Goal: Task Accomplishment & Management: Manage account settings

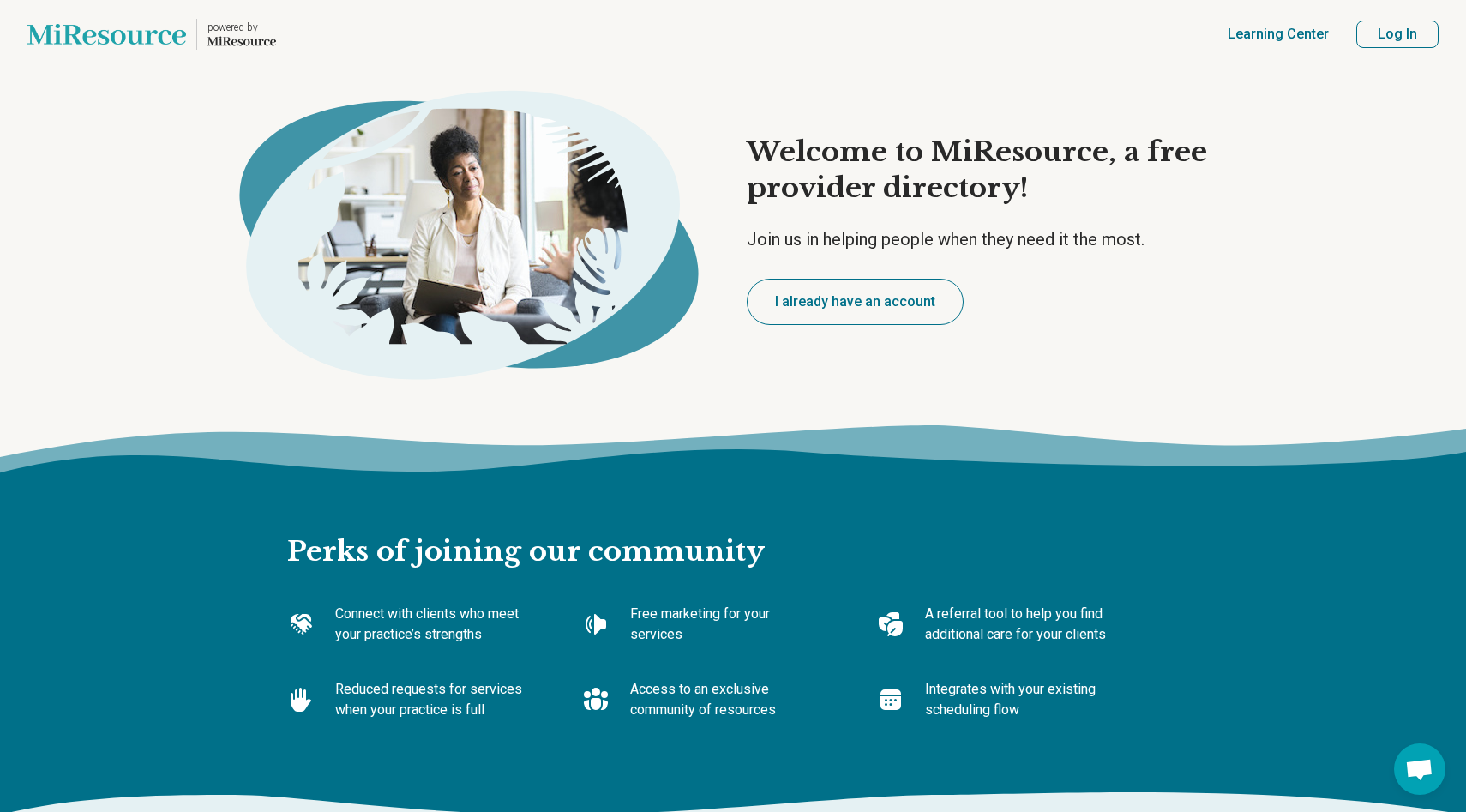
click at [1391, 39] on button "Log In" at bounding box center [1397, 34] width 82 height 27
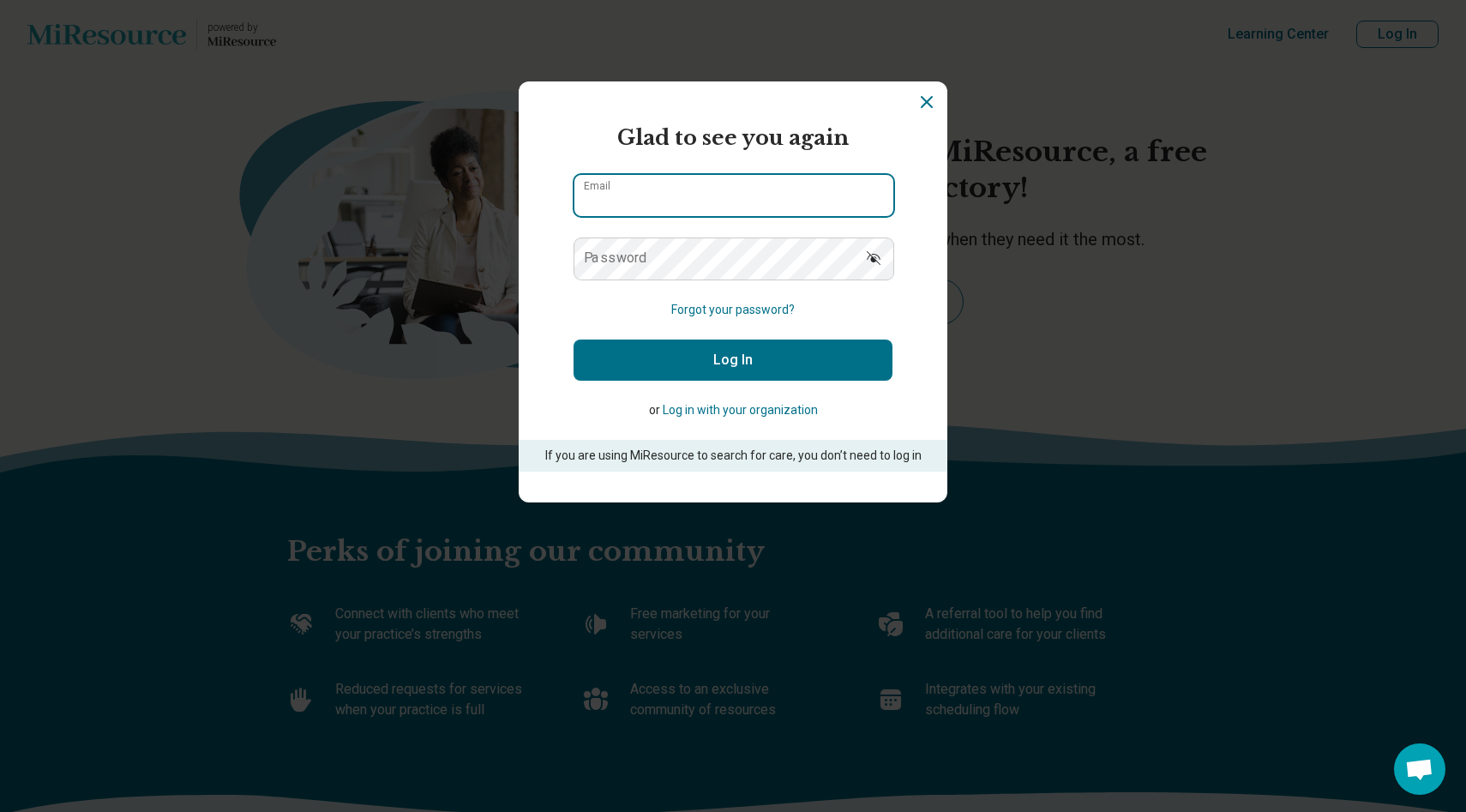
click at [797, 195] on input "Email" at bounding box center [733, 196] width 319 height 41
click at [863, 197] on input "Email" at bounding box center [733, 196] width 319 height 41
click at [851, 191] on input "Email" at bounding box center [733, 196] width 319 height 41
click at [759, 157] on form "Glad to see you again Email Password Forgot your password? Log In or Log in wit…" at bounding box center [732, 297] width 319 height 349
click at [851, 184] on input "Email" at bounding box center [733, 196] width 319 height 41
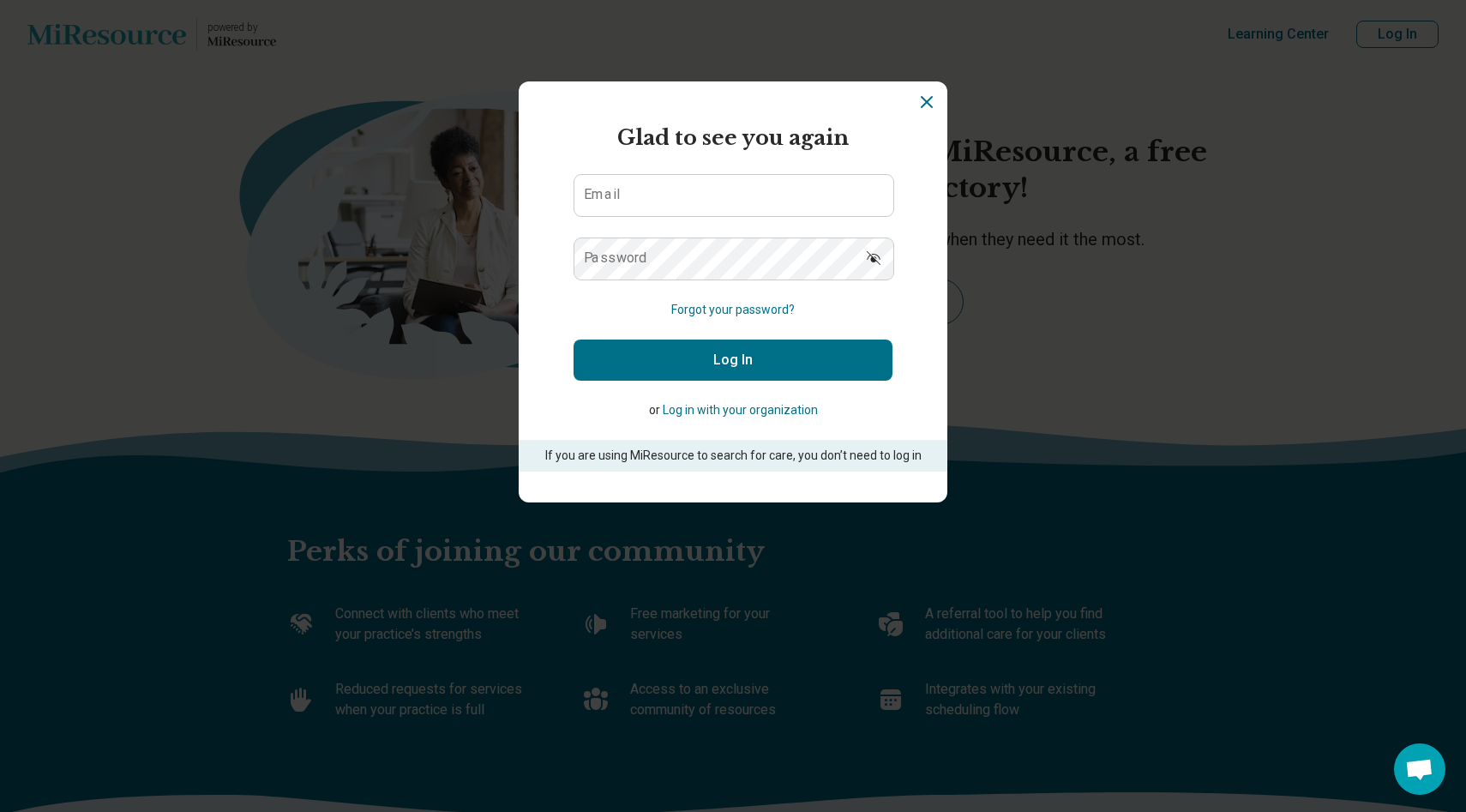
click at [740, 312] on button "Forgot your password?" at bounding box center [733, 309] width 123 height 18
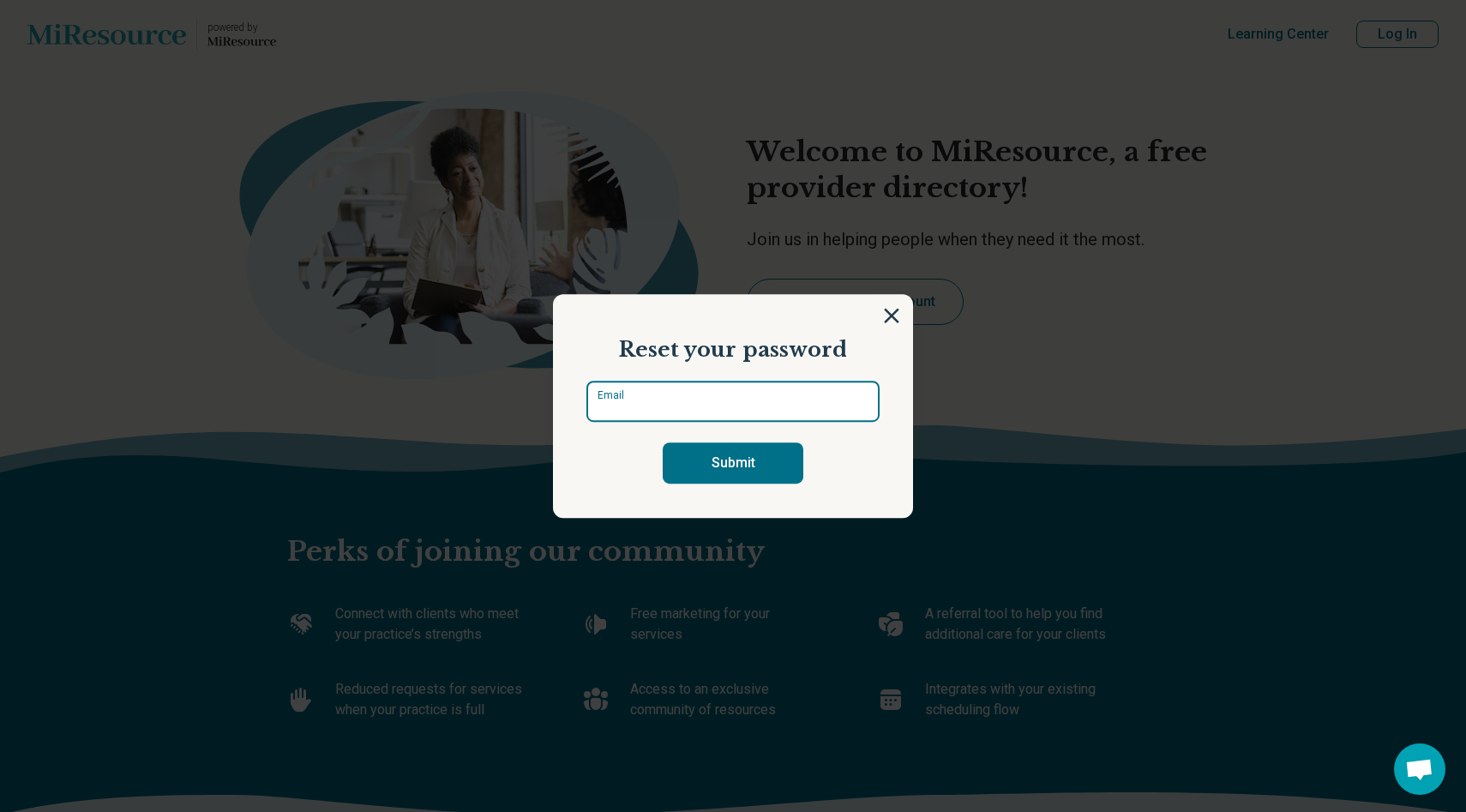
click at [721, 380] on input "Email" at bounding box center [733, 401] width 293 height 41
type input "*"
type input "**********"
click at [663, 442] on button "Submit" at bounding box center [733, 462] width 141 height 41
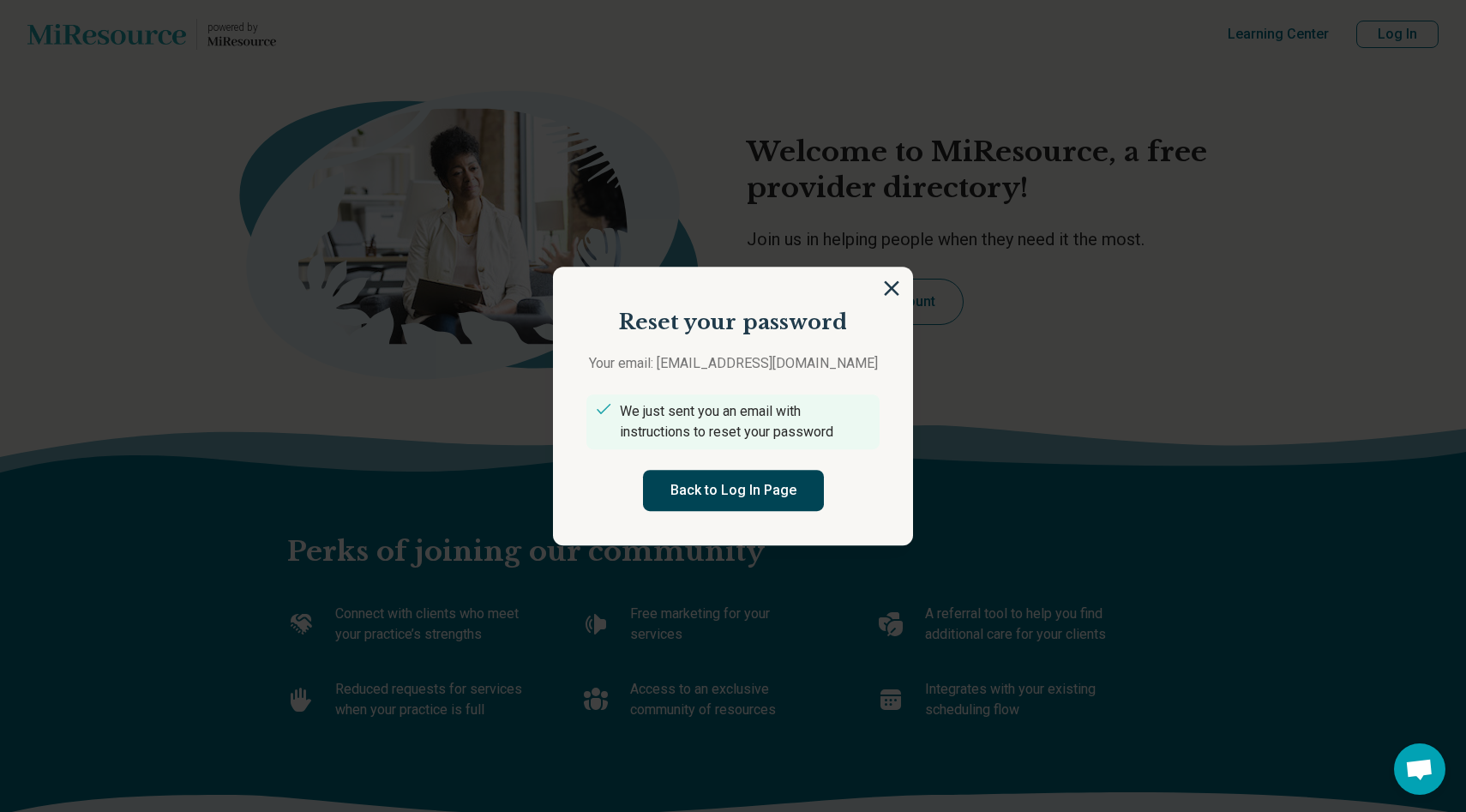
click at [787, 493] on button "Back to Log In Page" at bounding box center [733, 490] width 181 height 41
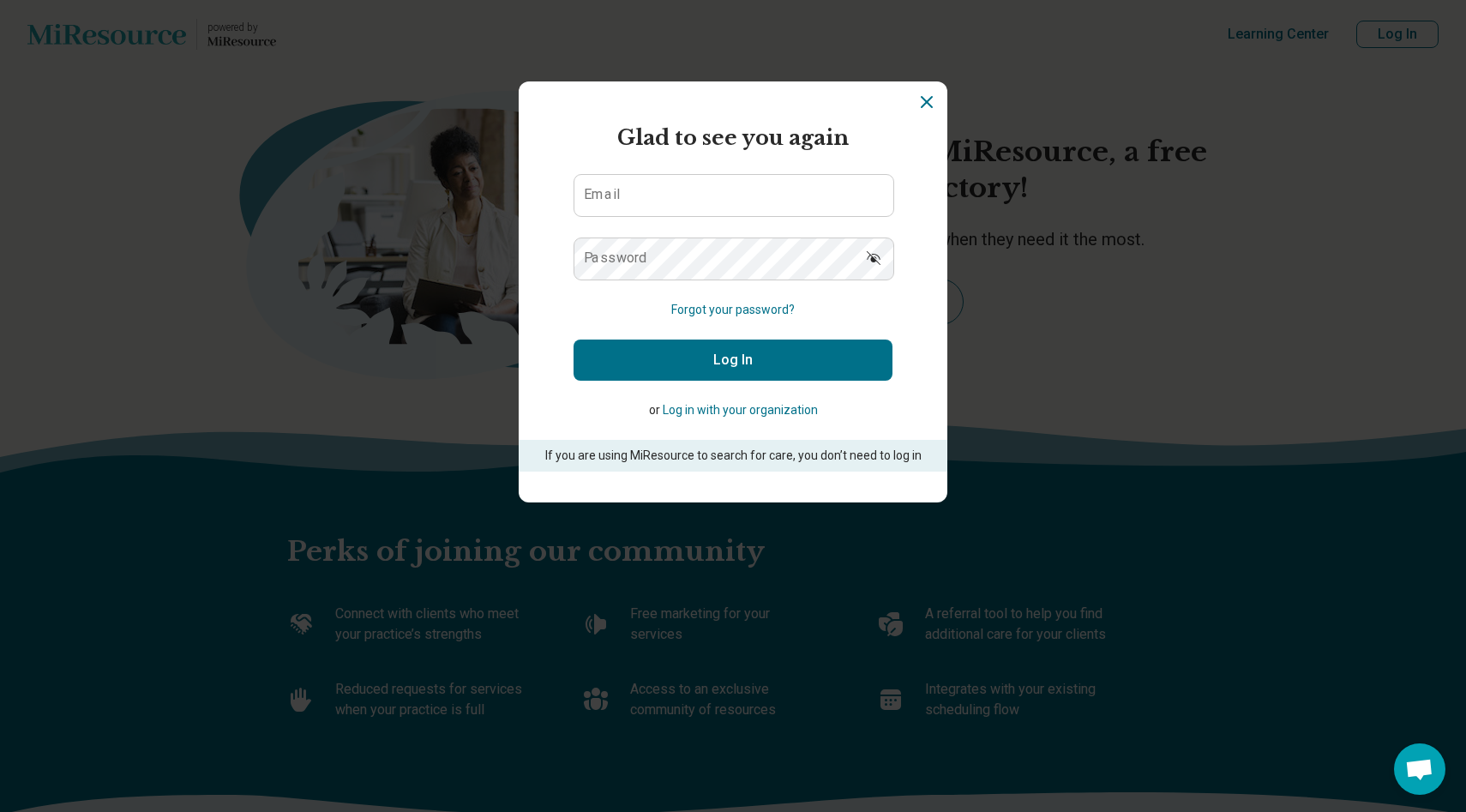
click at [916, 98] on icon "Dismiss" at bounding box center [926, 101] width 20 height 20
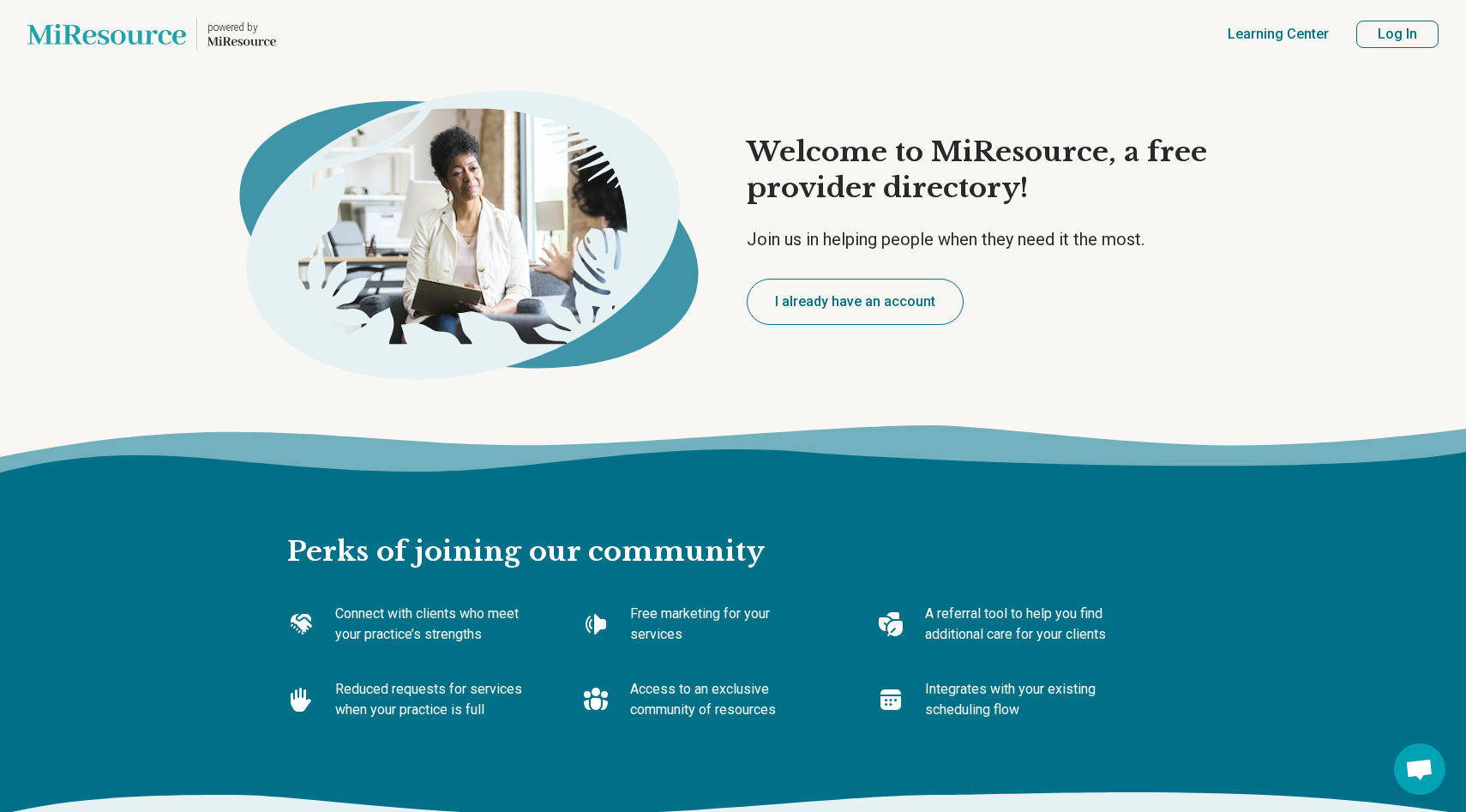
click at [1411, 42] on button "Log In" at bounding box center [1397, 34] width 82 height 27
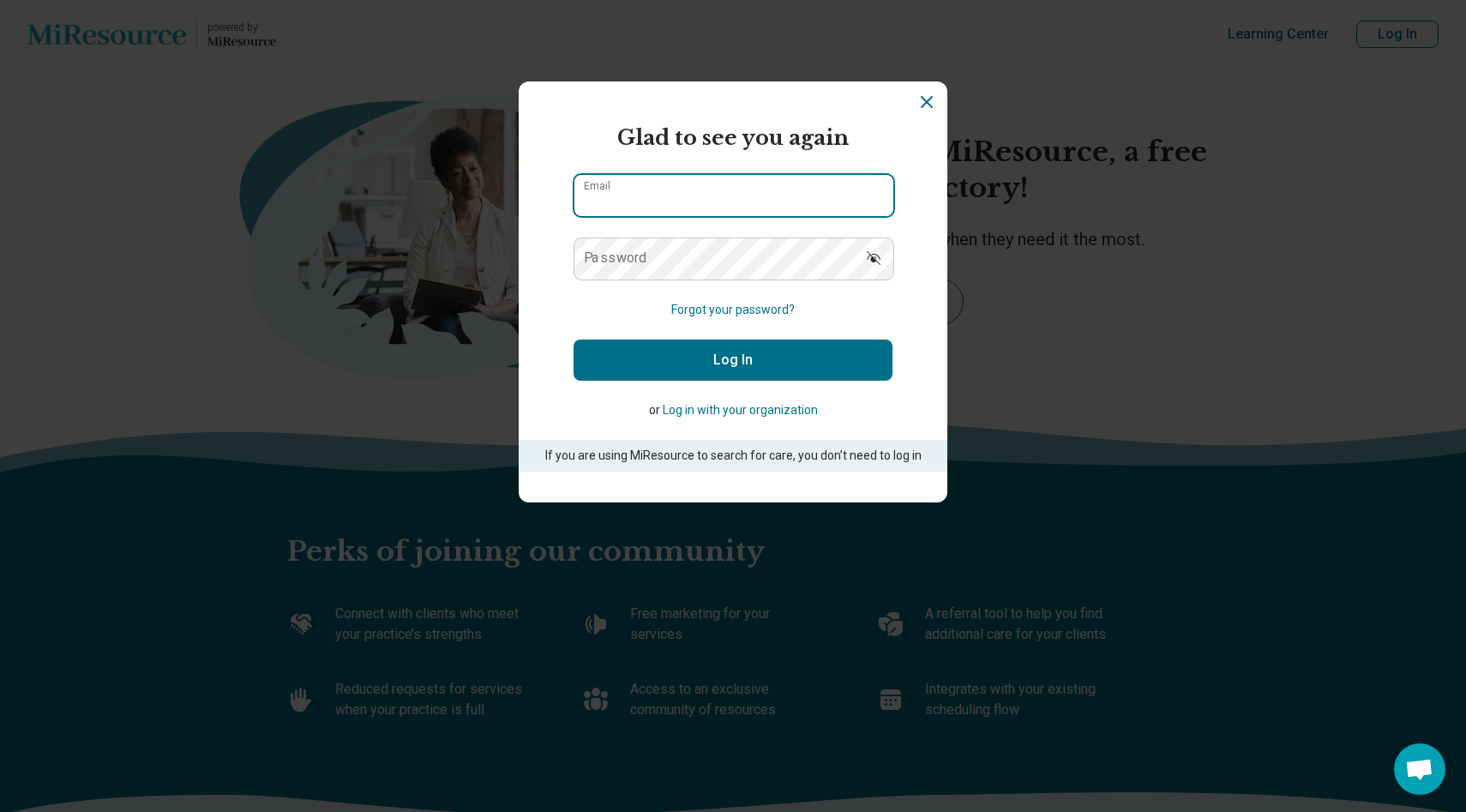
click at [625, 183] on input "Email" at bounding box center [733, 196] width 319 height 41
click at [883, 202] on input "Email" at bounding box center [733, 196] width 319 height 41
click at [854, 200] on input "Email" at bounding box center [733, 196] width 319 height 41
click at [860, 198] on input "Email" at bounding box center [733, 196] width 319 height 41
click at [860, 187] on input "Email" at bounding box center [733, 196] width 319 height 41
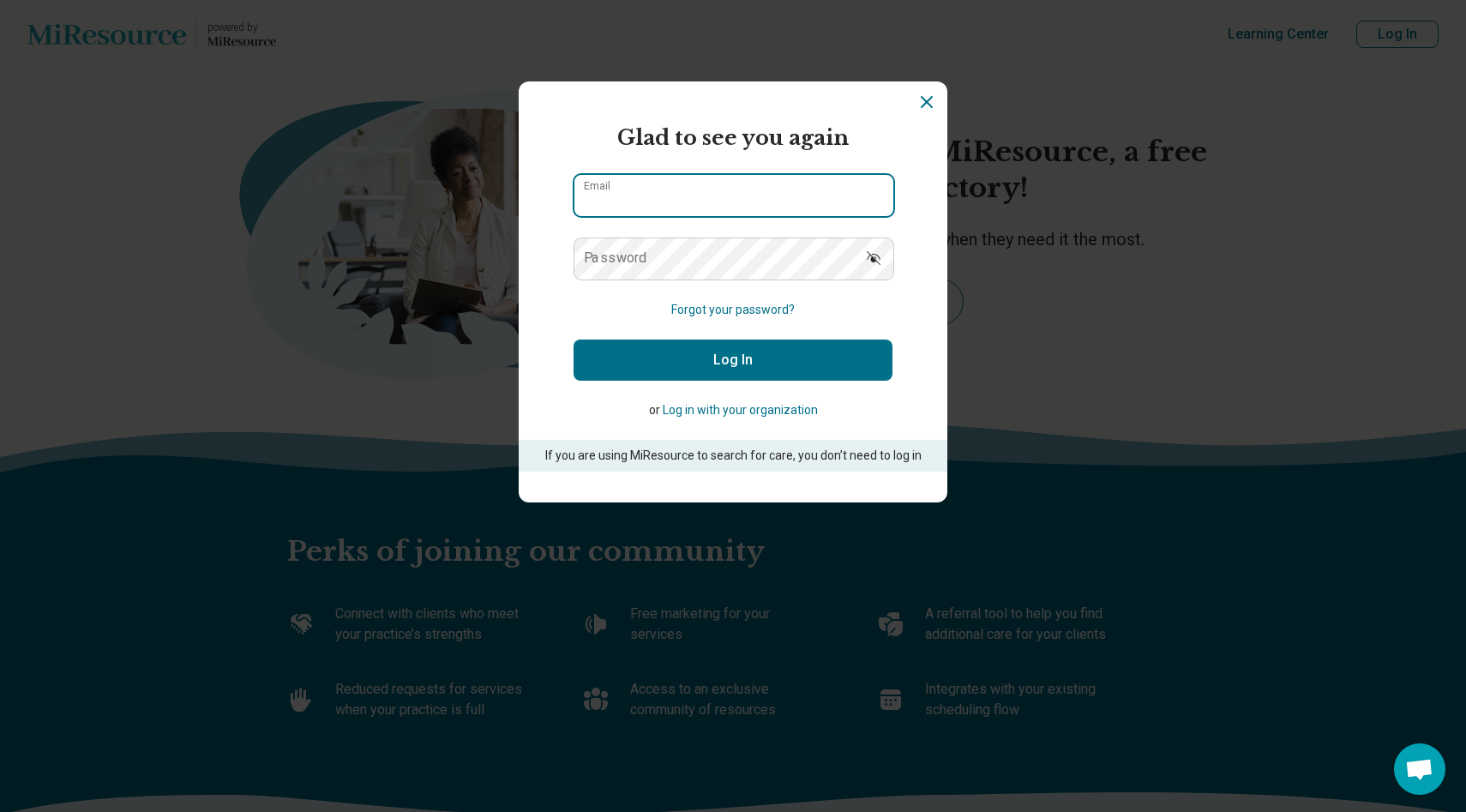
click at [869, 198] on input "Email" at bounding box center [733, 196] width 319 height 41
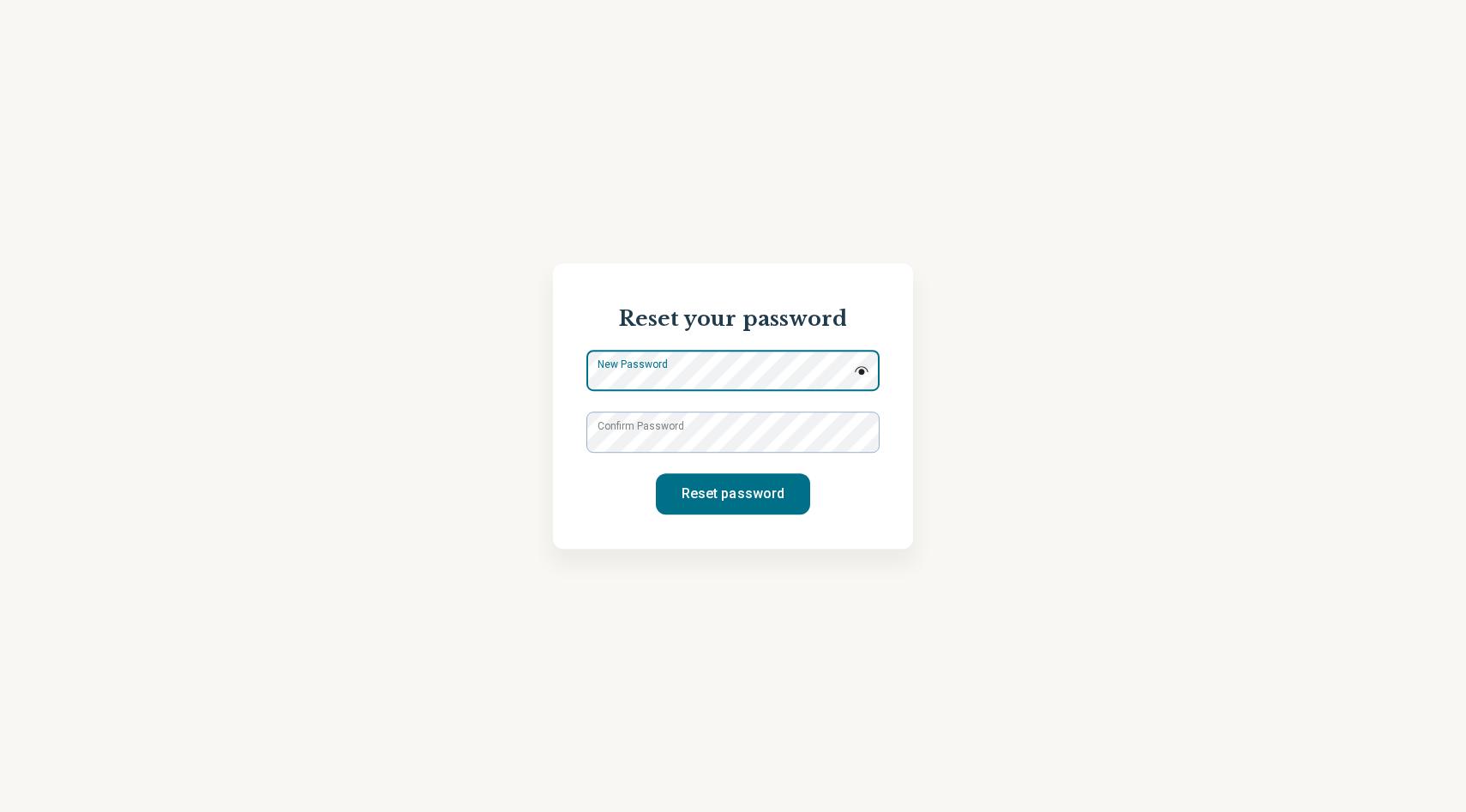
click at [802, 353] on div "New Password" at bounding box center [733, 370] width 293 height 41
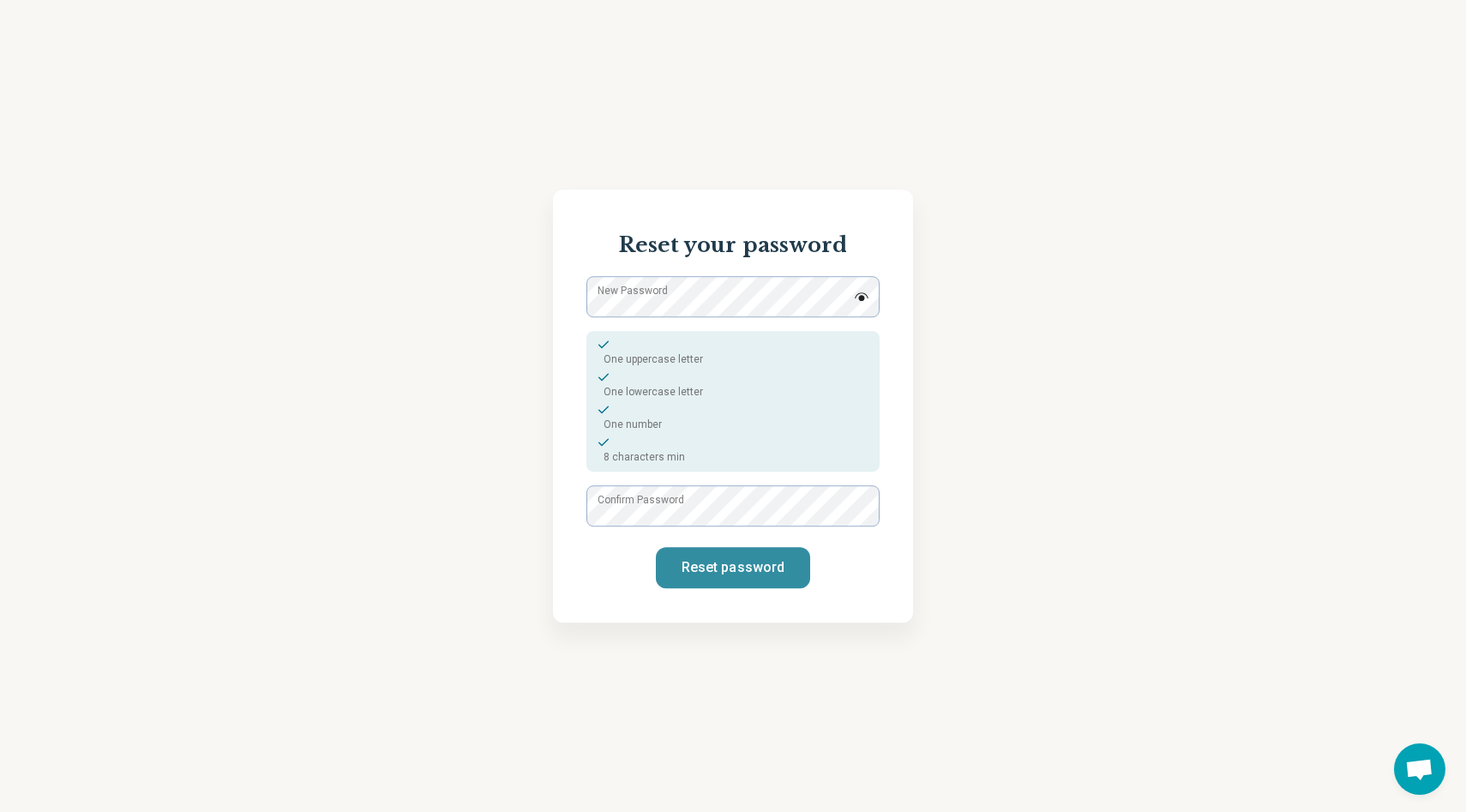
click at [746, 577] on button "Reset password" at bounding box center [733, 567] width 154 height 41
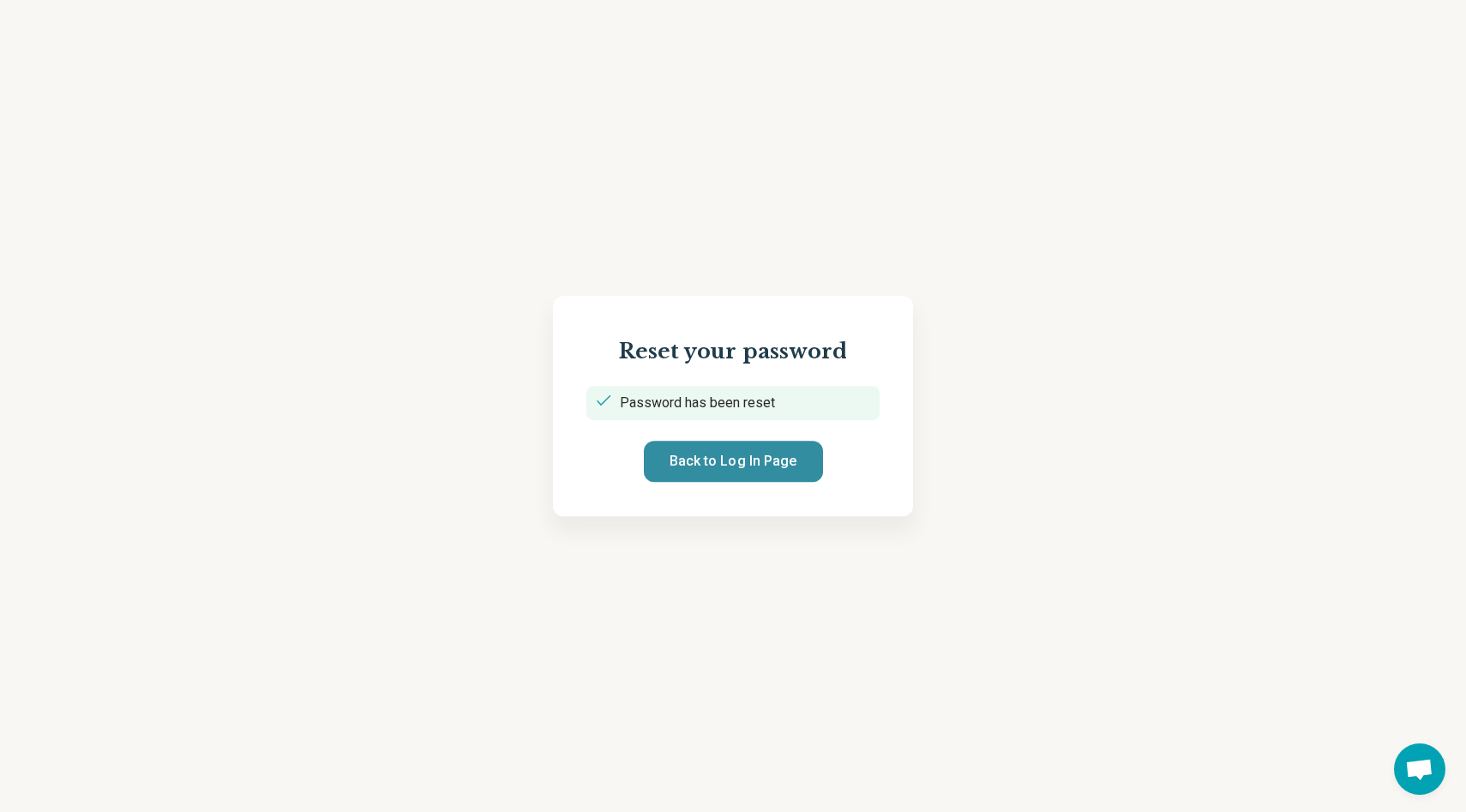
click at [749, 454] on button "Back to Log In Page" at bounding box center [733, 460] width 179 height 41
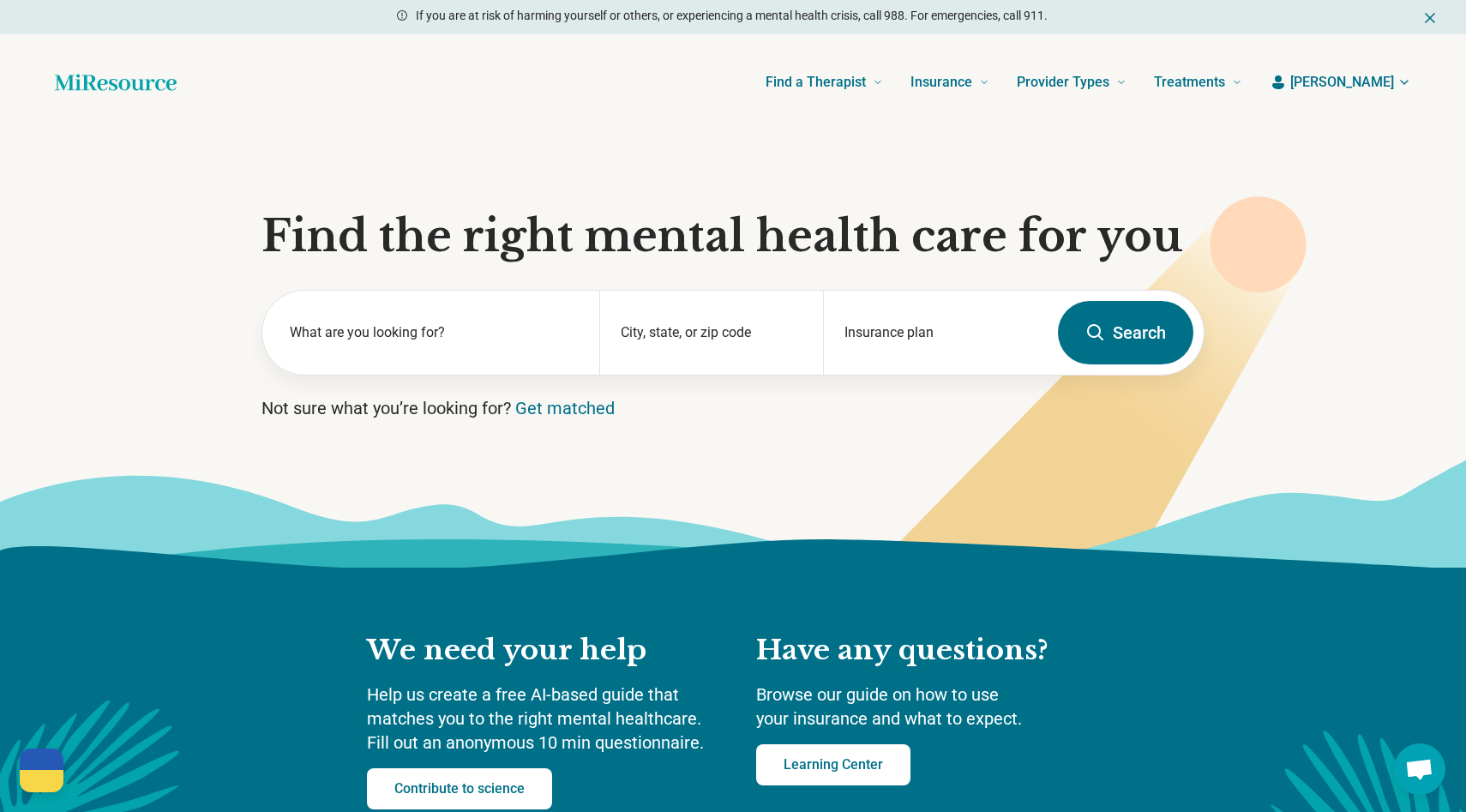
click at [1374, 83] on span "Charlene" at bounding box center [1342, 82] width 104 height 20
click at [1348, 130] on link "My dashboard" at bounding box center [1352, 133] width 116 height 44
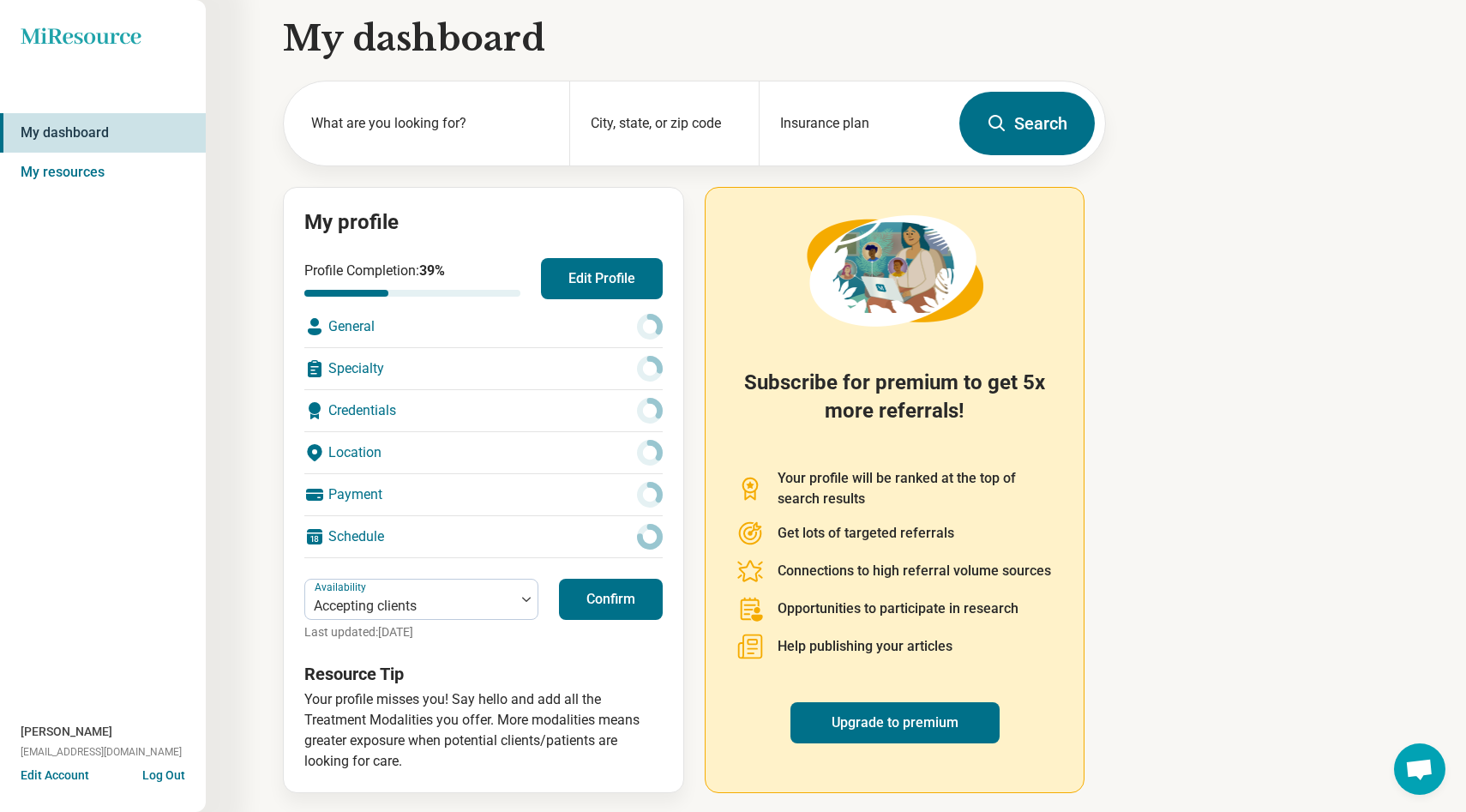
scroll to position [17, 0]
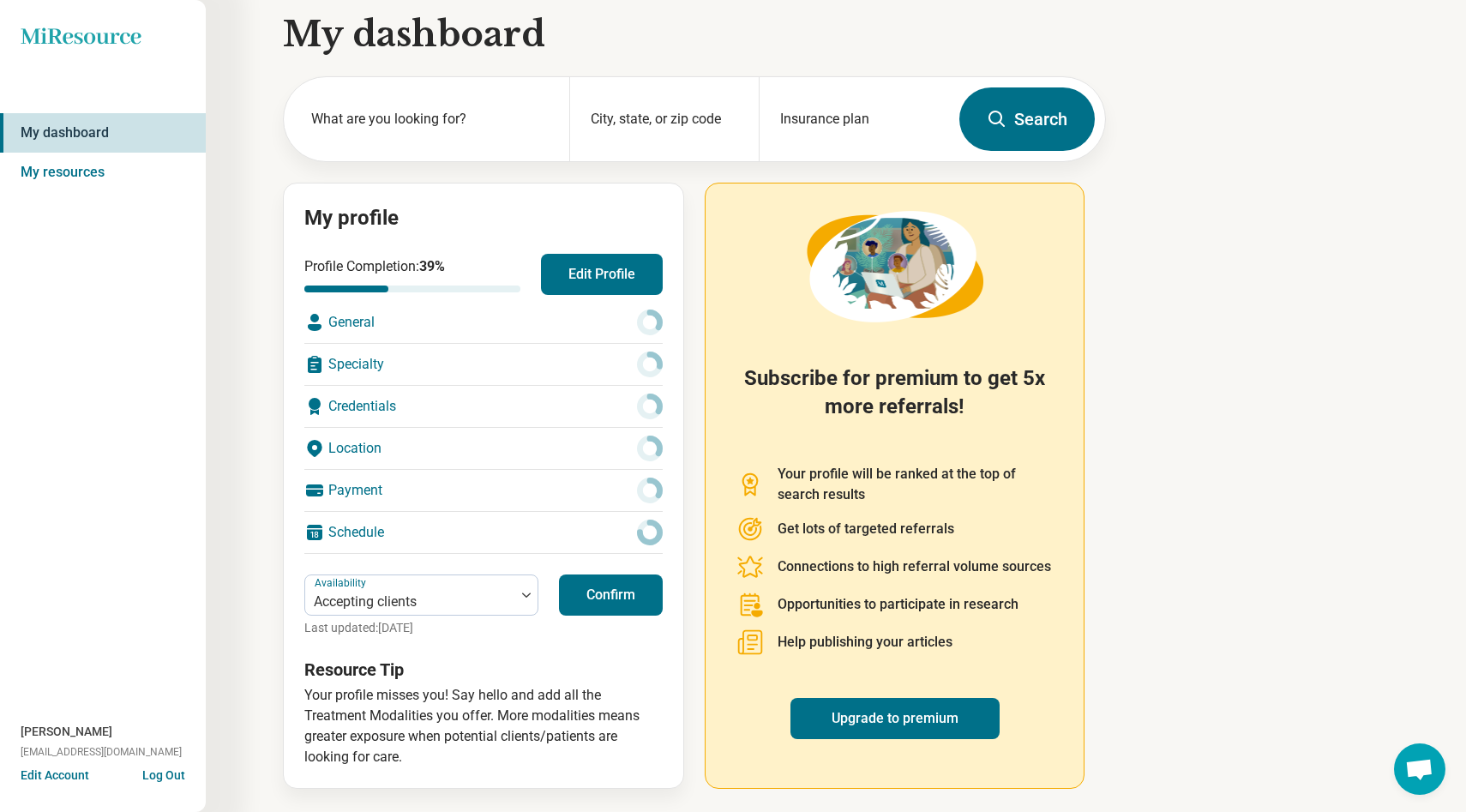
click at [410, 330] on div "General" at bounding box center [484, 322] width 358 height 41
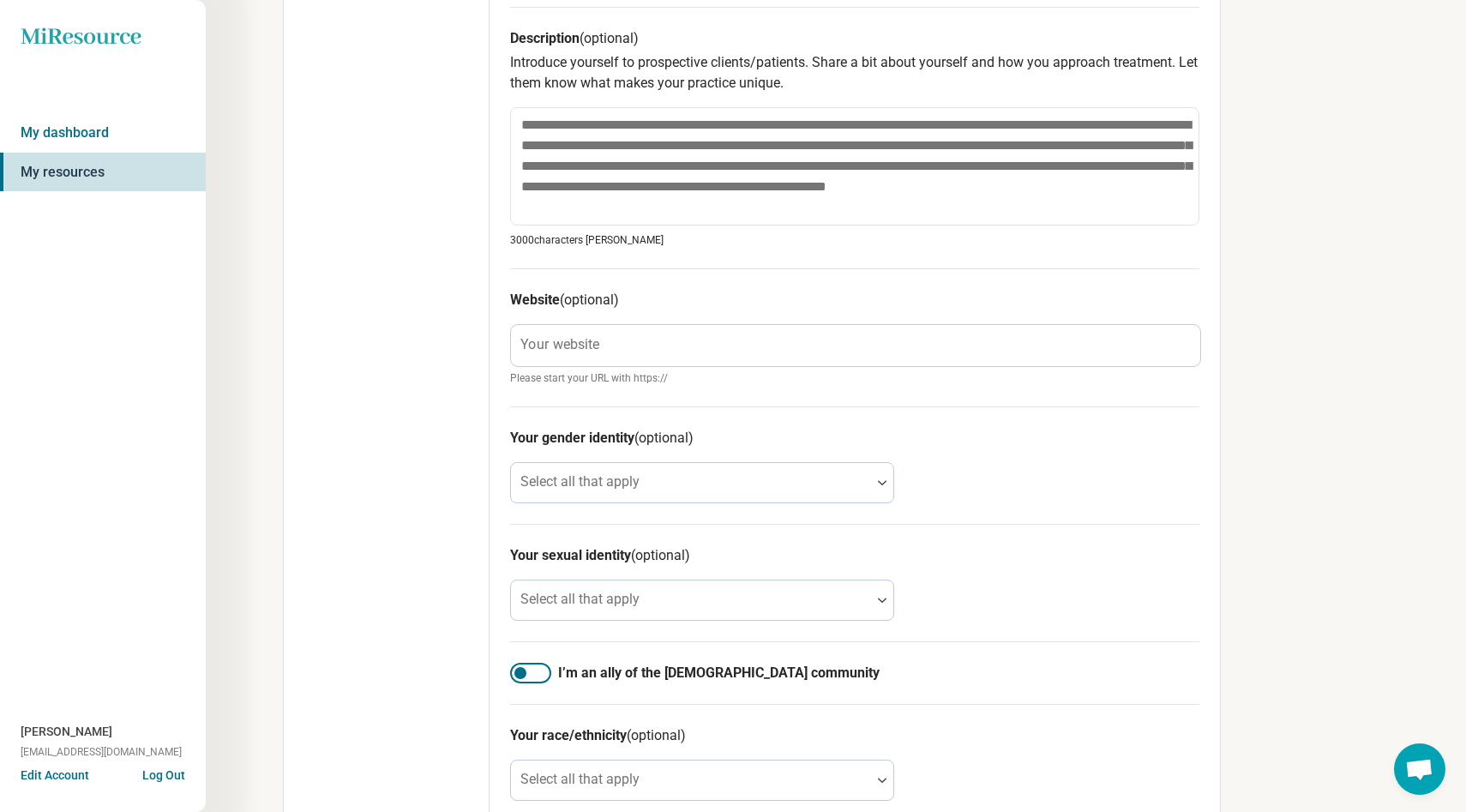
scroll to position [628, 0]
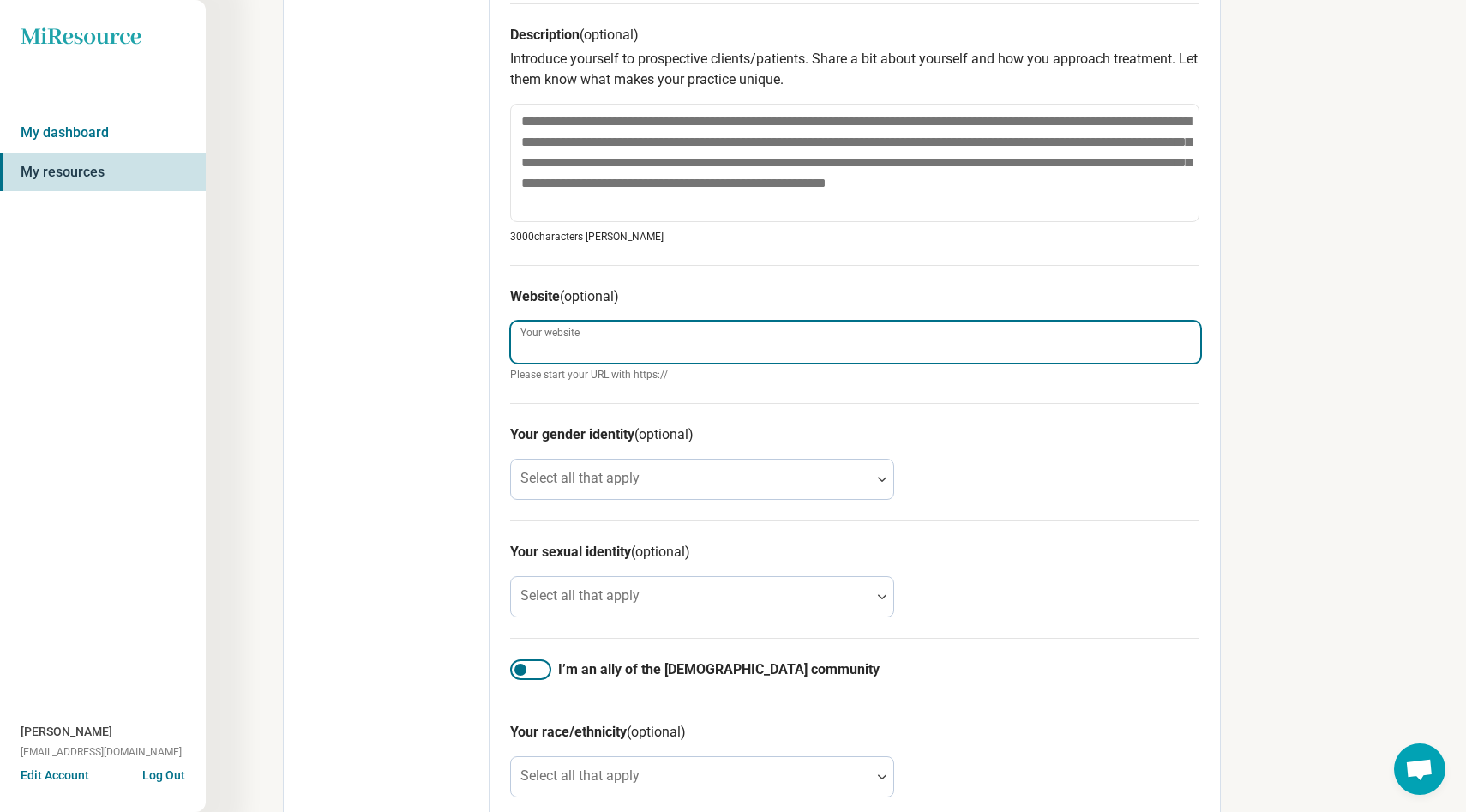
click at [618, 354] on input "Your website" at bounding box center [854, 342] width 689 height 41
type textarea "*"
type input "*"
type textarea "*"
paste input "**********"
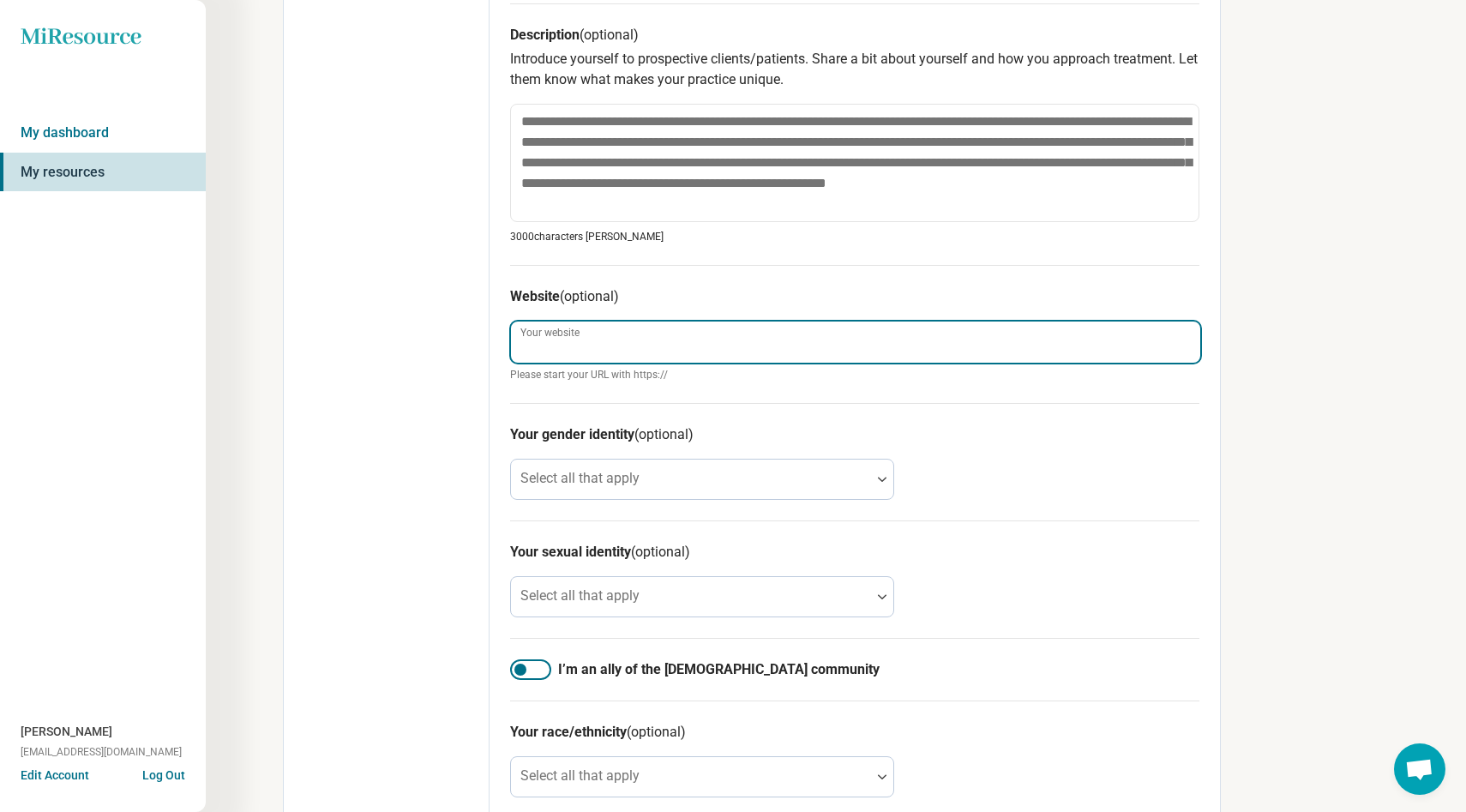
type textarea "*"
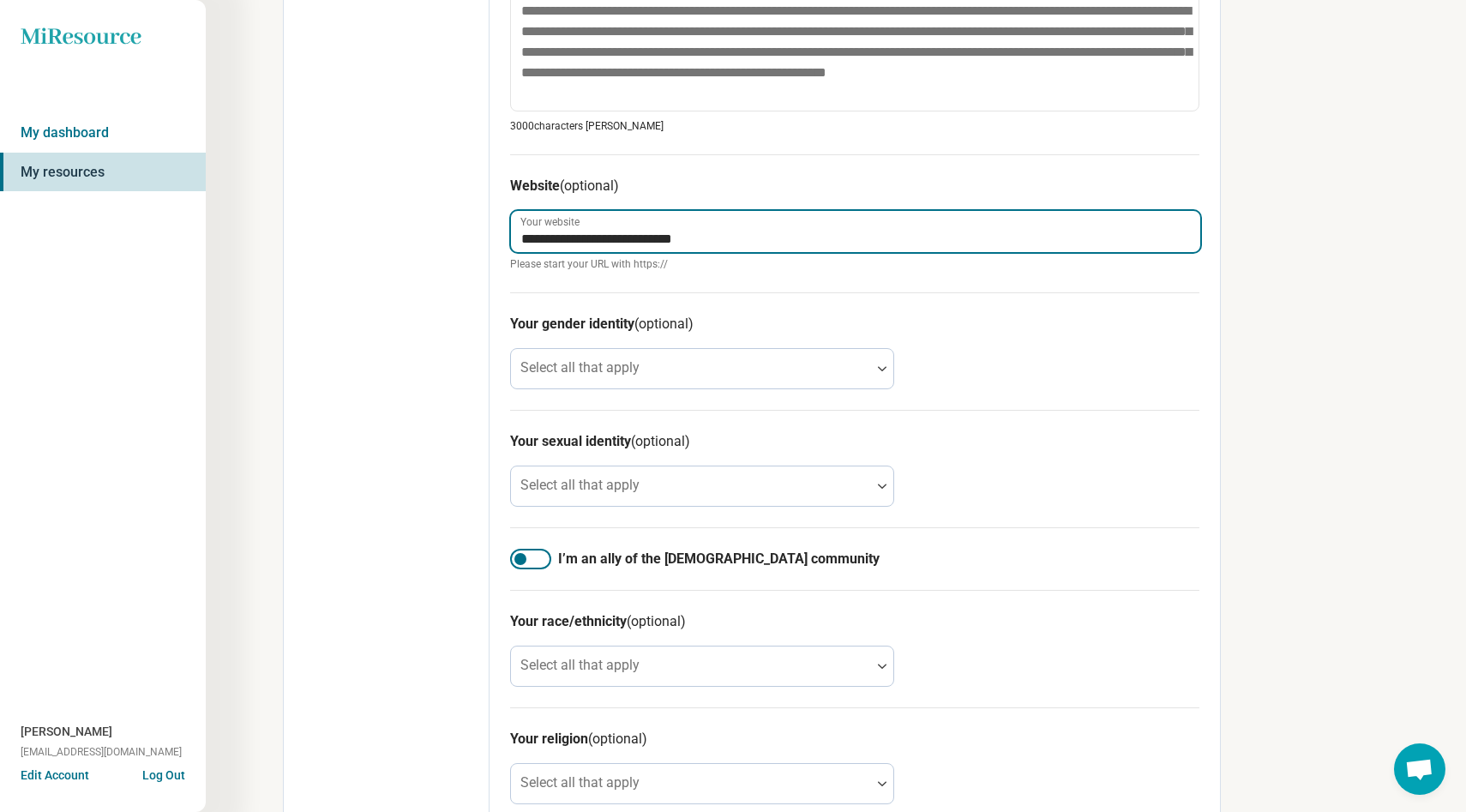
scroll to position [766, 0]
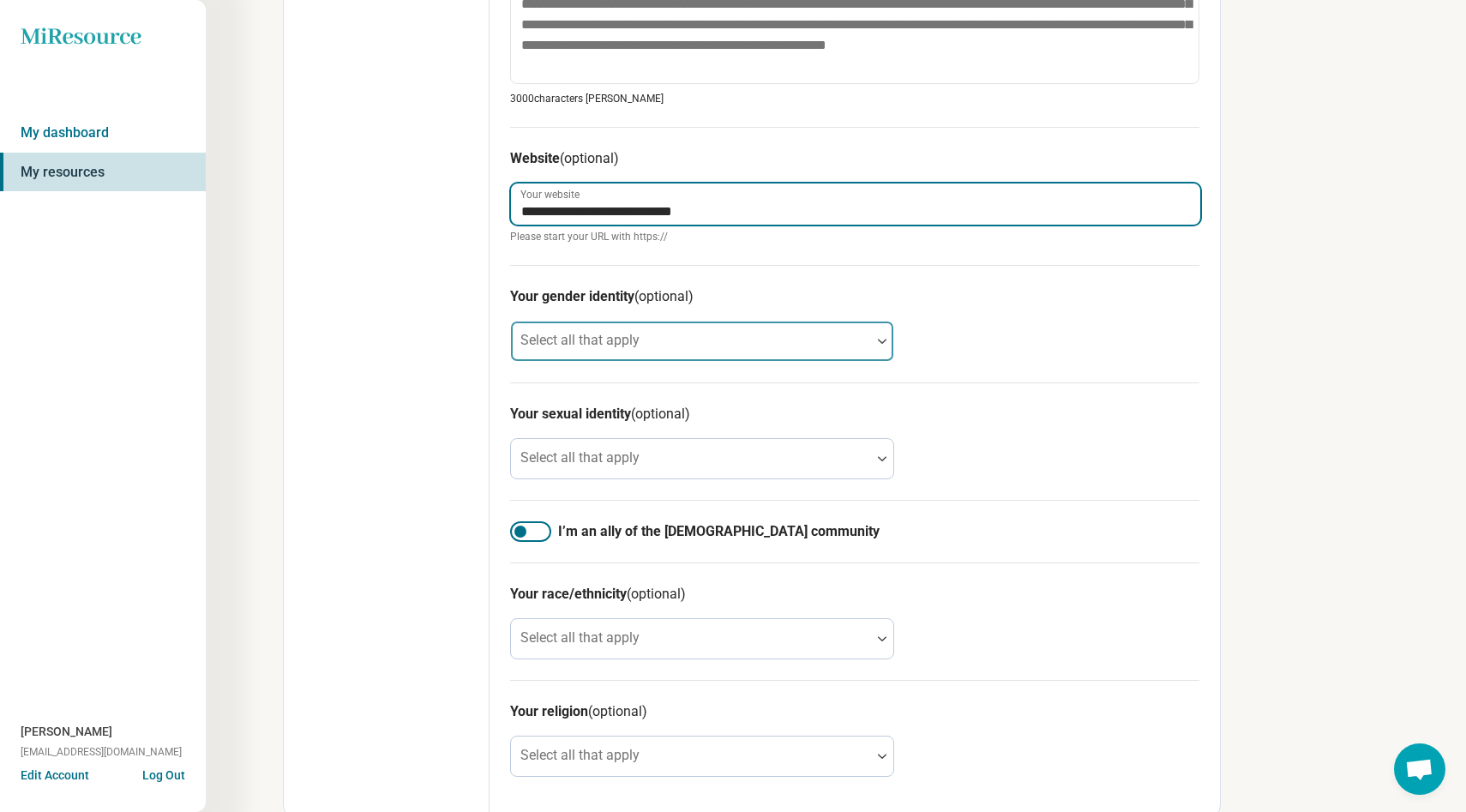
type input "**********"
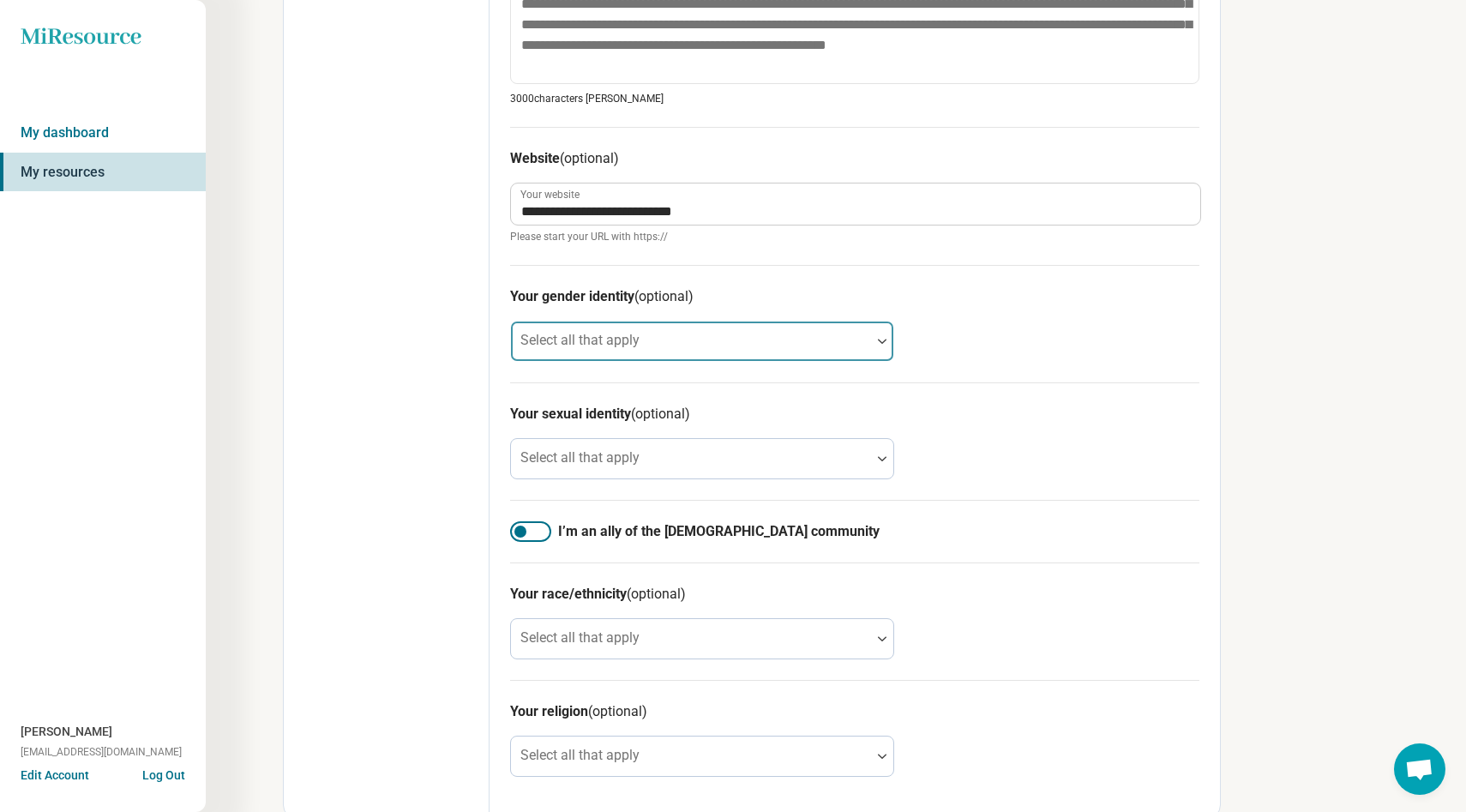
click at [766, 352] on div at bounding box center [690, 348] width 346 height 24
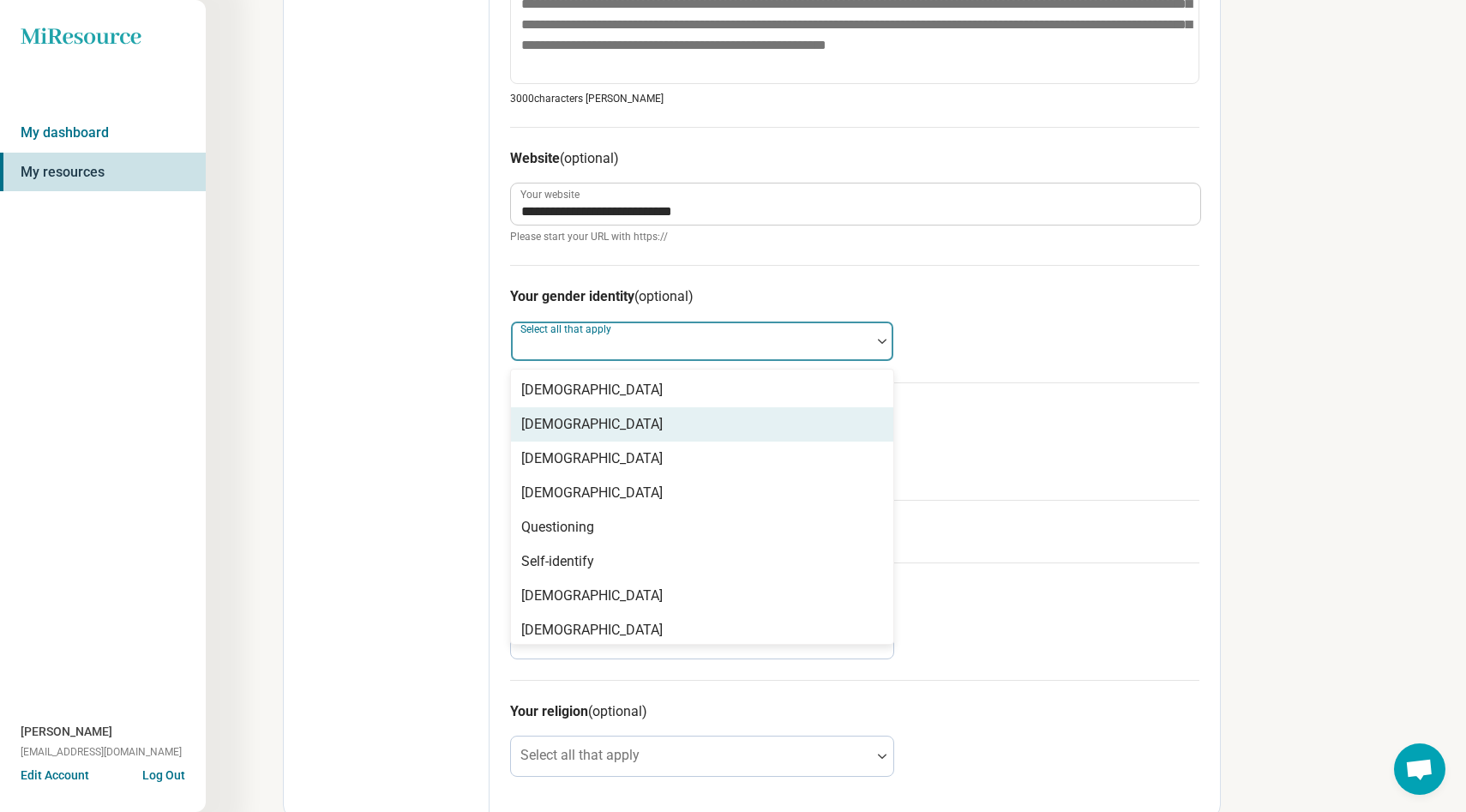
click at [755, 439] on div "Cisgender Woman" at bounding box center [701, 425] width 382 height 35
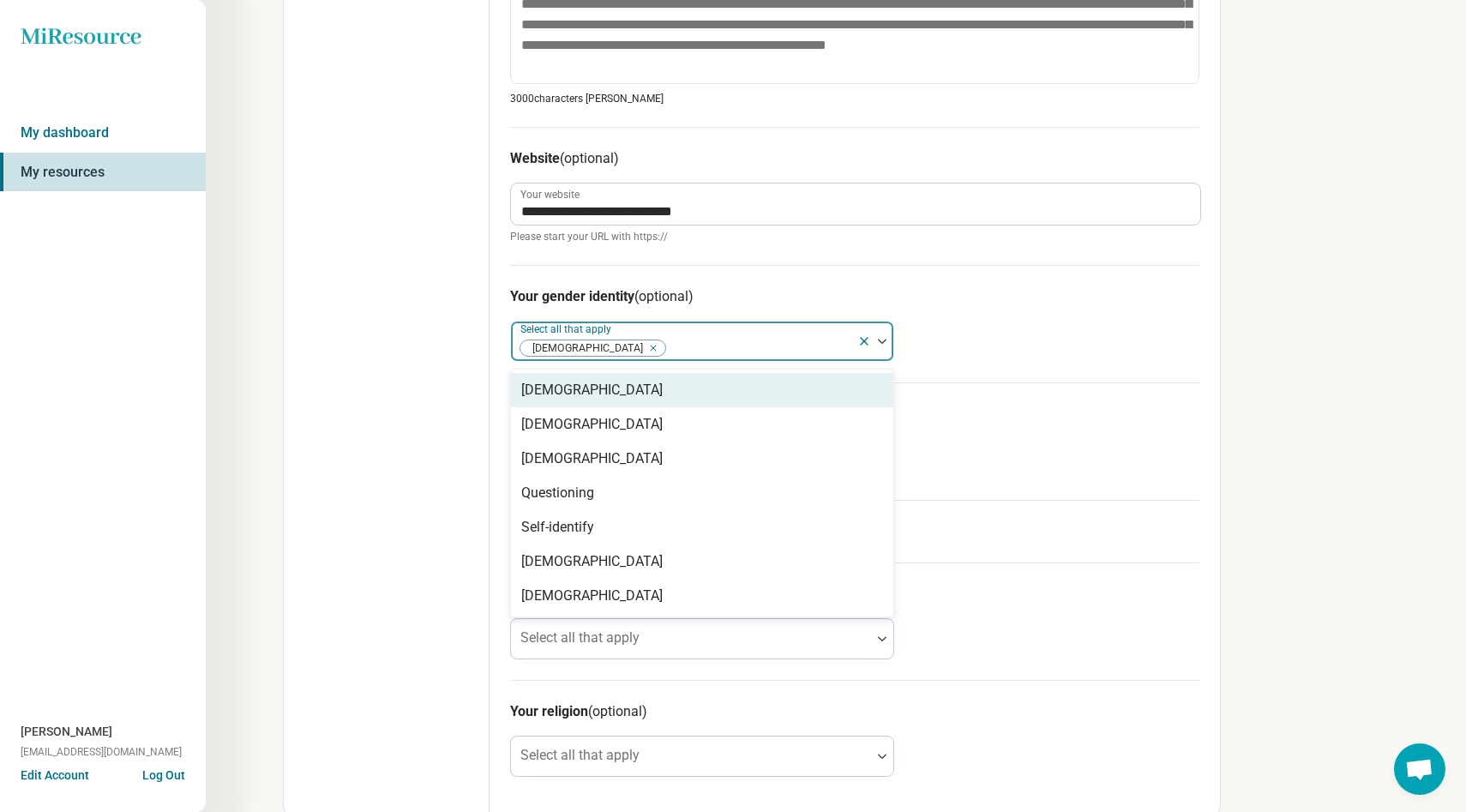
click at [1212, 236] on div "**********" at bounding box center [854, 67] width 730 height 1501
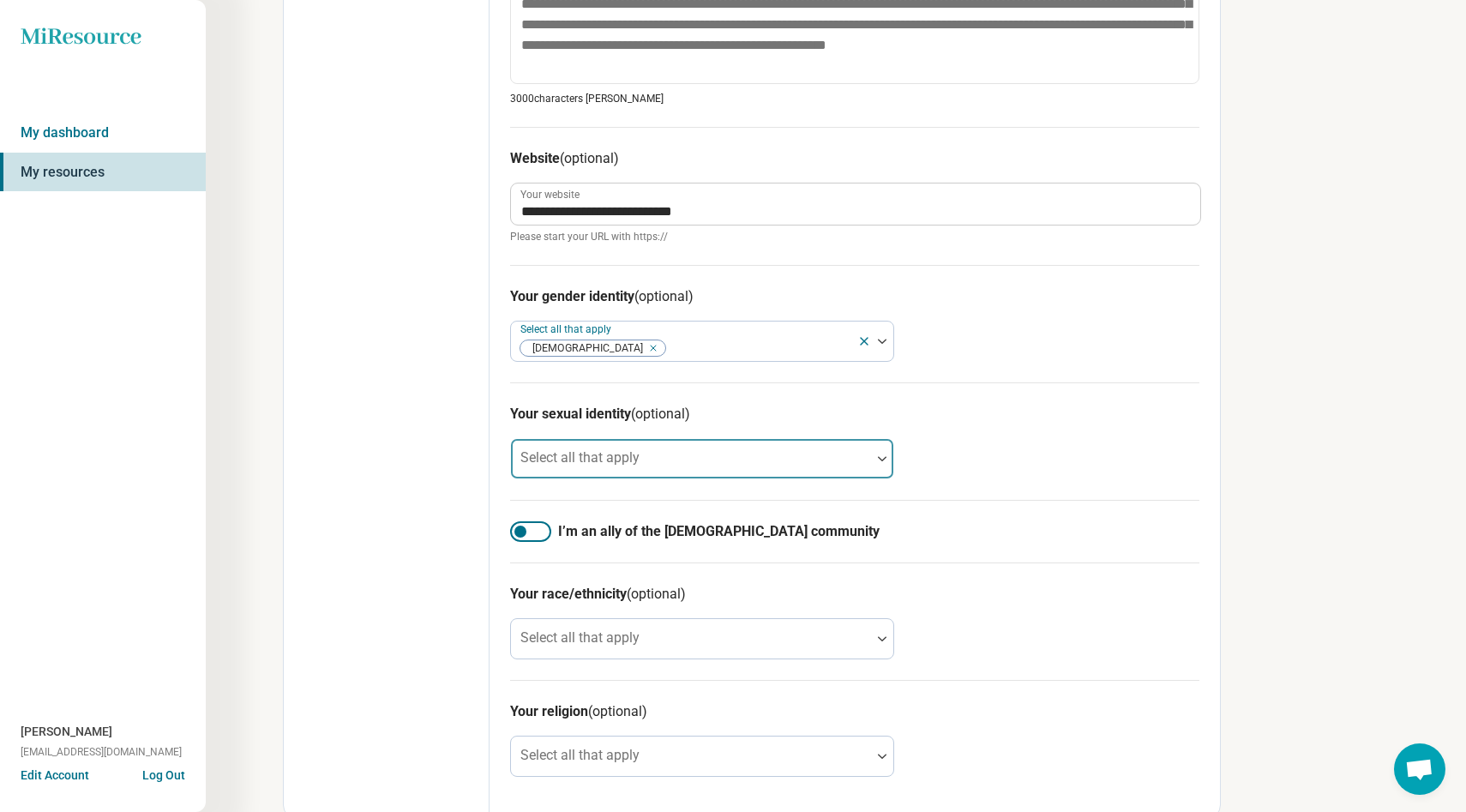
click at [677, 458] on div at bounding box center [690, 465] width 346 height 24
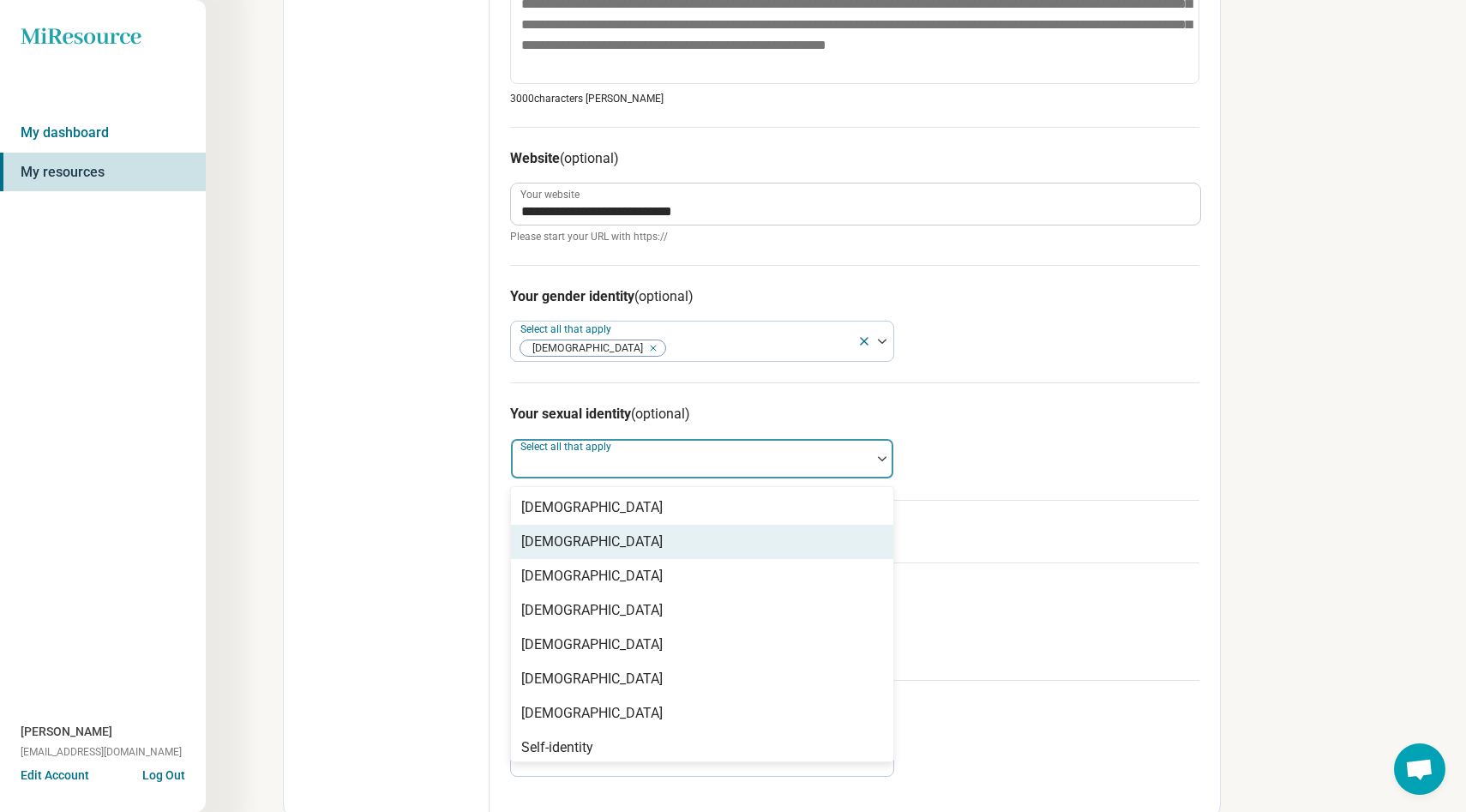
scroll to position [7, 0]
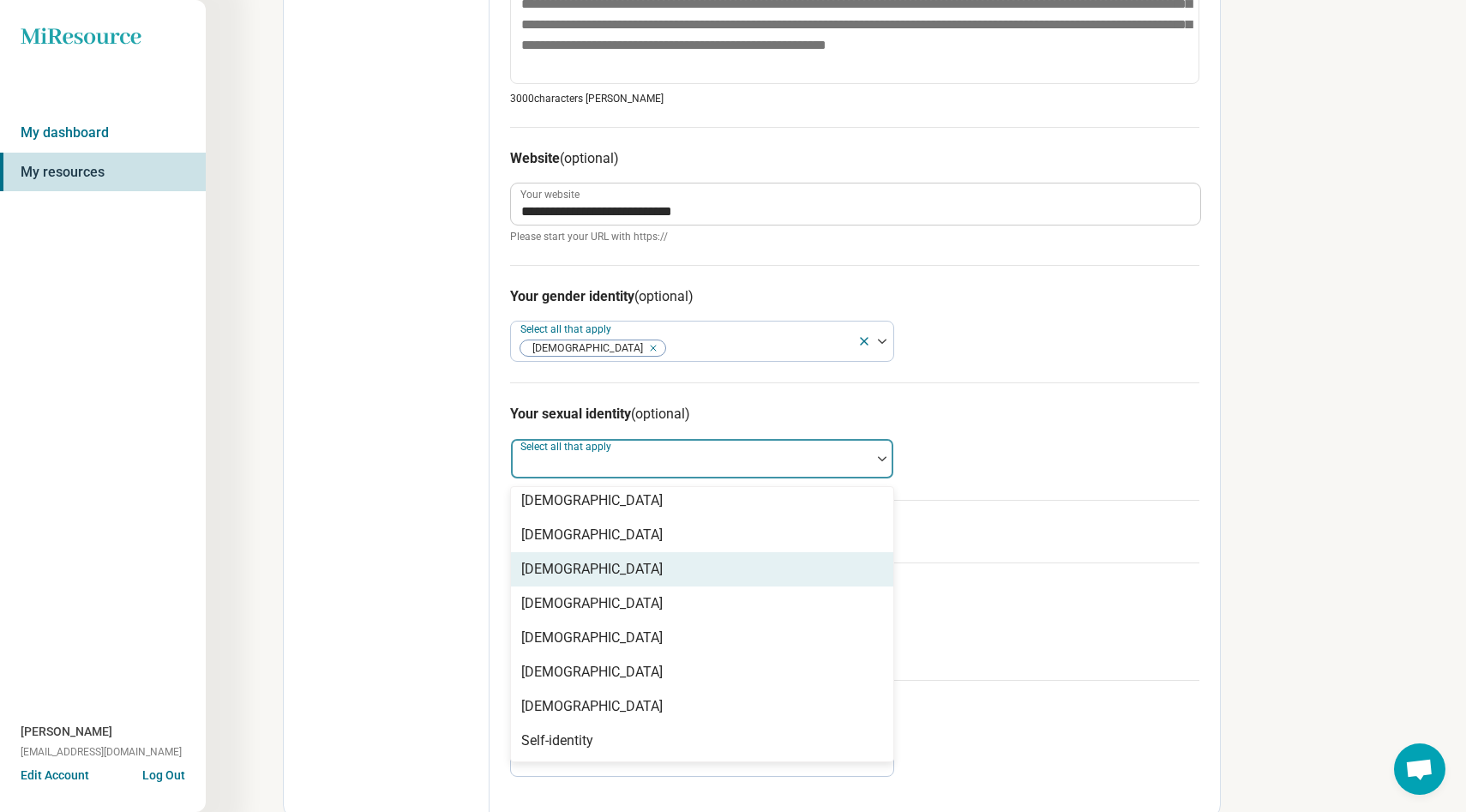
click at [366, 507] on div "Edit profile General Specialty Credentials Location Payment Schedule Profile co…" at bounding box center [387, 67] width 206 height 1501
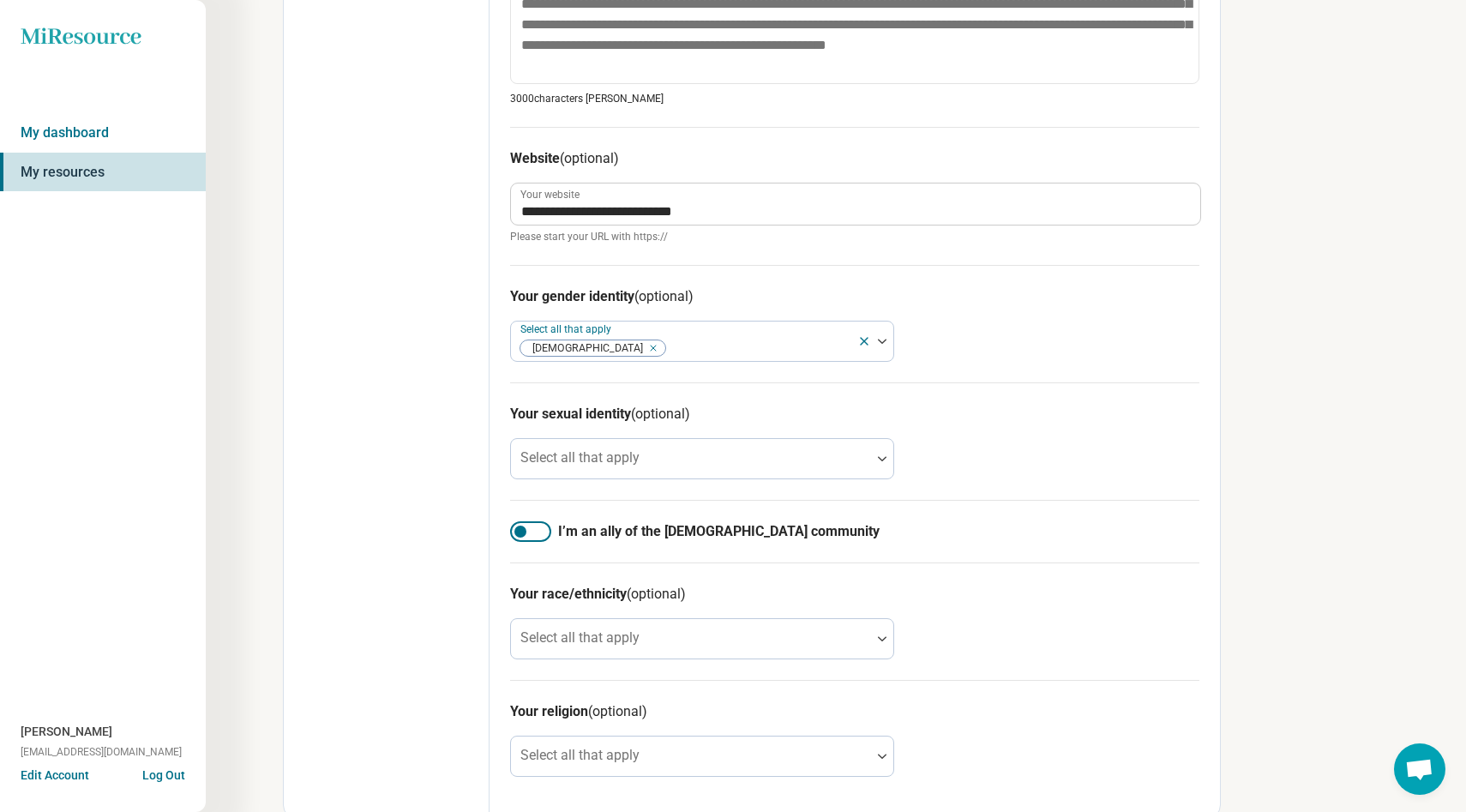
scroll to position [773, 0]
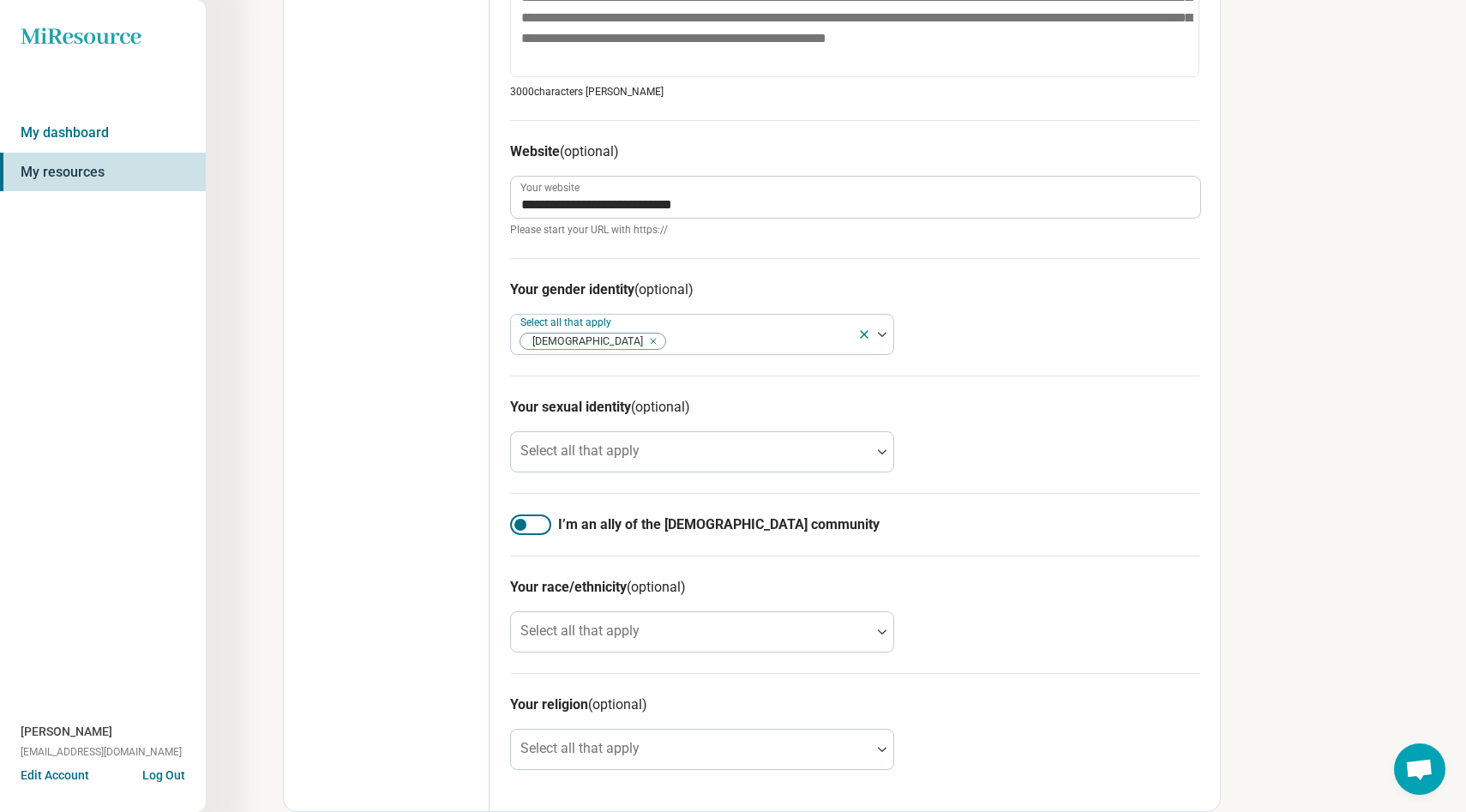
click at [532, 510] on div "I’m an ally of the LGBTQIA+ community" at bounding box center [853, 524] width 689 height 63
click at [532, 516] on div at bounding box center [530, 524] width 41 height 20
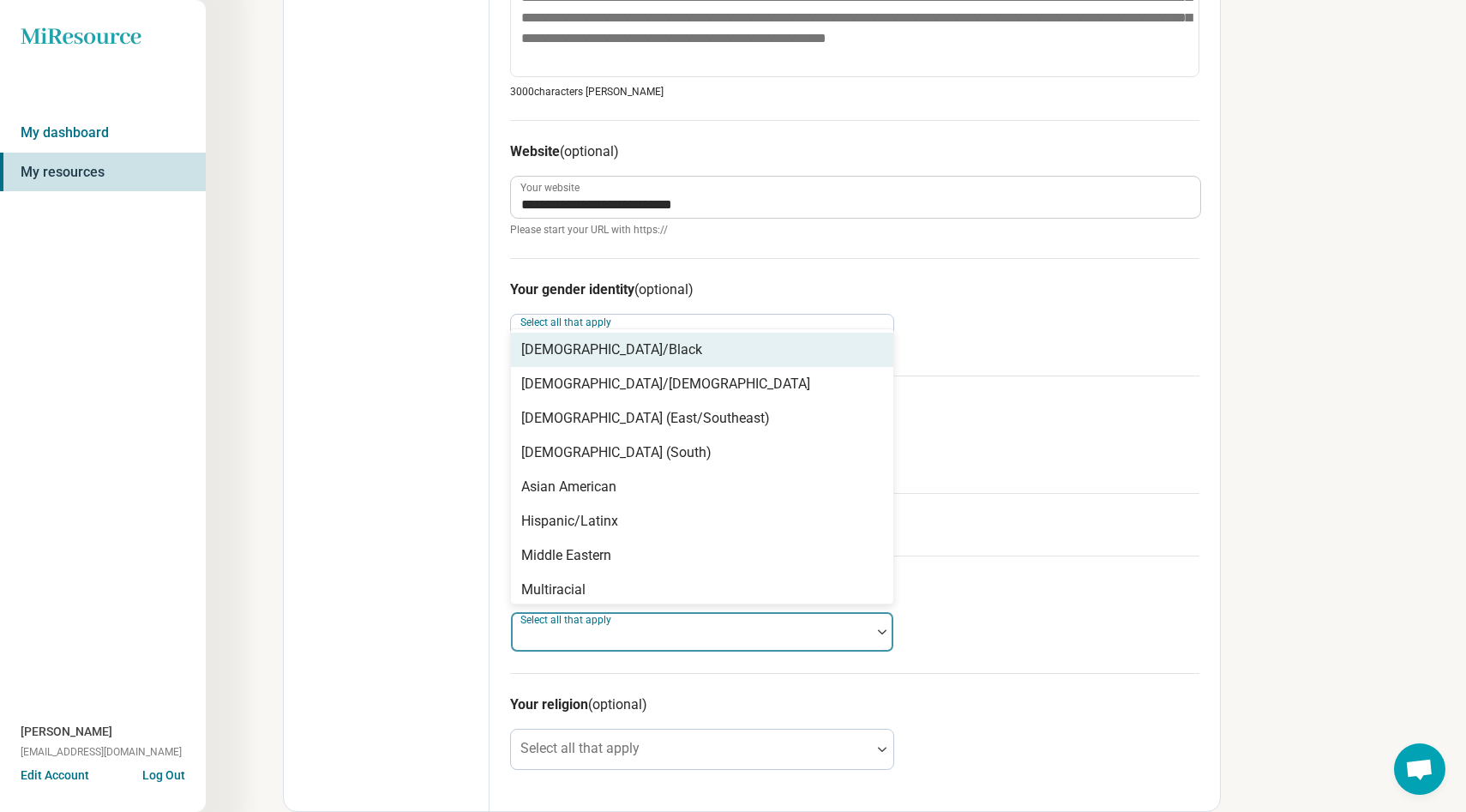
click at [603, 638] on div "Select all that apply" at bounding box center [701, 631] width 384 height 41
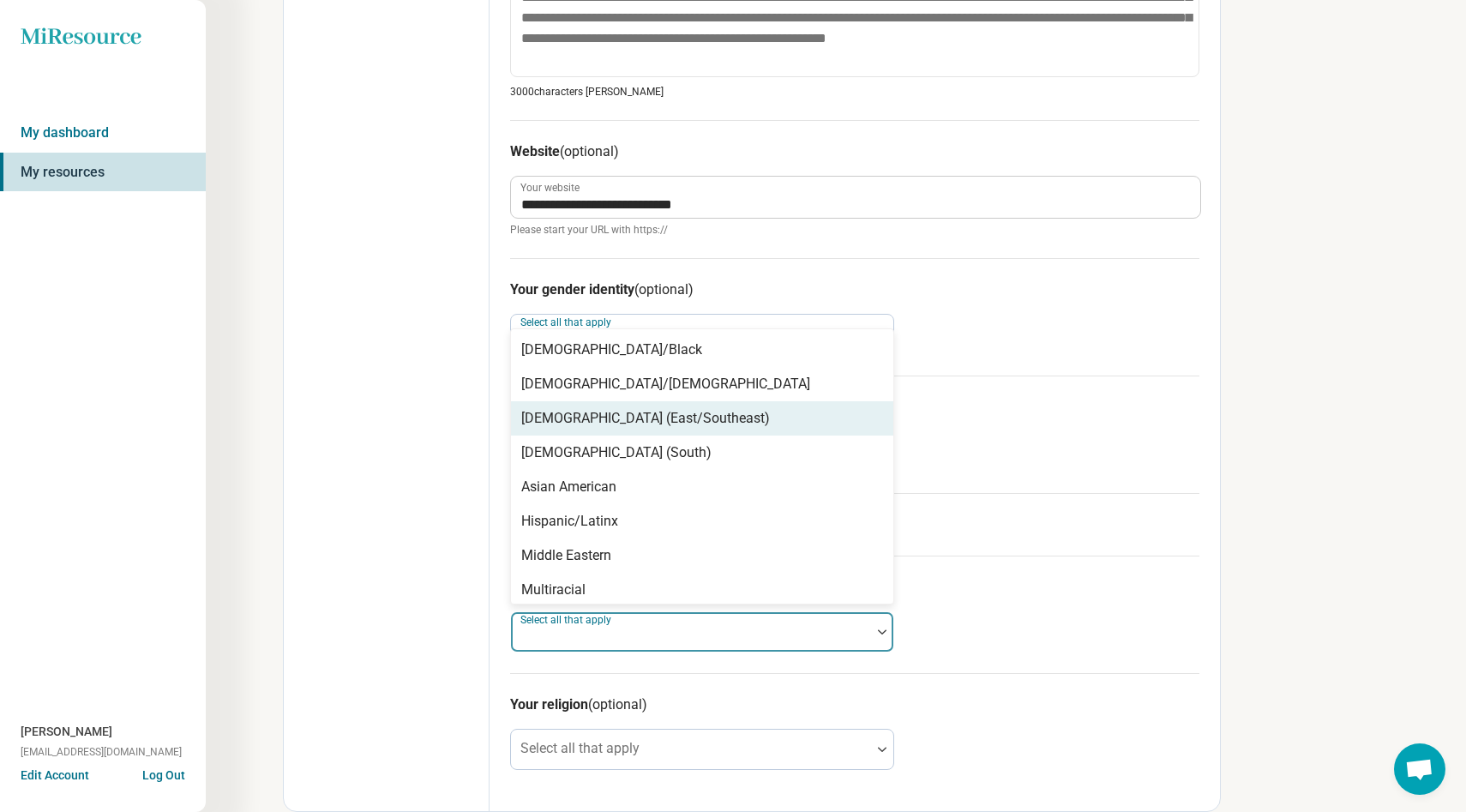
click at [603, 422] on div "Asian (East/Southeast)" at bounding box center [645, 418] width 249 height 20
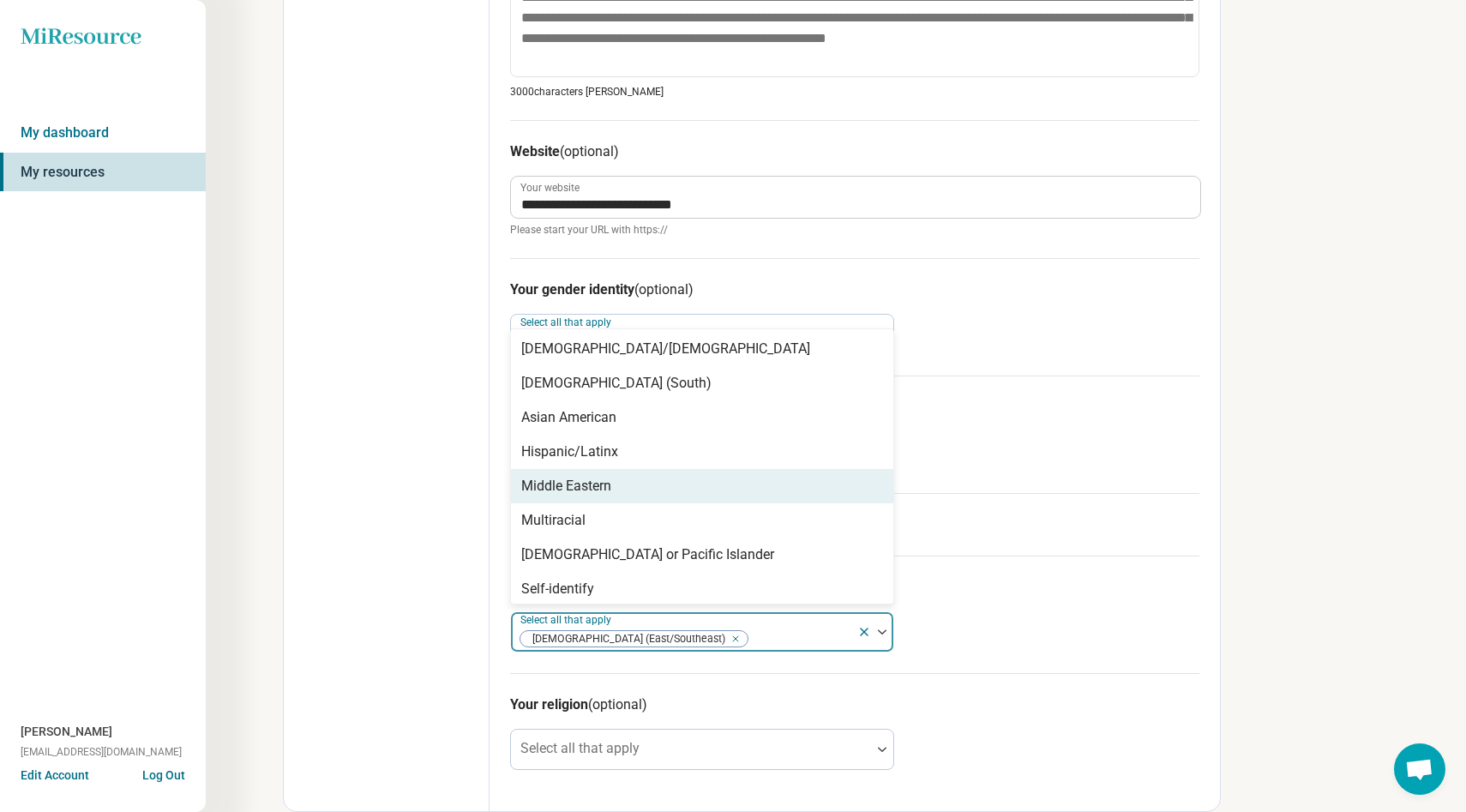
scroll to position [29, 0]
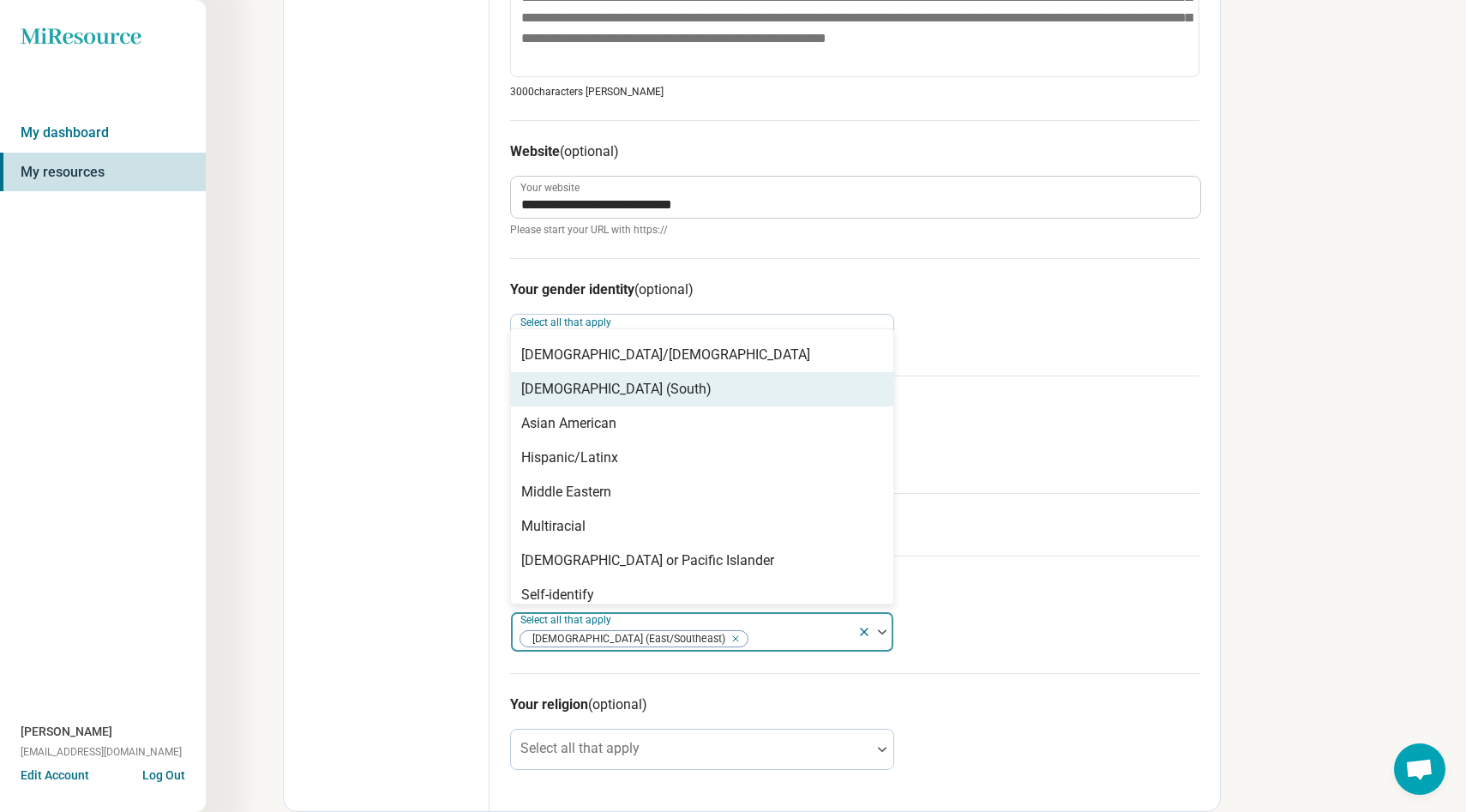
click at [662, 404] on div "Asian (South)" at bounding box center [701, 389] width 382 height 35
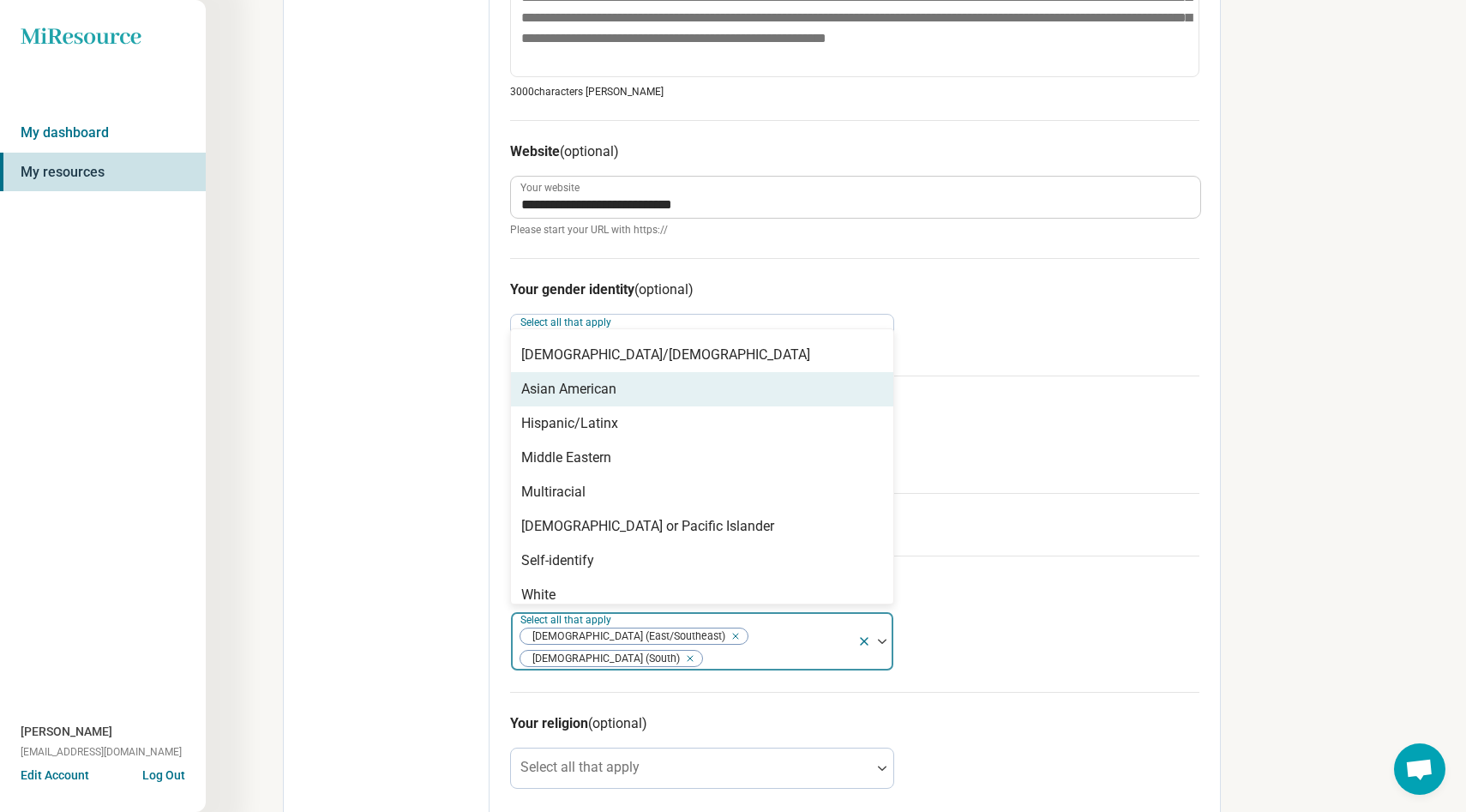
click at [601, 386] on div "Asian American" at bounding box center [568, 388] width 95 height 20
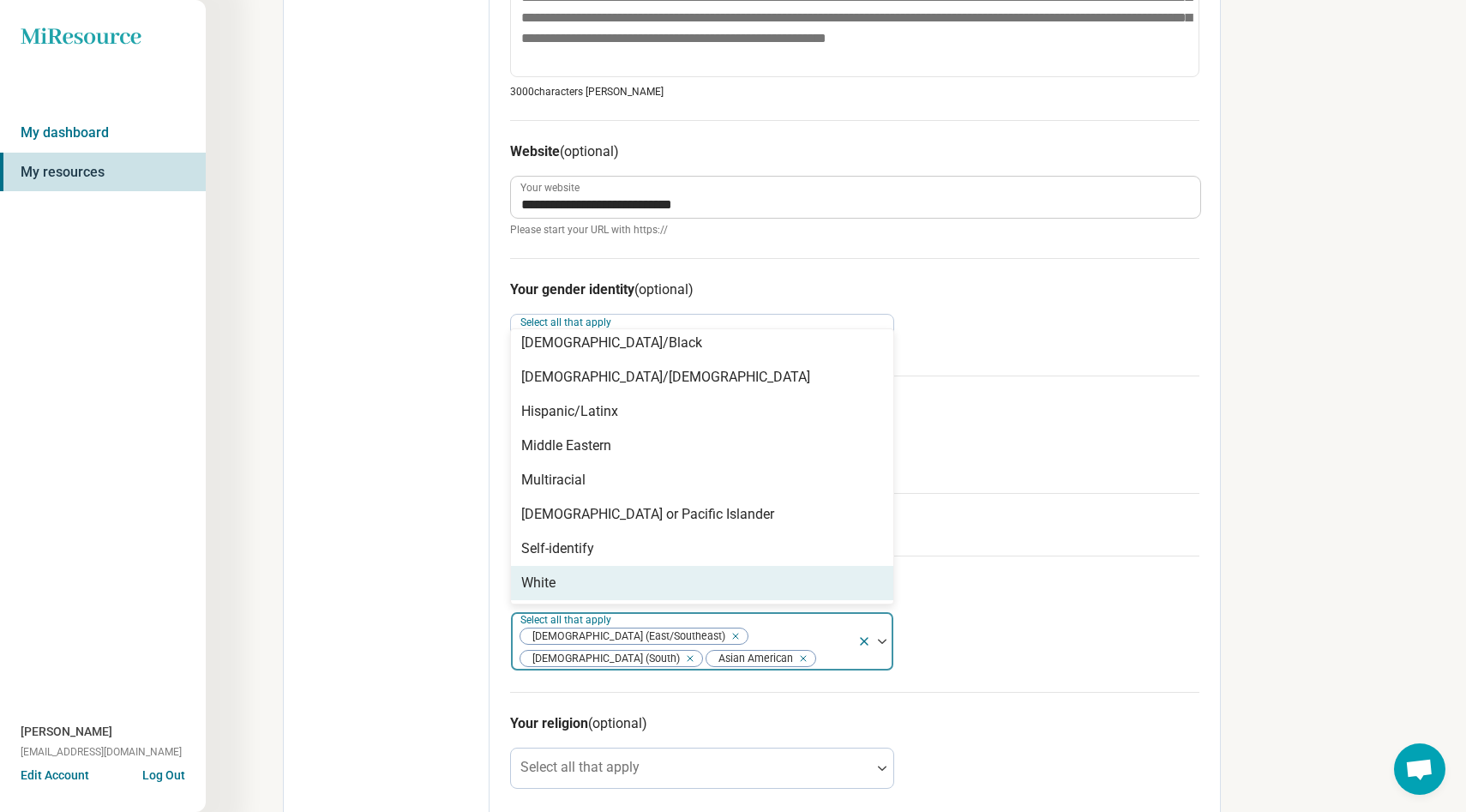
click at [692, 652] on icon "Remove [object Object]" at bounding box center [686, 658] width 12 height 12
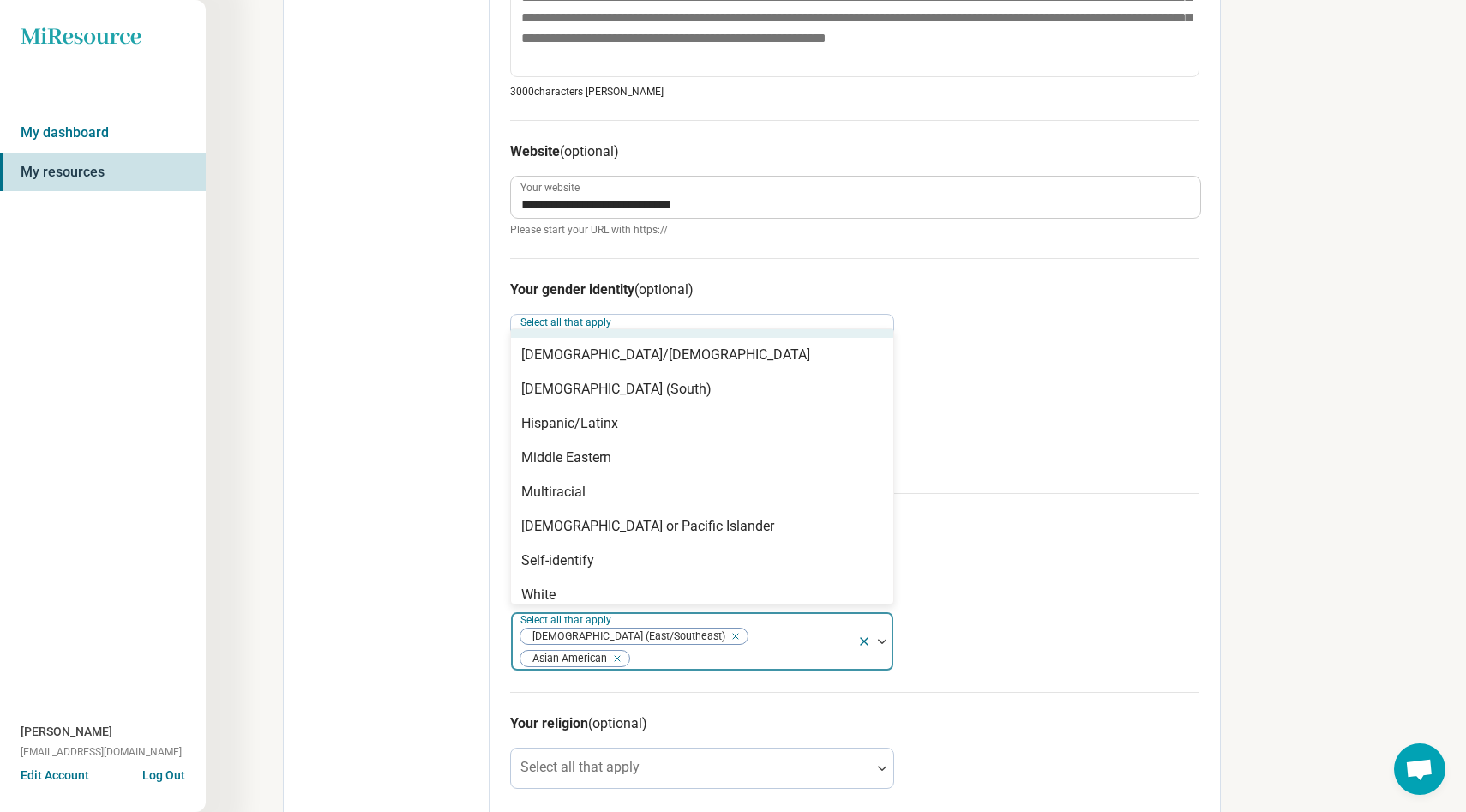
click at [1026, 623] on div "Your race/ethnicity (optional) option Asian (South), deselected. African Americ…" at bounding box center [853, 623] width 689 height 136
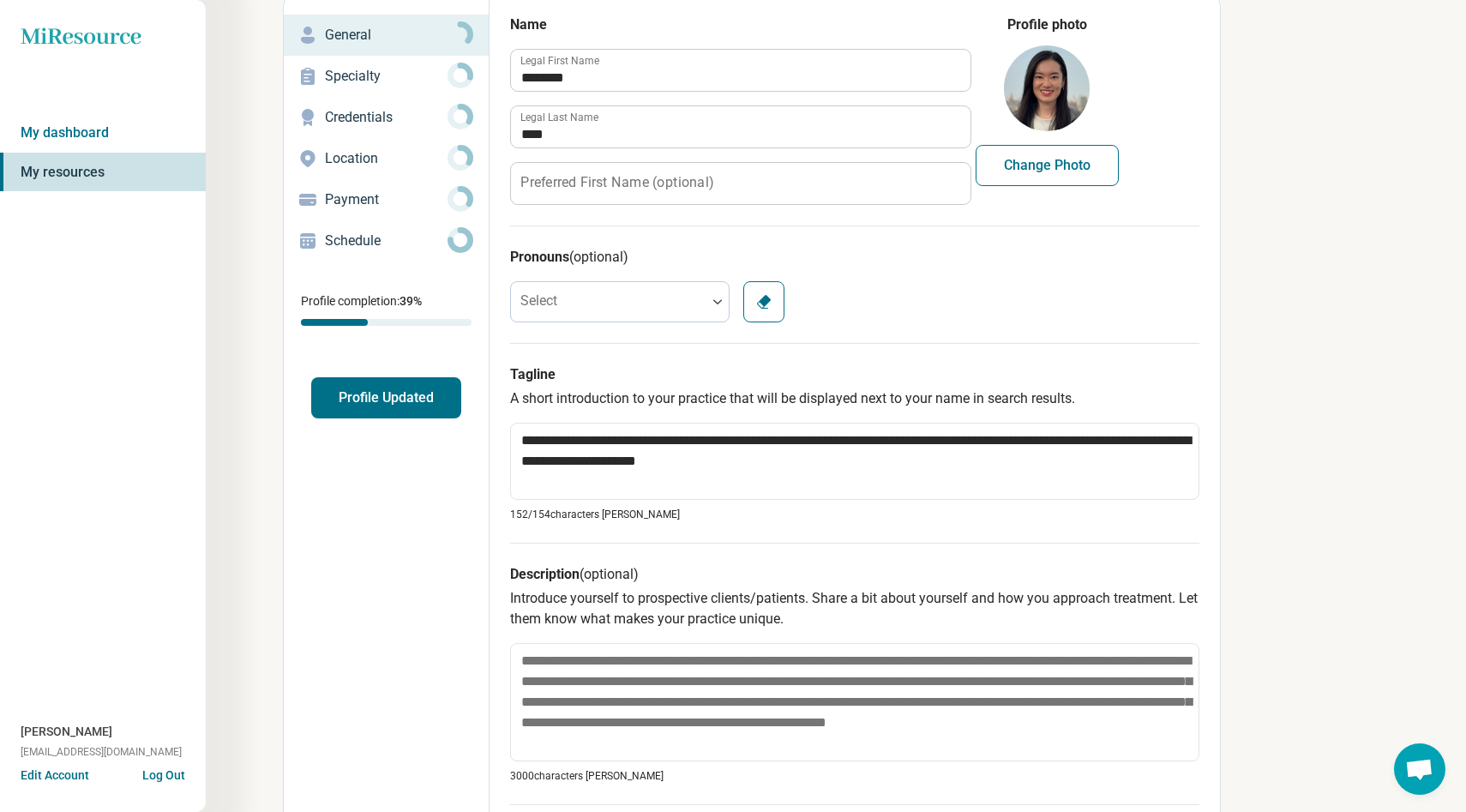
scroll to position [0, 0]
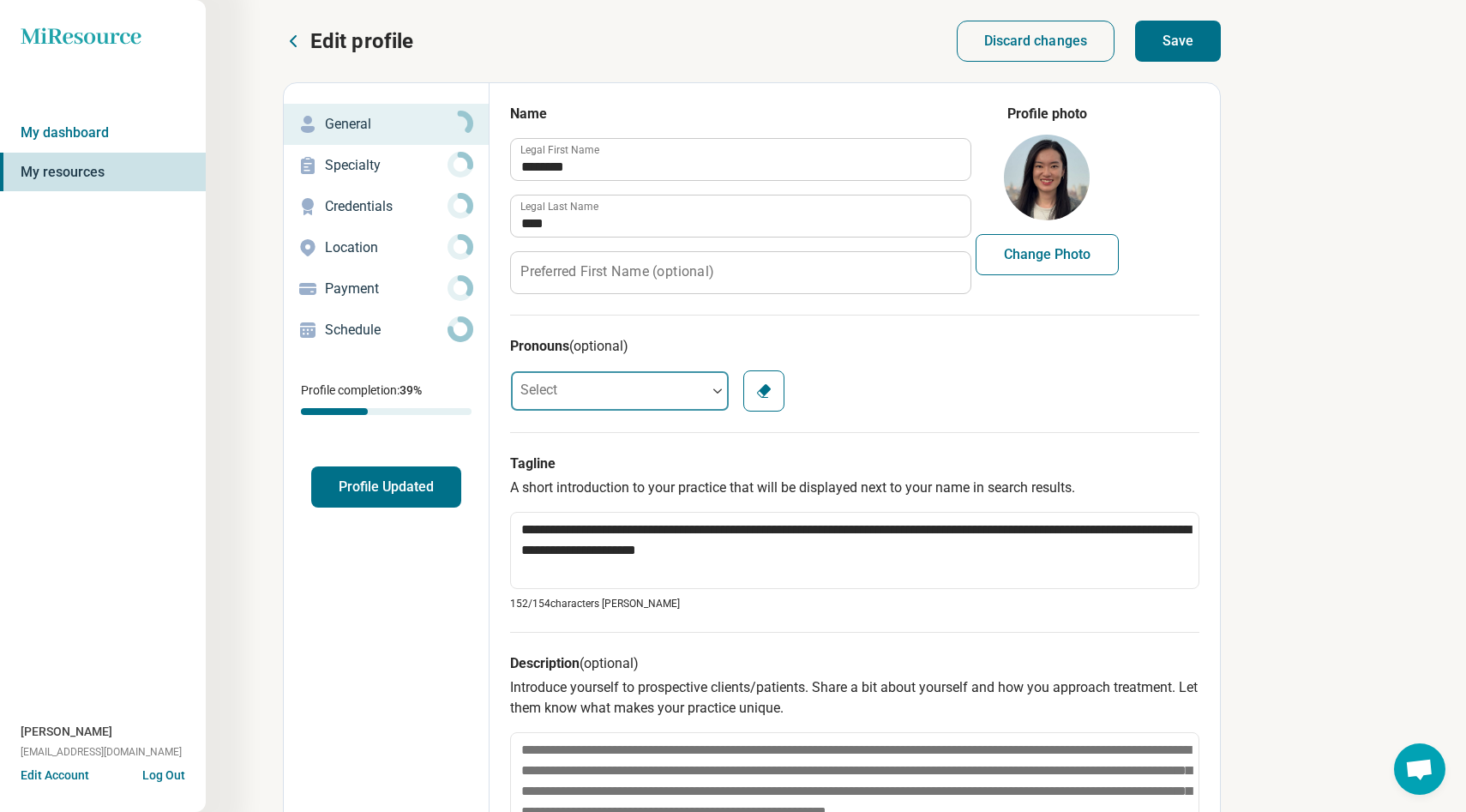
click at [616, 380] on div at bounding box center [608, 391] width 196 height 35
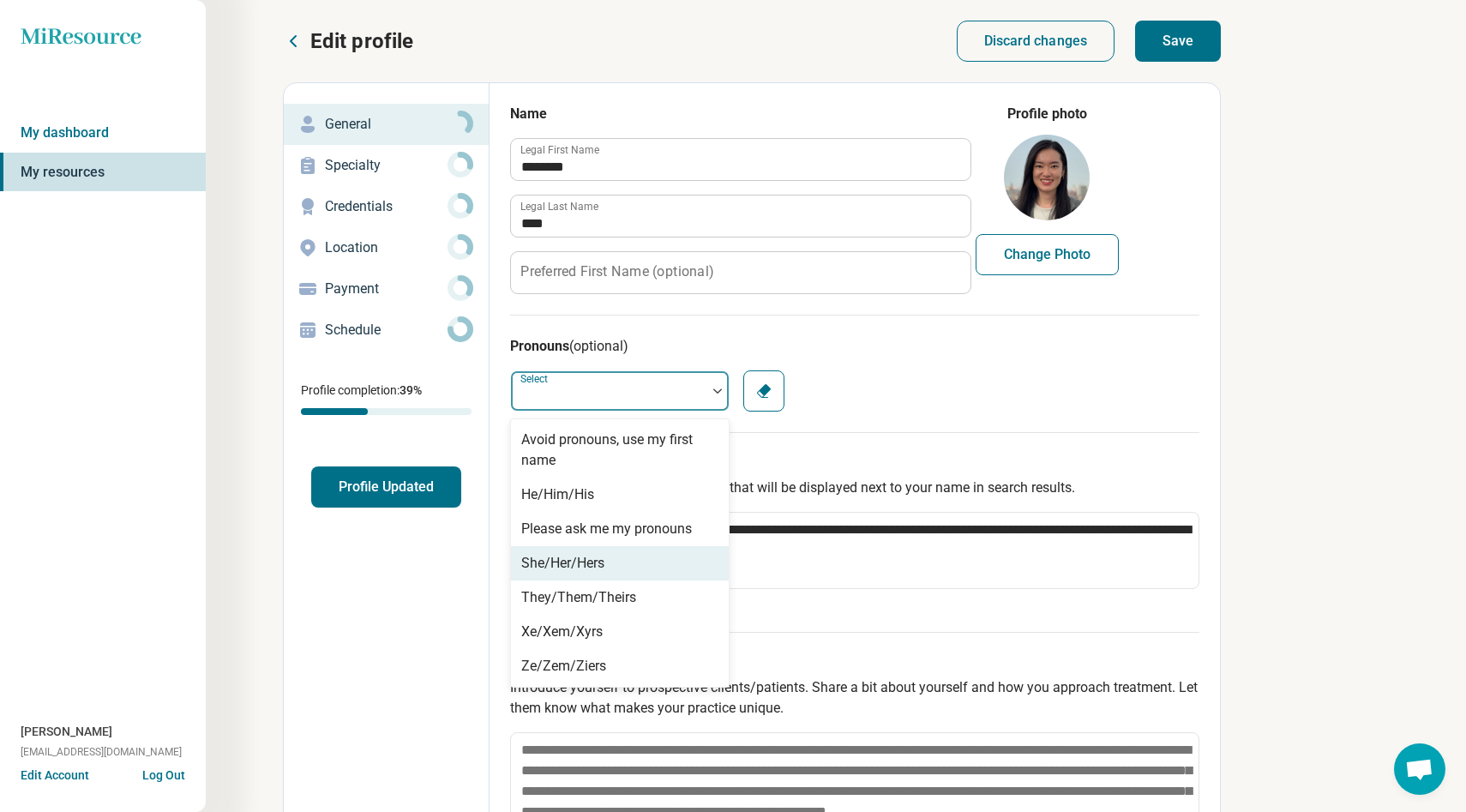
click at [597, 553] on div "She/Her/Hers" at bounding box center [563, 563] width 83 height 20
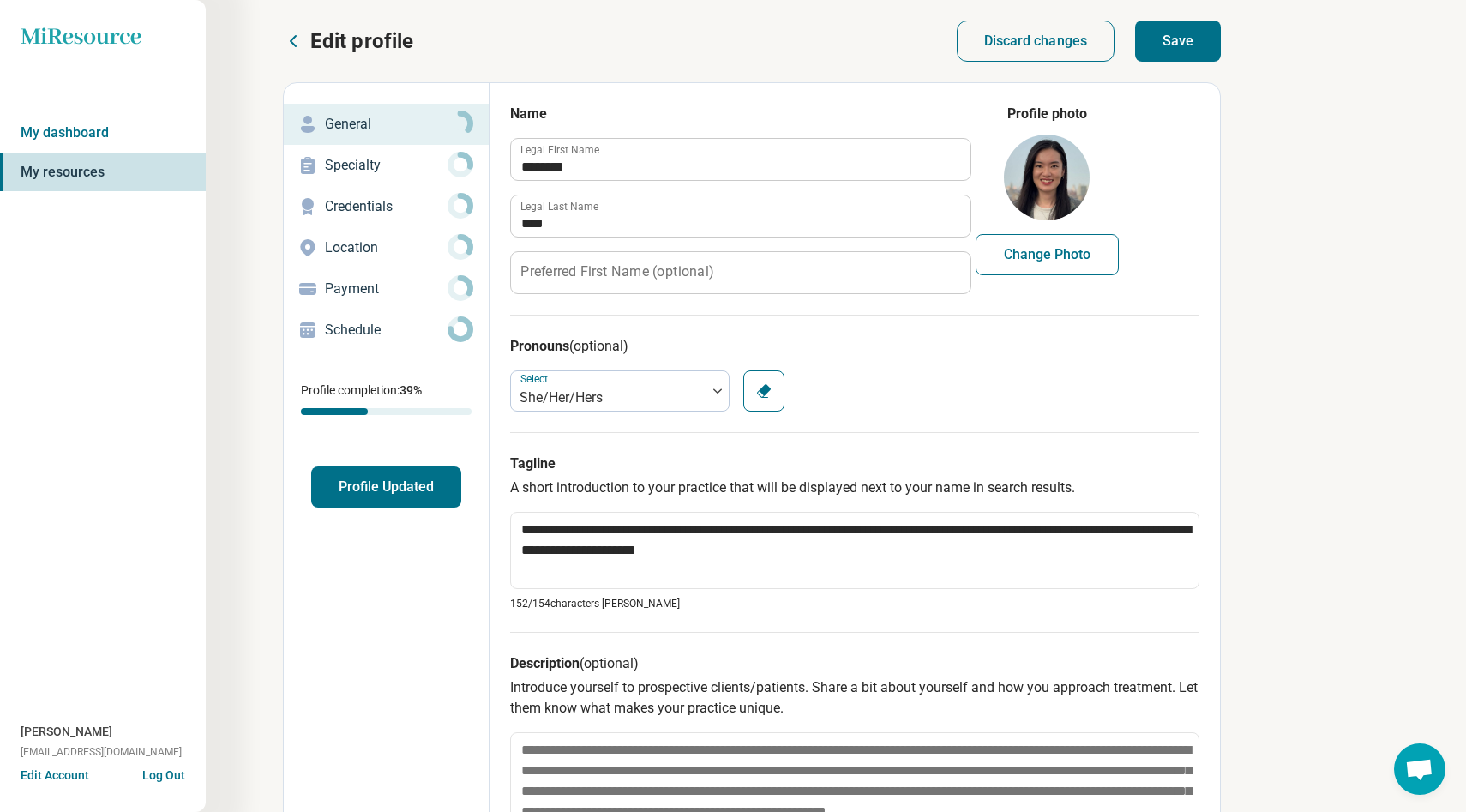
click at [960, 343] on h3 "Pronouns (optional)" at bounding box center [853, 346] width 689 height 20
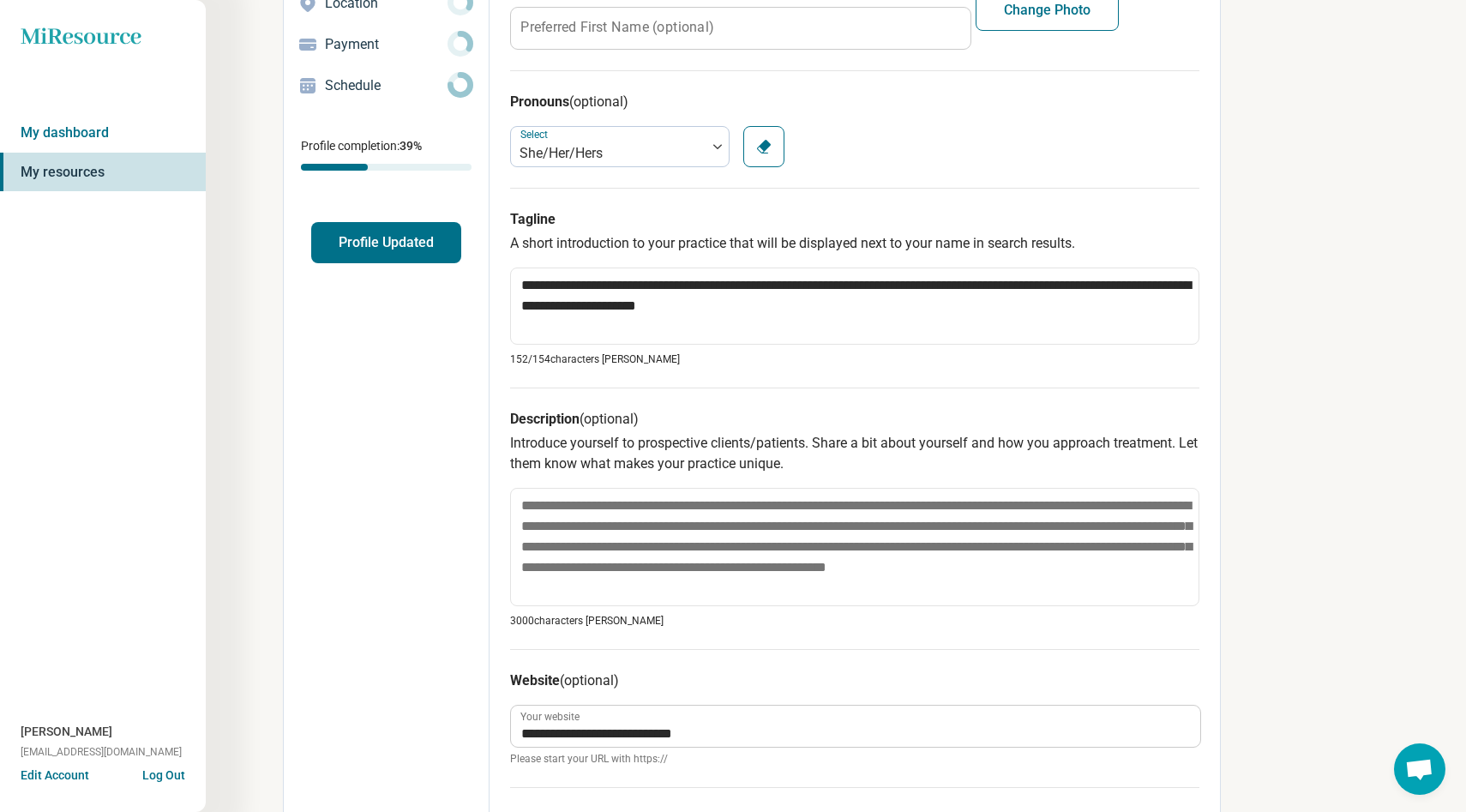
scroll to position [249, 0]
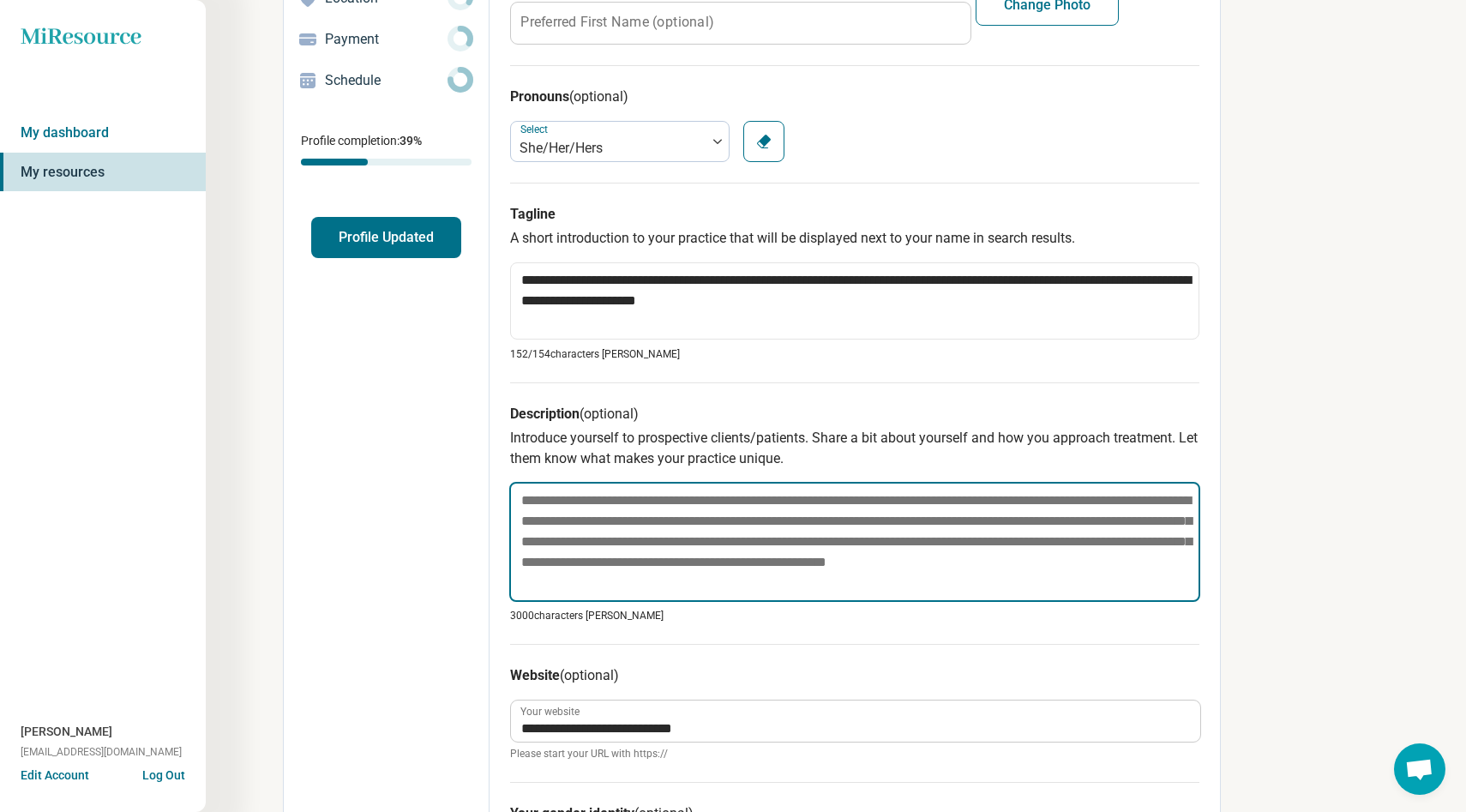
click at [829, 488] on textarea at bounding box center [854, 541] width 691 height 120
paste textarea "**********"
type textarea "*"
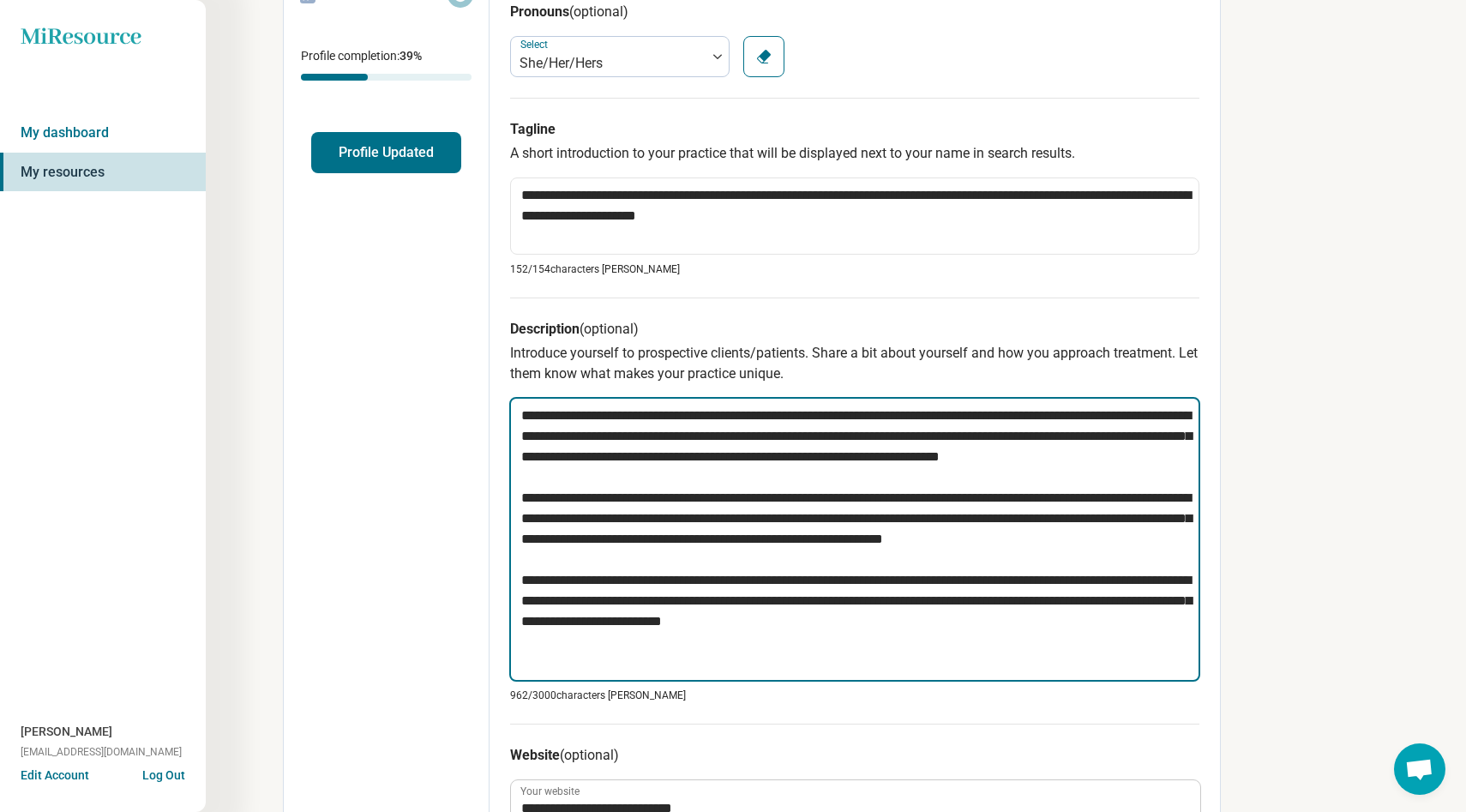
click at [829, 488] on textarea "**********" at bounding box center [854, 538] width 691 height 284
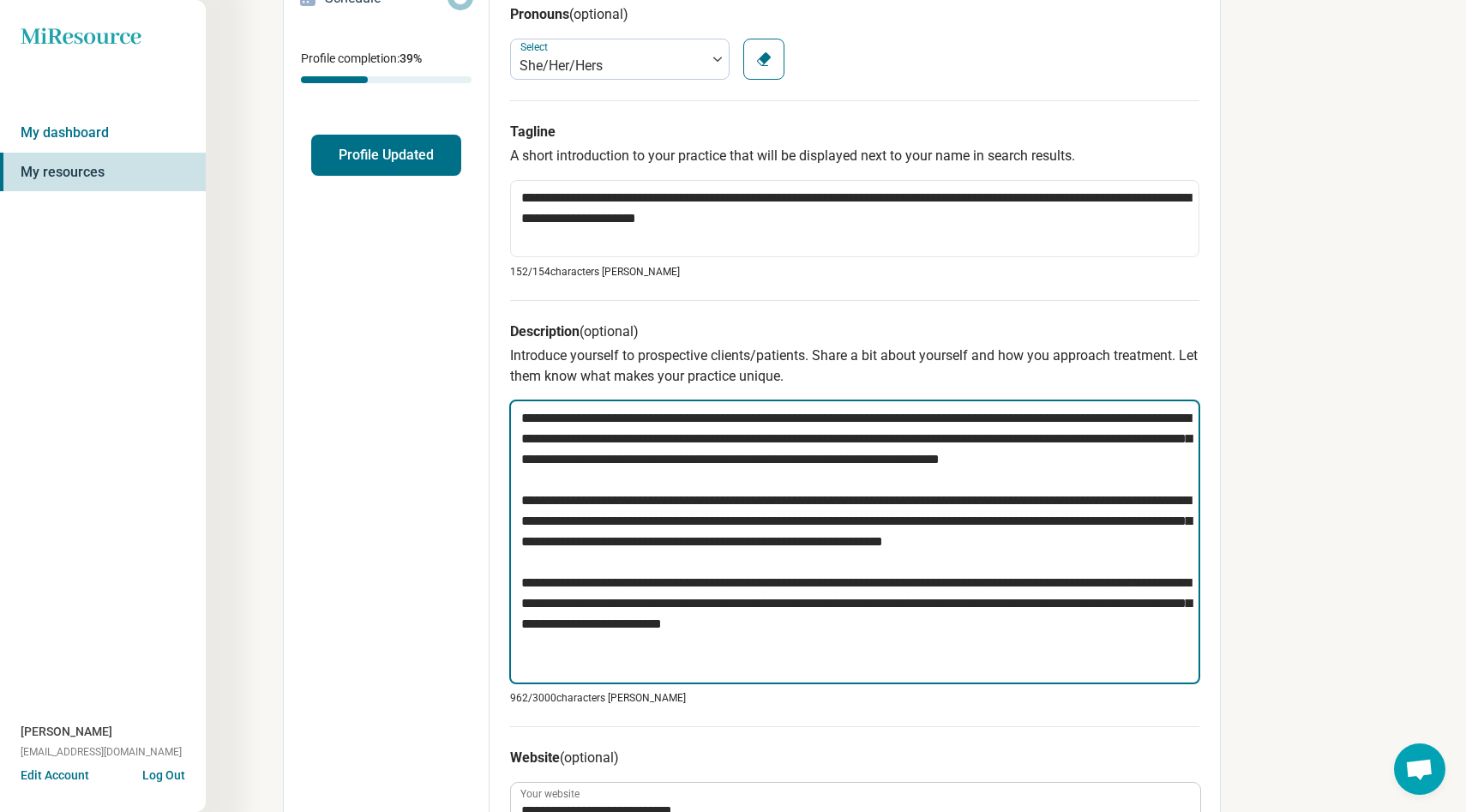
type textarea "**********"
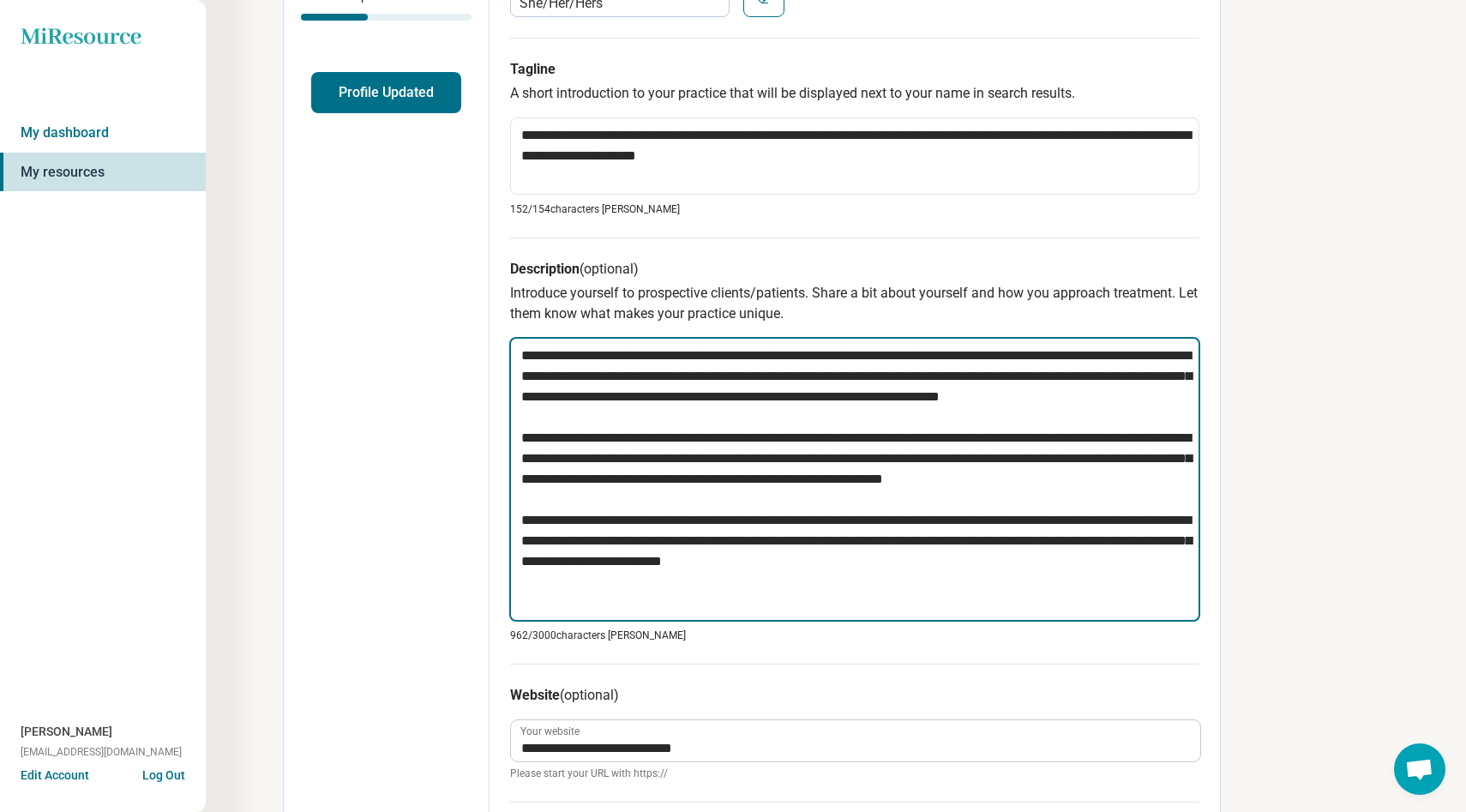
drag, startPoint x: 514, startPoint y: 426, endPoint x: 1279, endPoint y: 811, distance: 856.4
click at [1279, 811] on div "**********" at bounding box center [733, 490] width 1466 height 1768
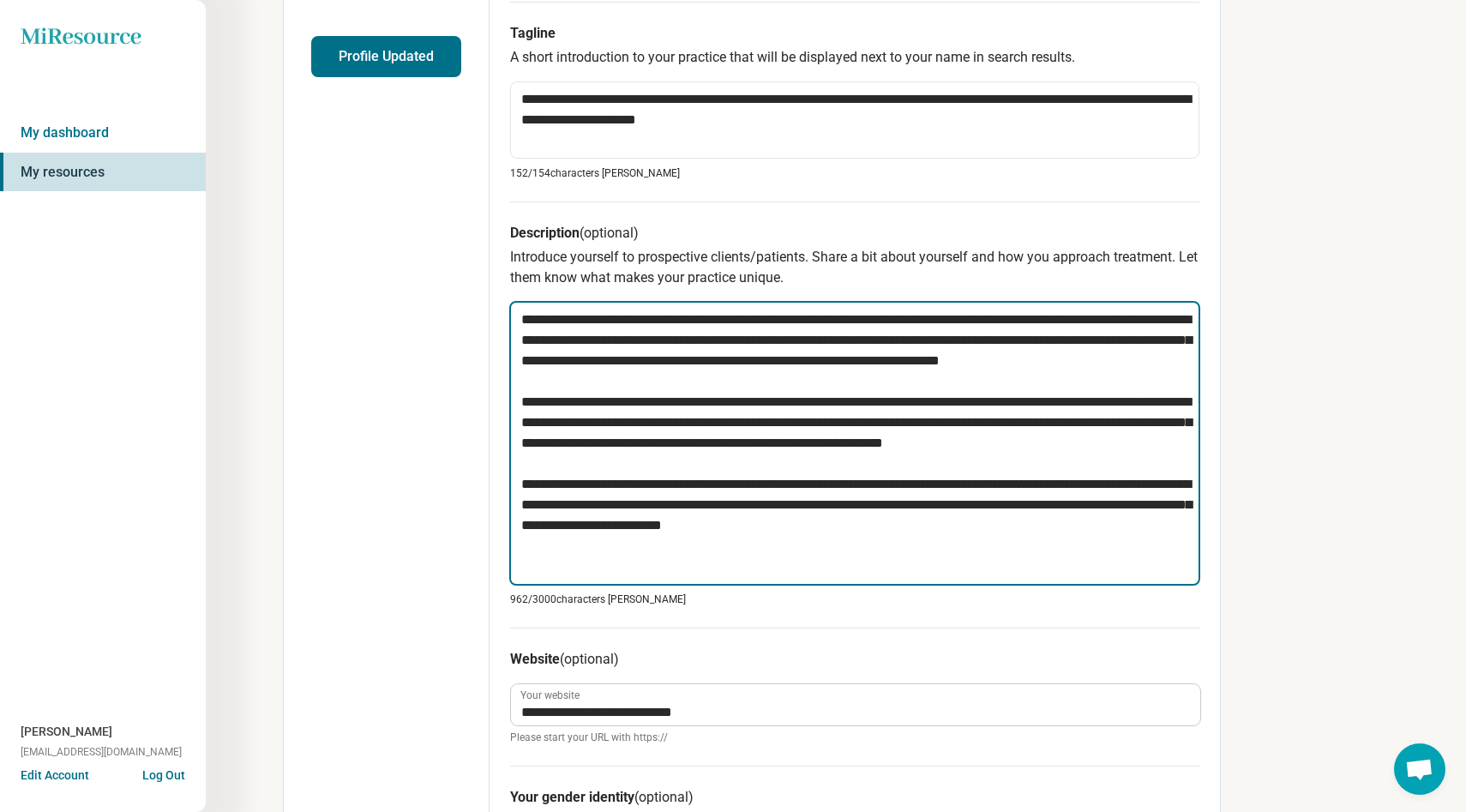
paste textarea "**********"
type textarea "*"
type textarea "**********"
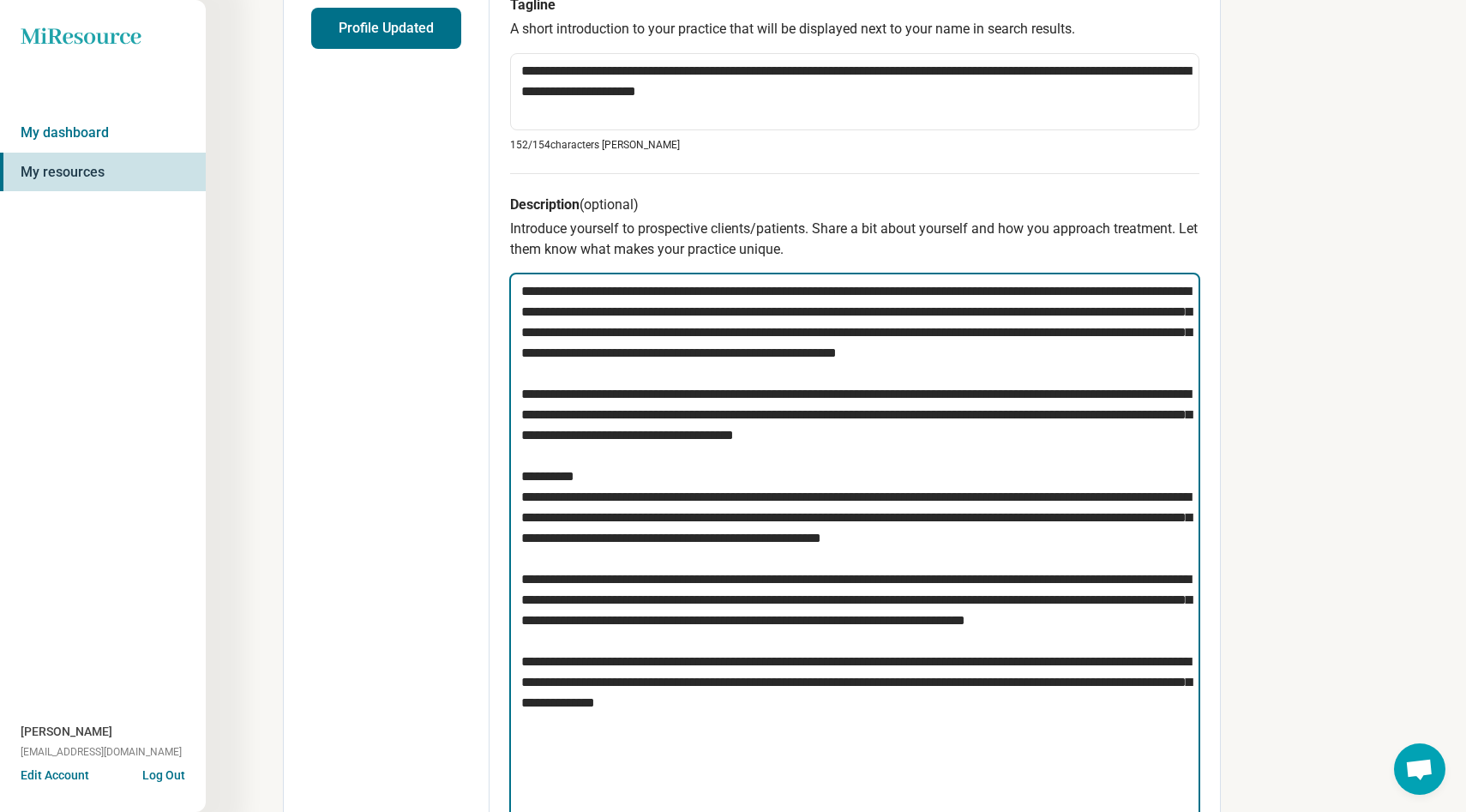
scroll to position [460, 0]
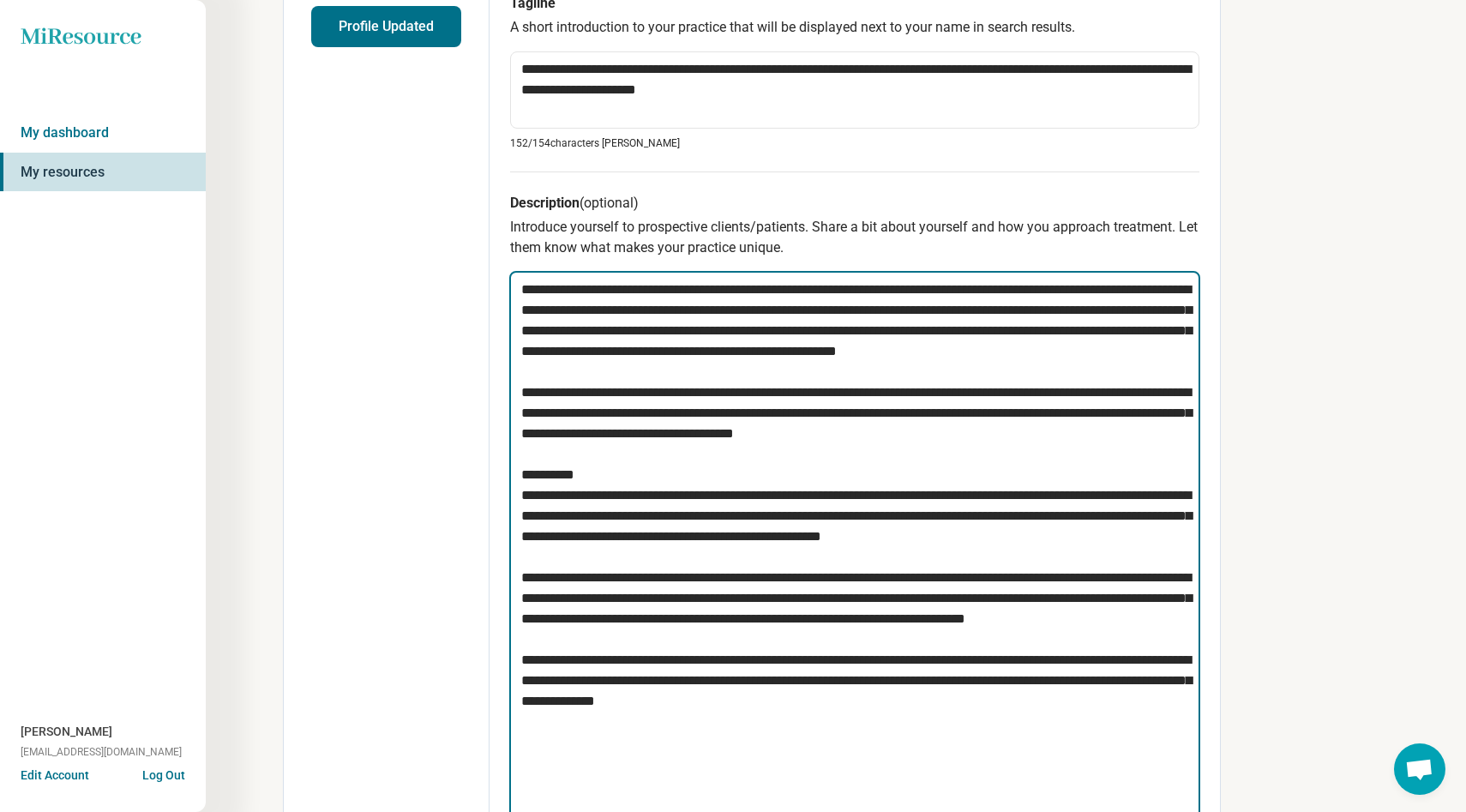
drag, startPoint x: 641, startPoint y: 495, endPoint x: 474, endPoint y: 495, distance: 167.0
click at [474, 495] on div "**********" at bounding box center [751, 599] width 937 height 1953
type textarea "*"
type textarea "**********"
type textarea "*"
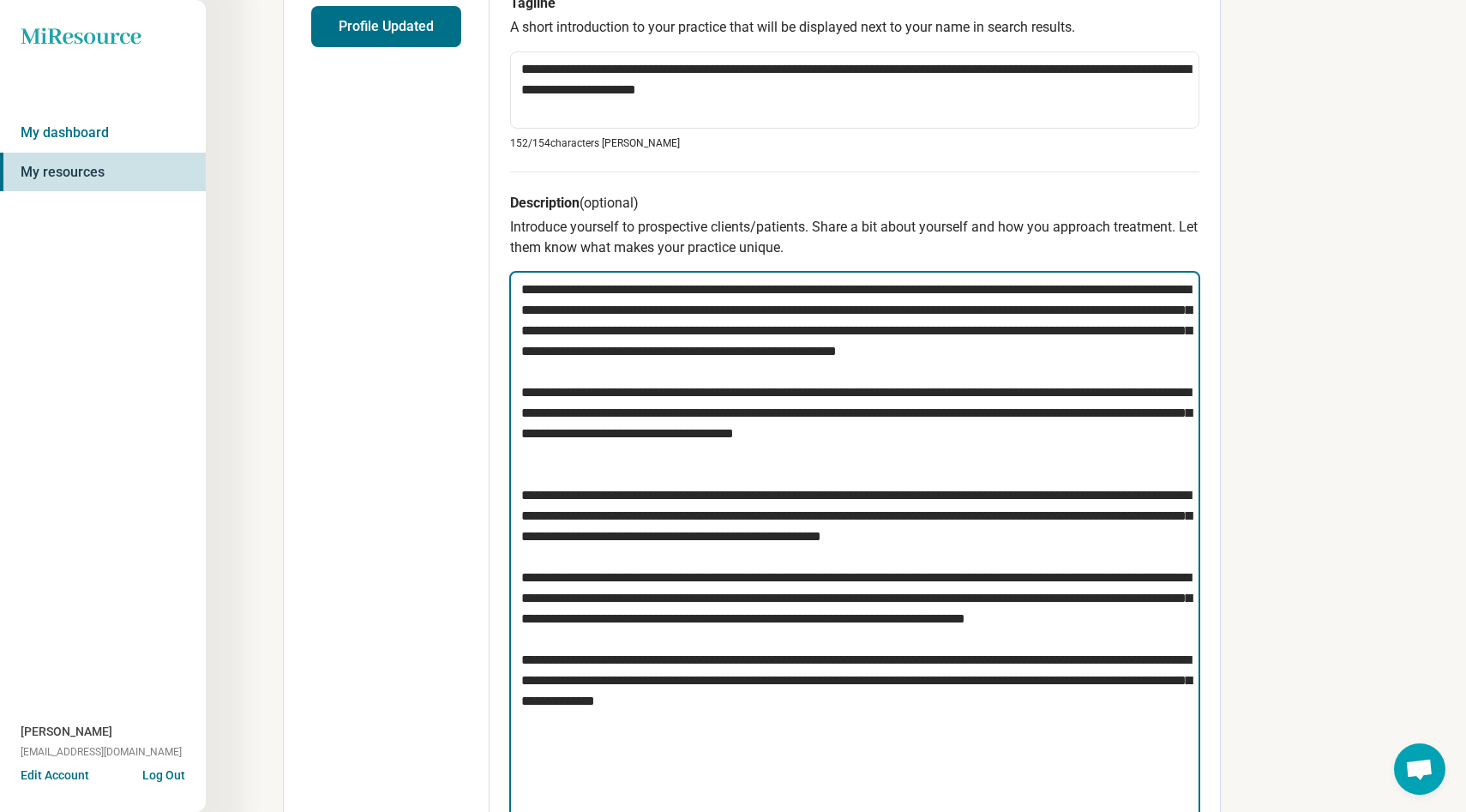
type textarea "**********"
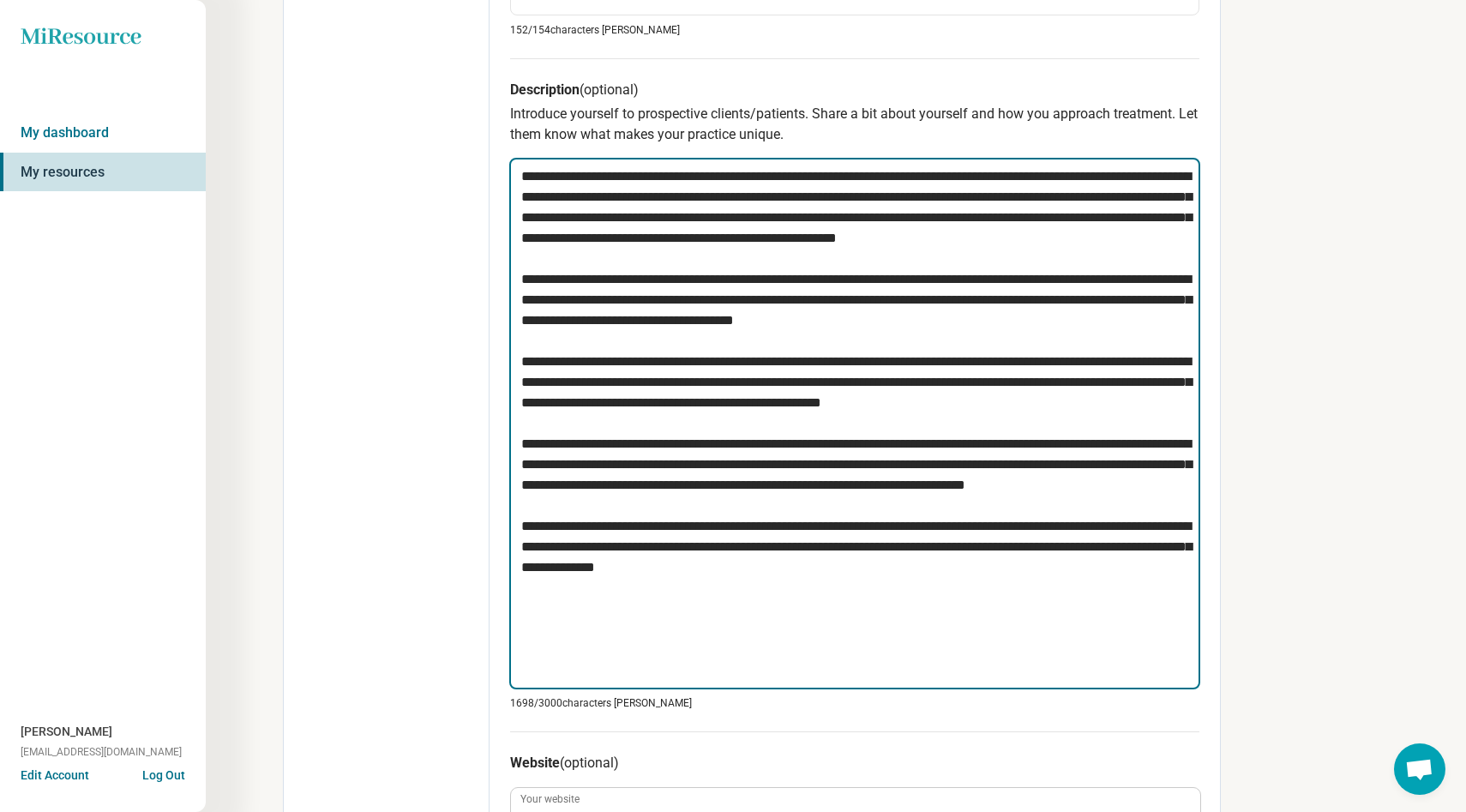
scroll to position [580, 0]
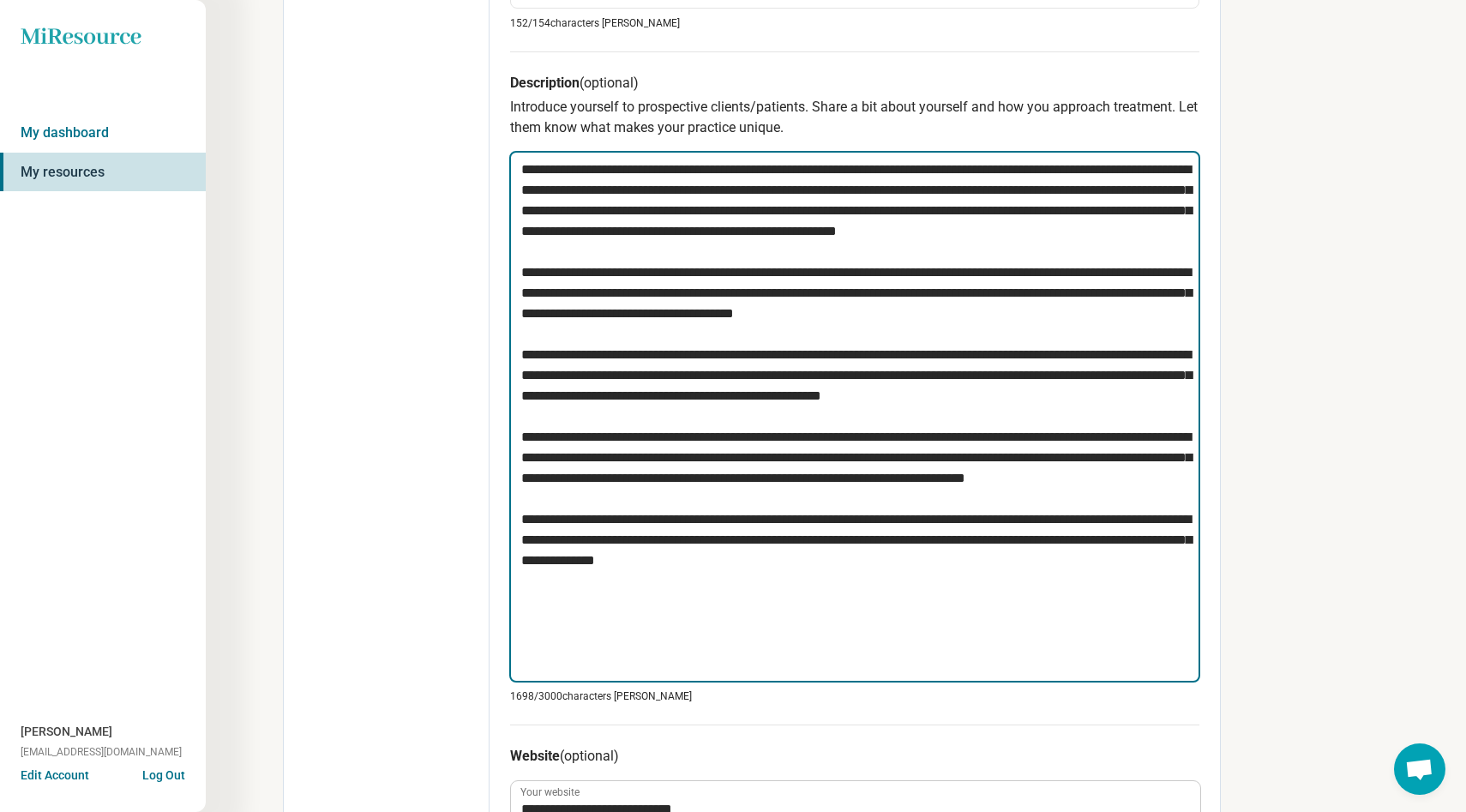
click at [781, 652] on textarea at bounding box center [854, 417] width 691 height 532
type textarea "*"
type textarea "**********"
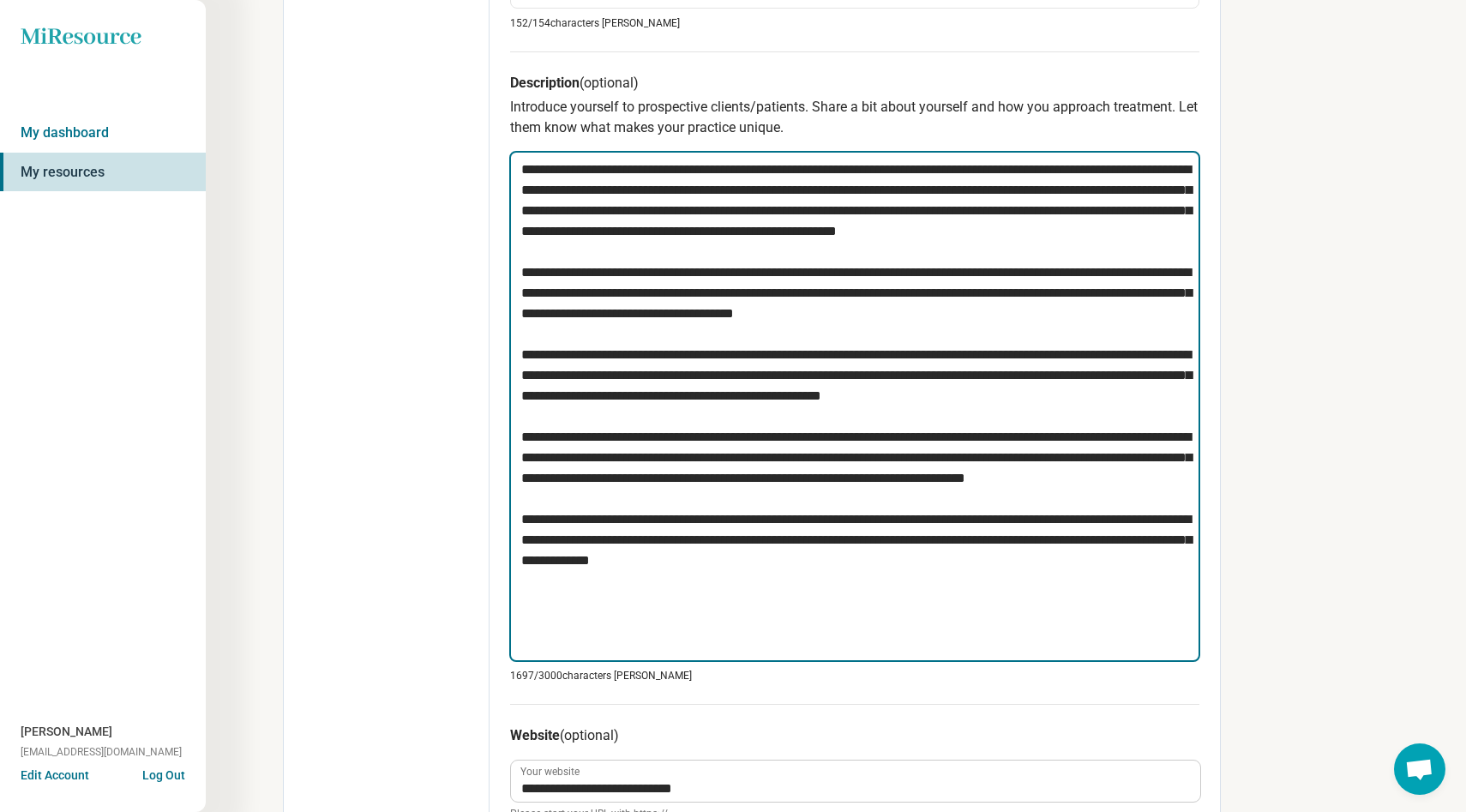
type textarea "*"
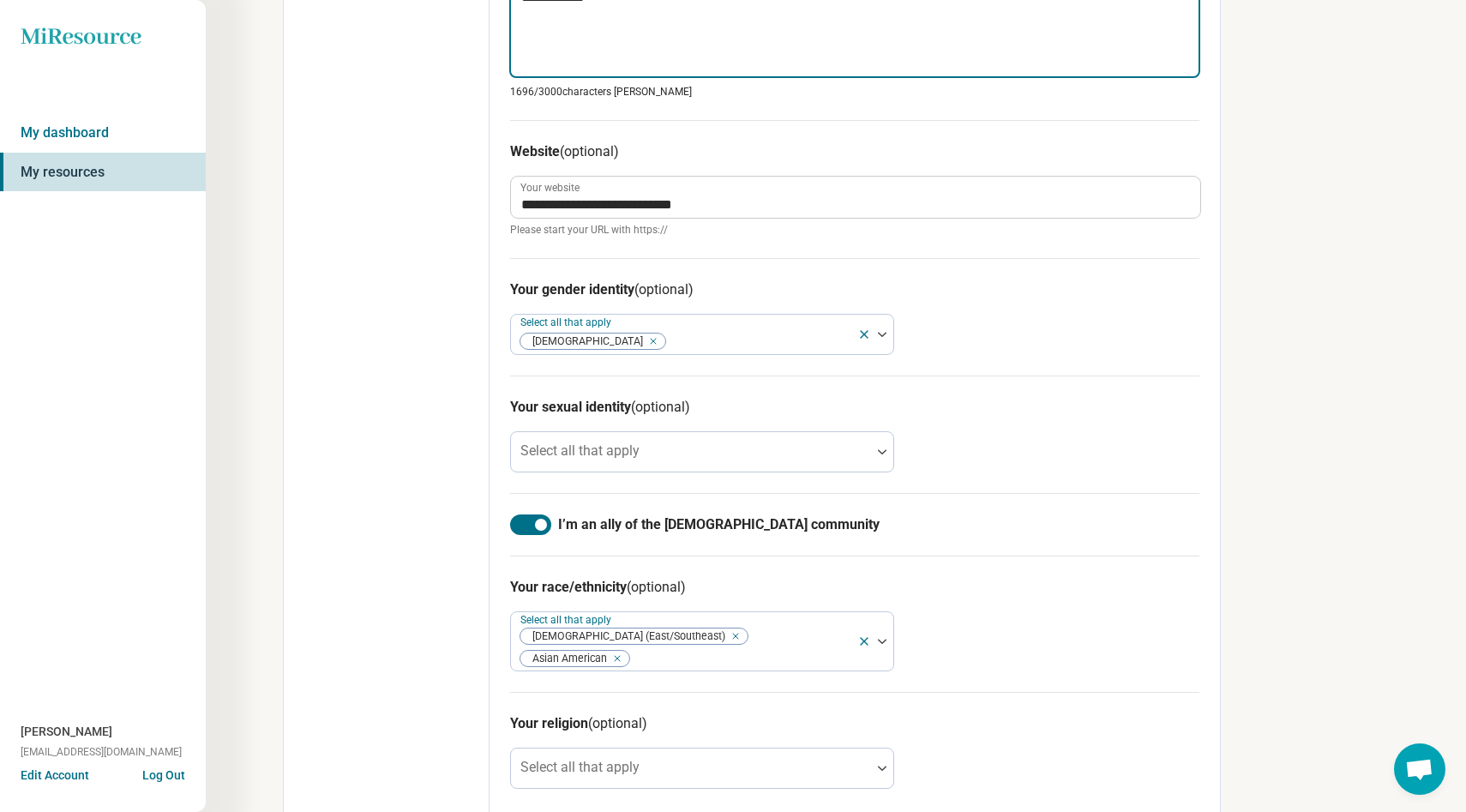
scroll to position [0, 0]
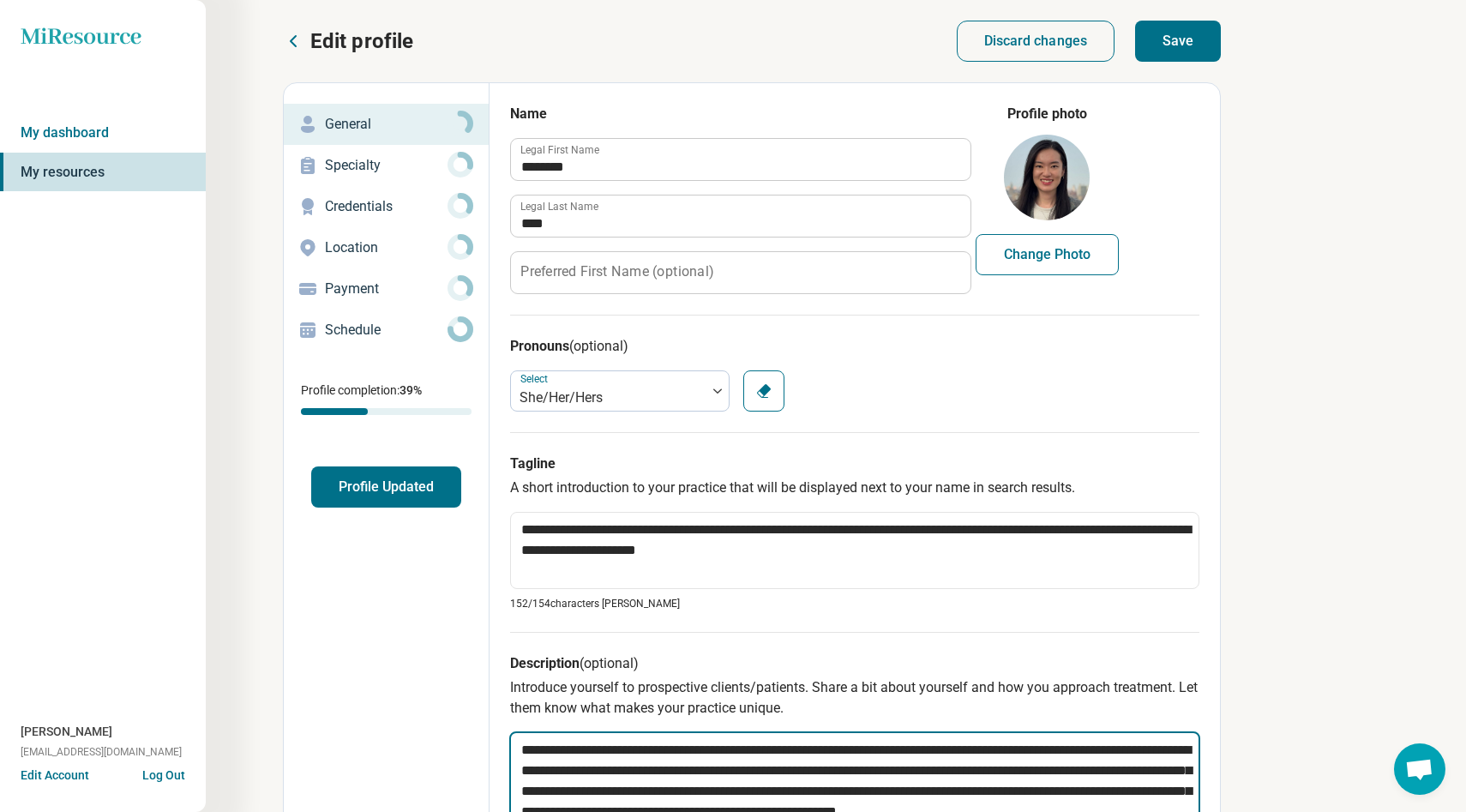
type textarea "**********"
click at [1201, 27] on button "Save" at bounding box center [1177, 40] width 86 height 41
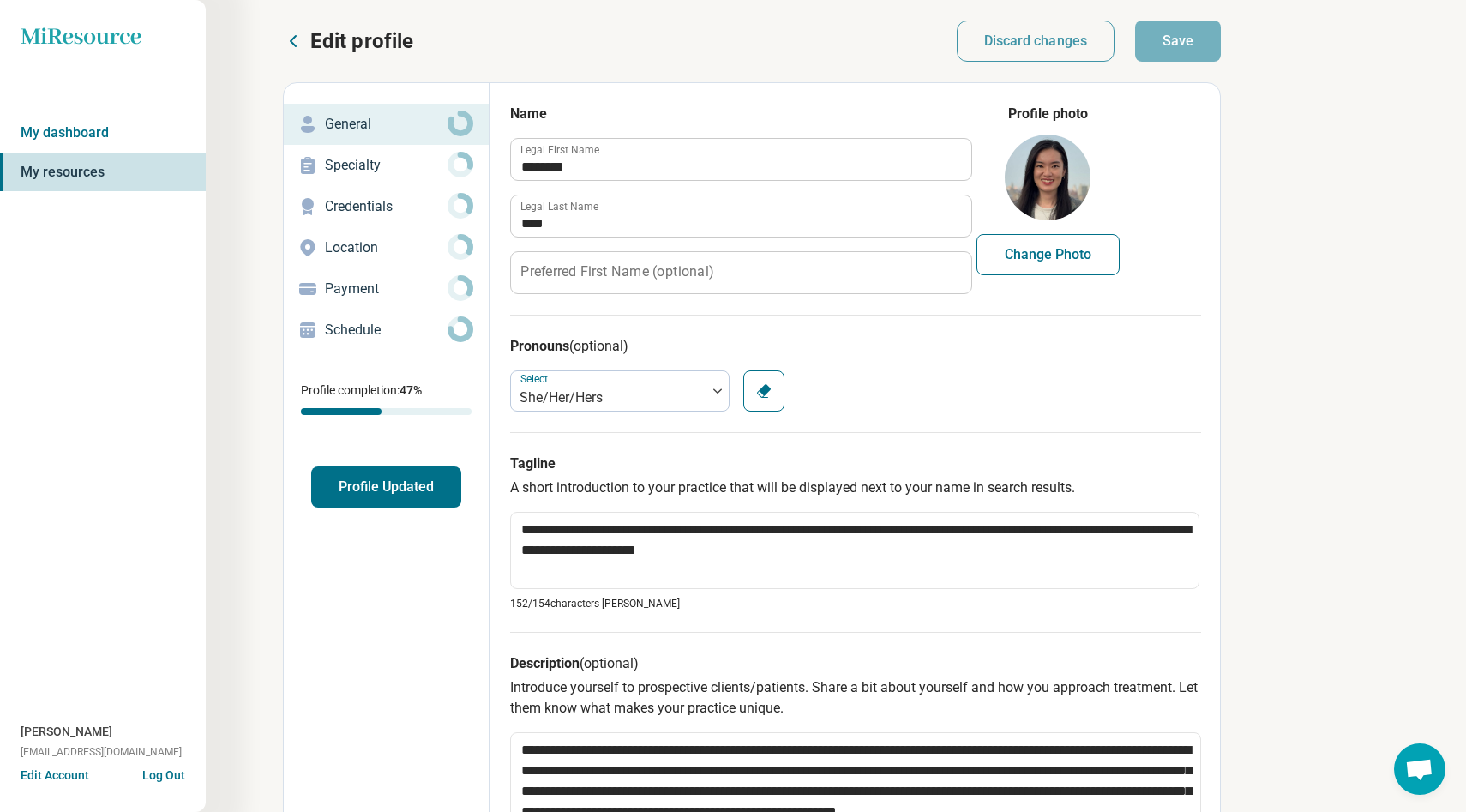
click at [373, 161] on p "Specialty" at bounding box center [385, 165] width 122 height 20
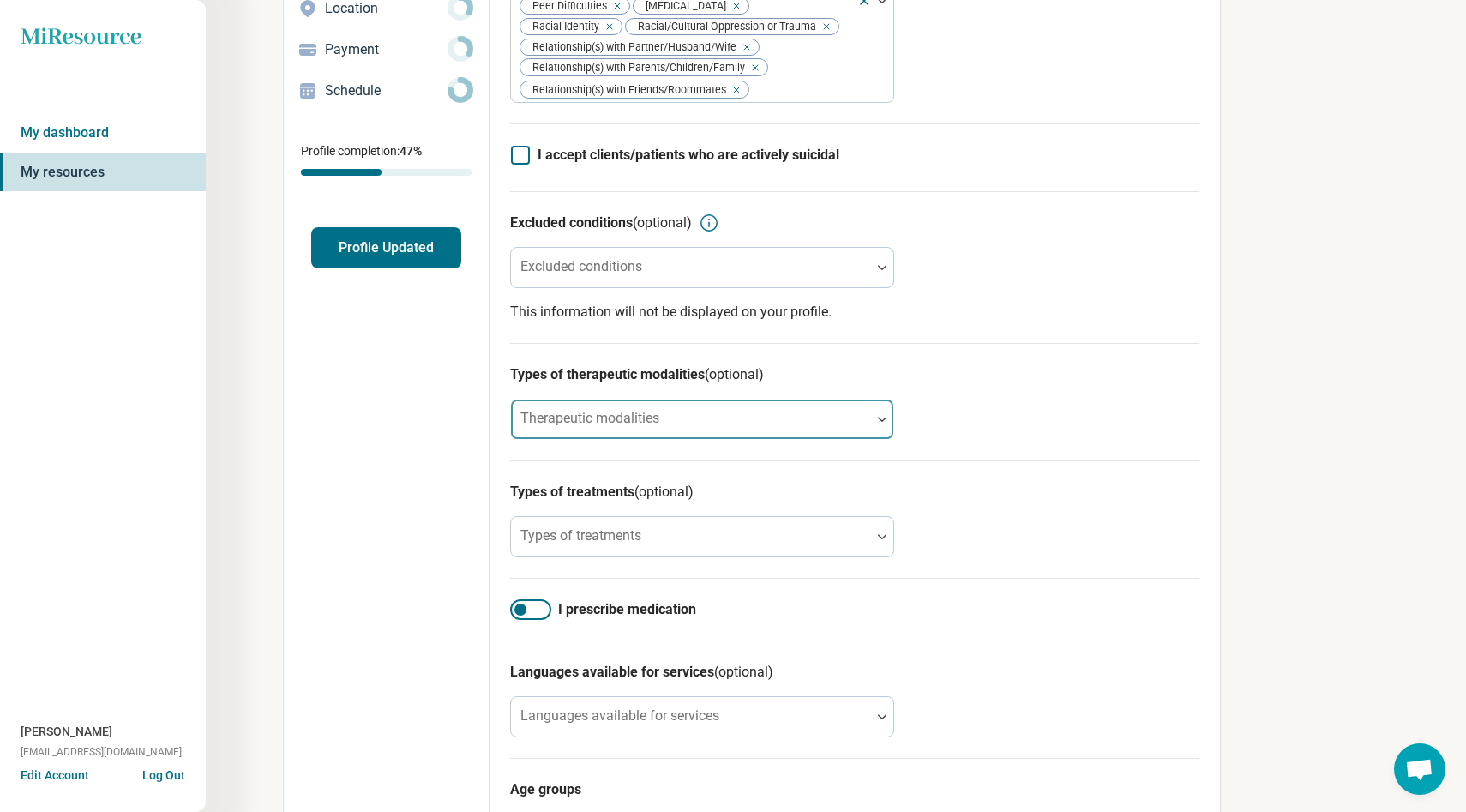
scroll to position [240, 0]
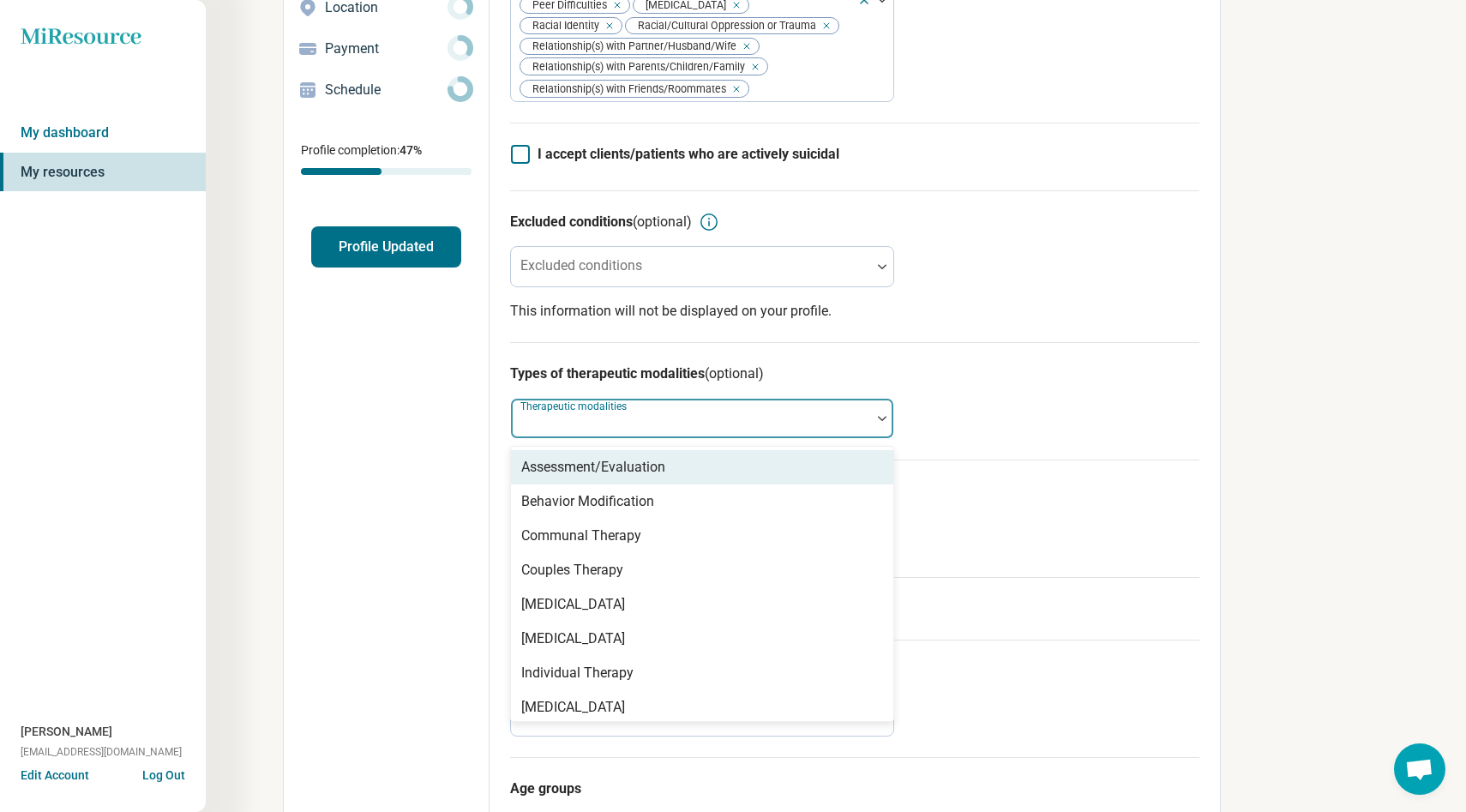
click at [611, 427] on div "Therapeutic modalities" at bounding box center [701, 418] width 384 height 41
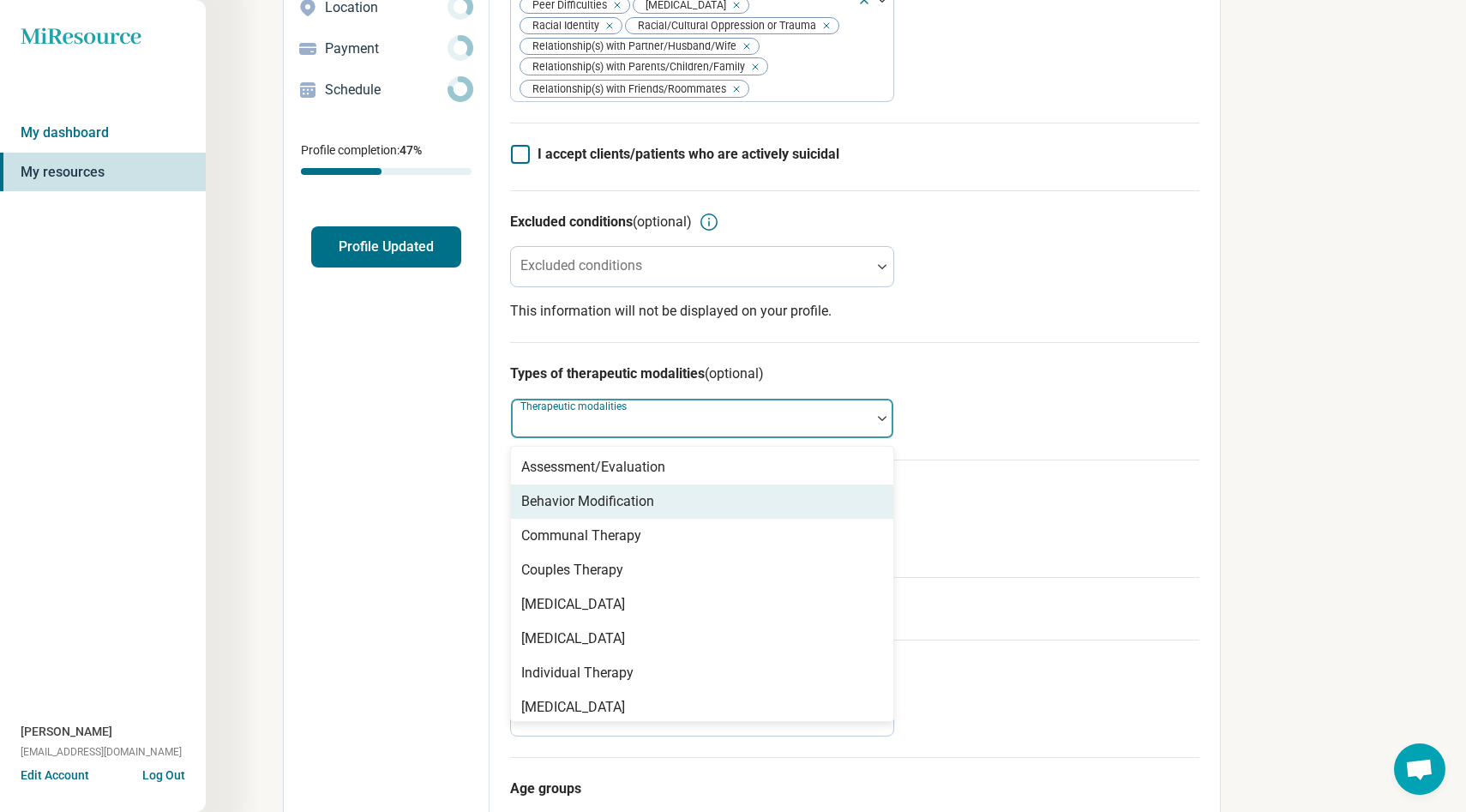
scroll to position [7, 0]
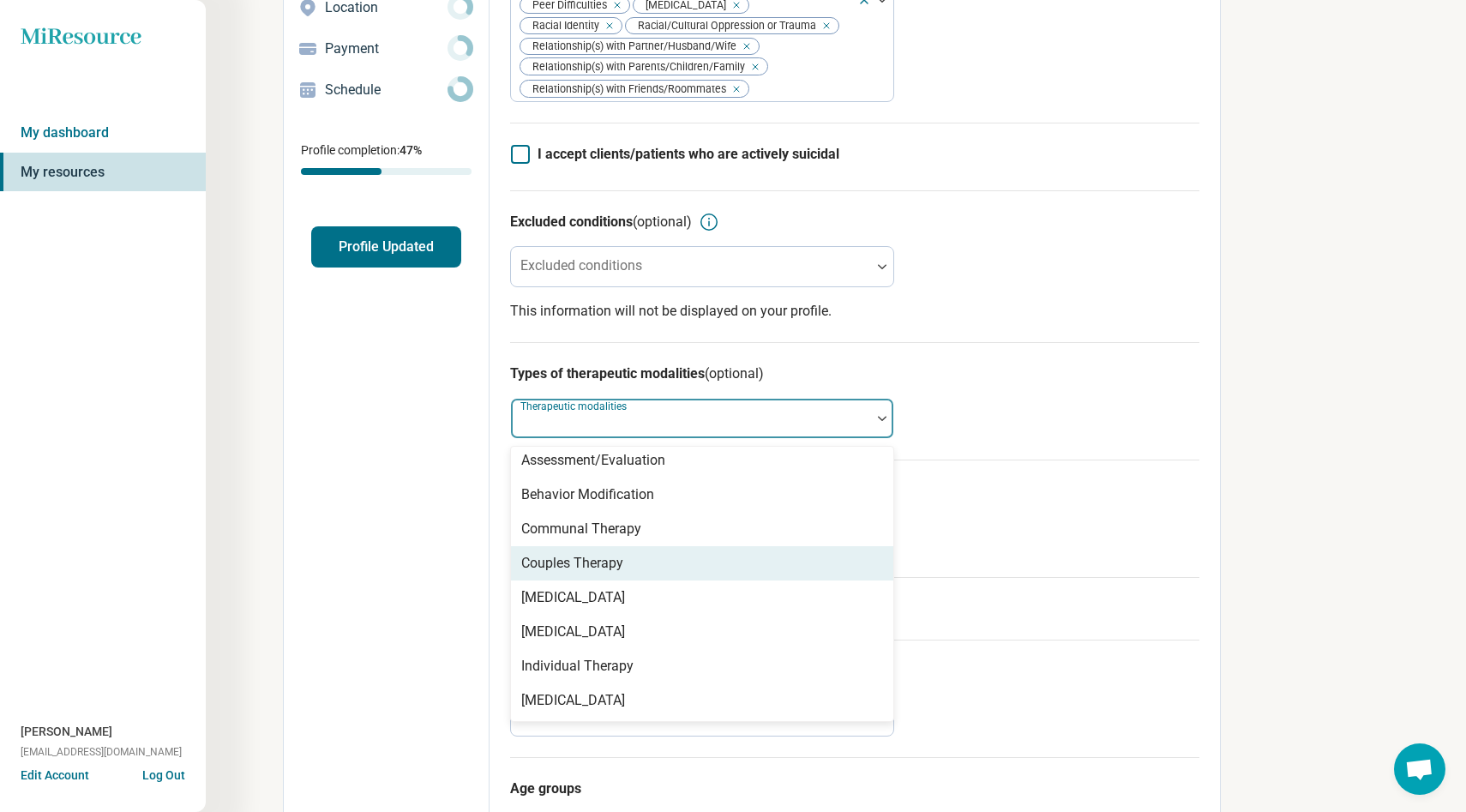
click at [612, 570] on div "Couples Therapy" at bounding box center [572, 563] width 102 height 20
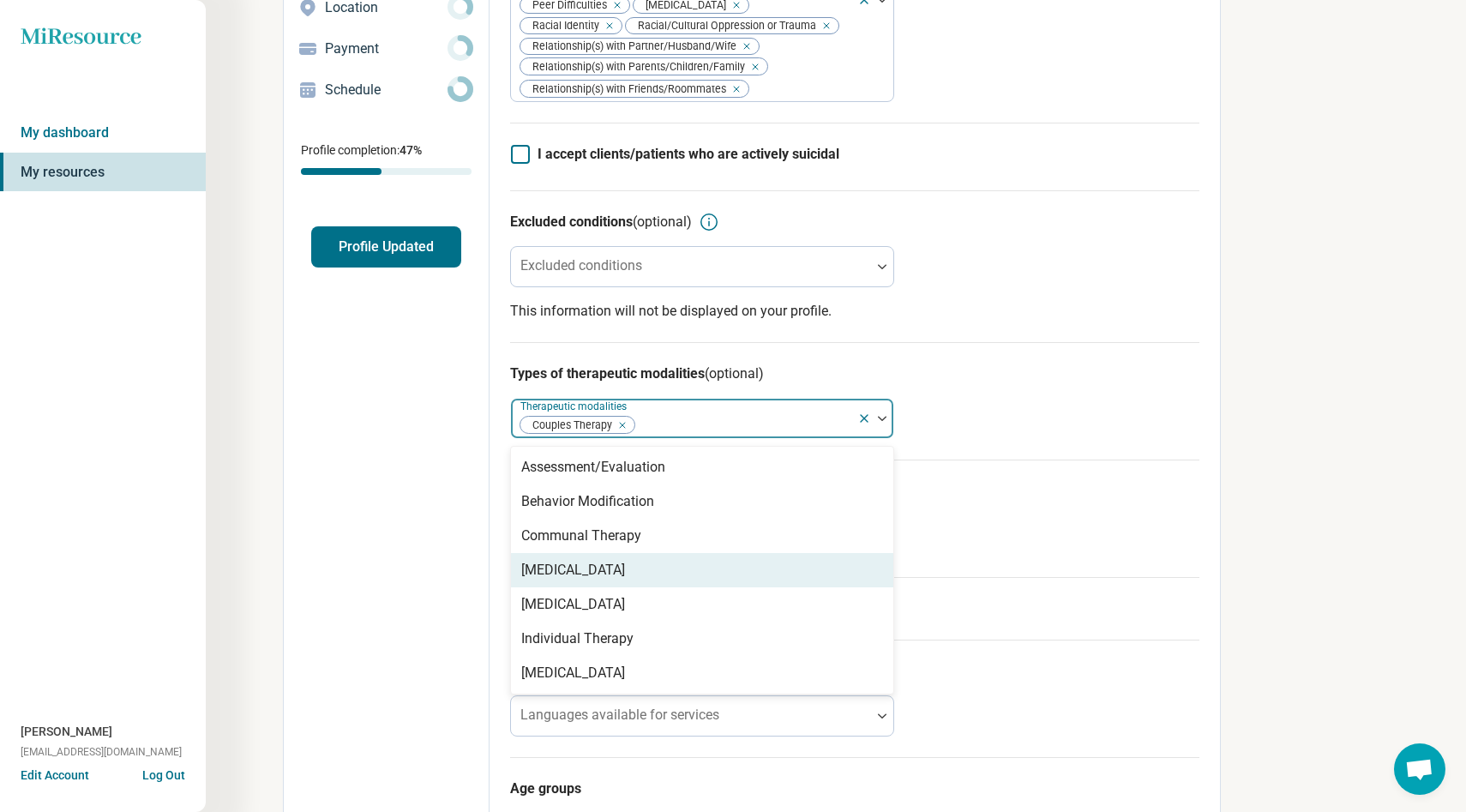
scroll to position [0, 0]
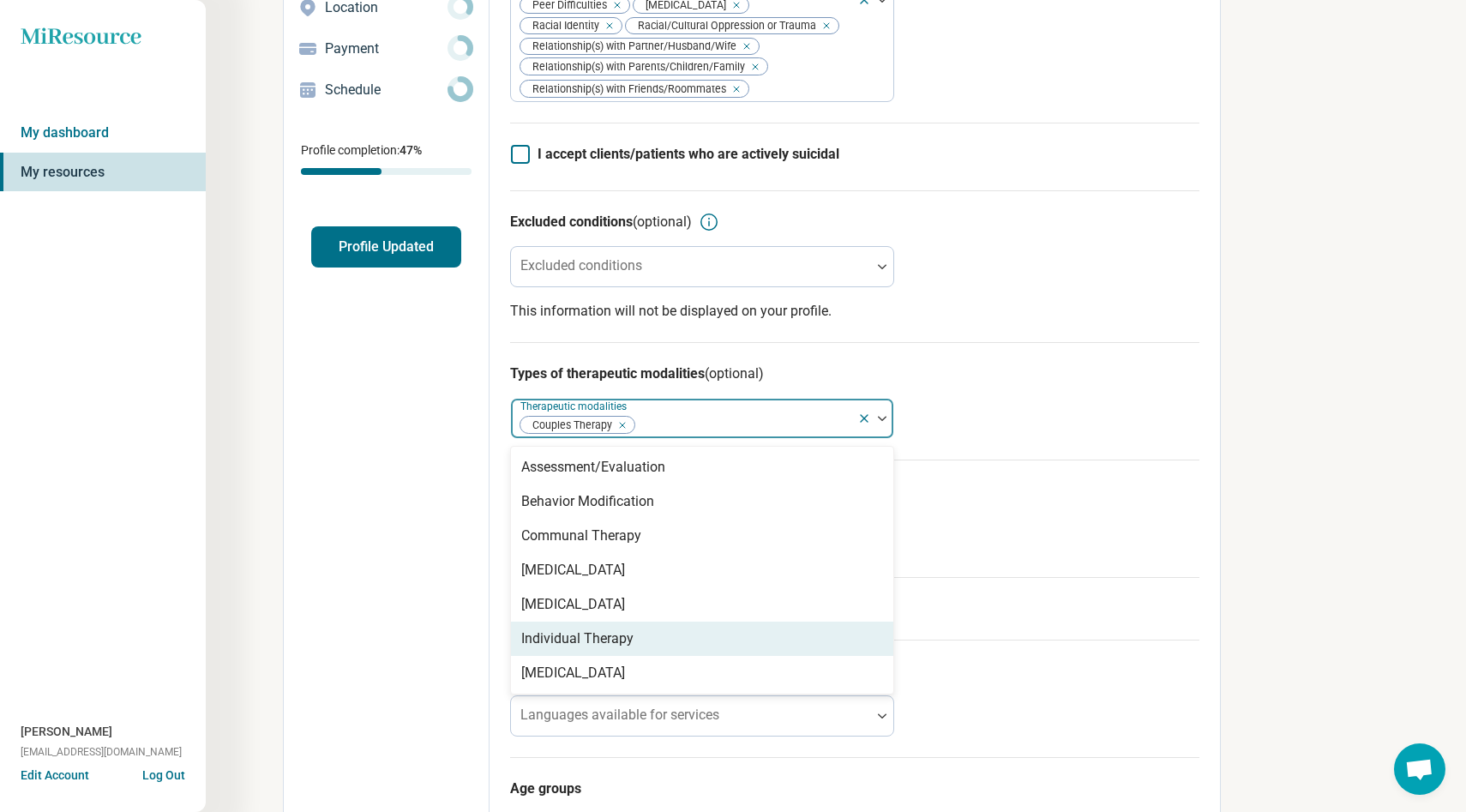
click at [610, 648] on div "Individual Therapy" at bounding box center [577, 638] width 113 height 20
click at [436, 593] on div "Edit profile General Specialty Credentials Location Payment Schedule Profile co…" at bounding box center [387, 428] width 206 height 1169
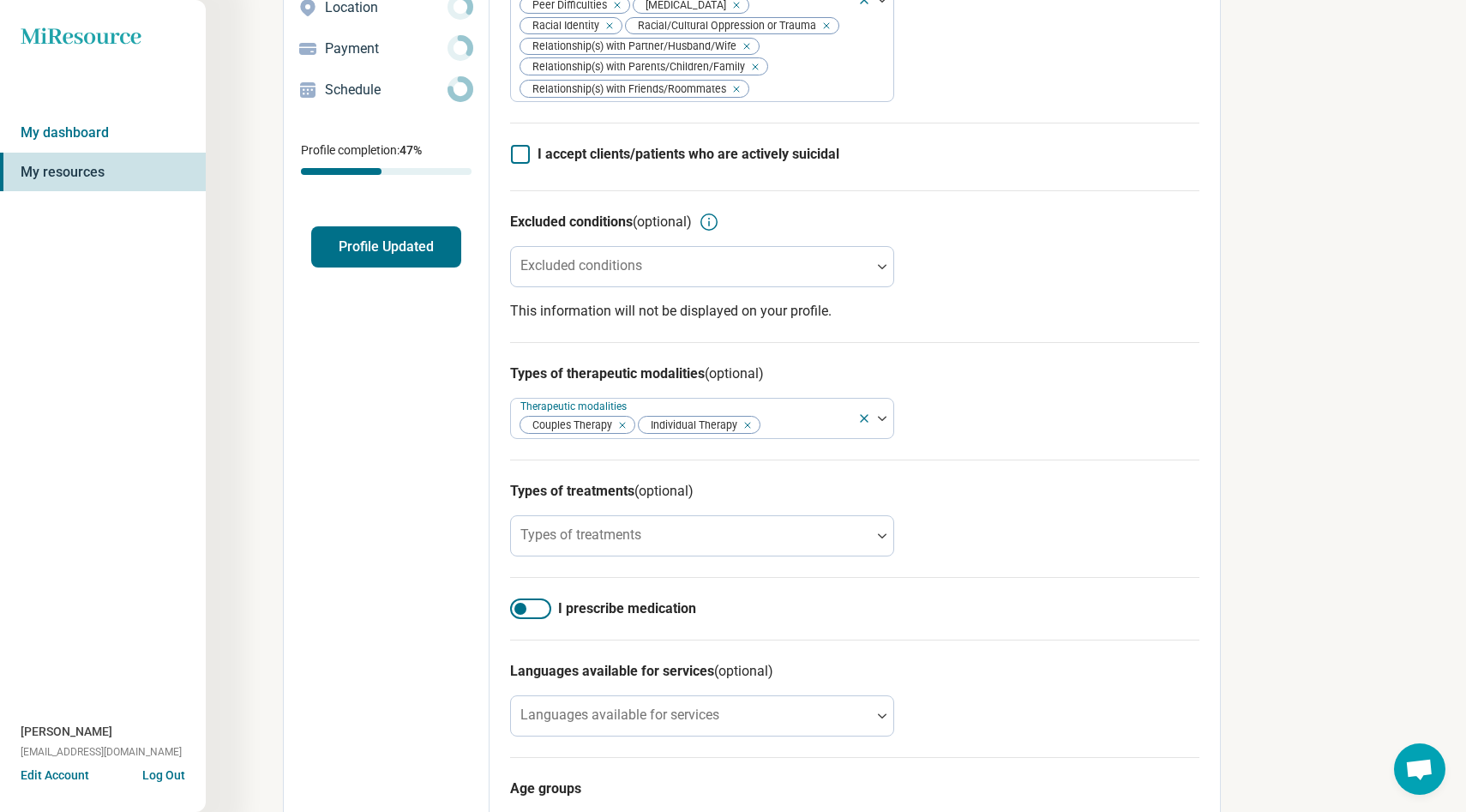
click at [662, 499] on span "(optional)" at bounding box center [663, 490] width 59 height 16
click at [662, 533] on div at bounding box center [691, 536] width 360 height 38
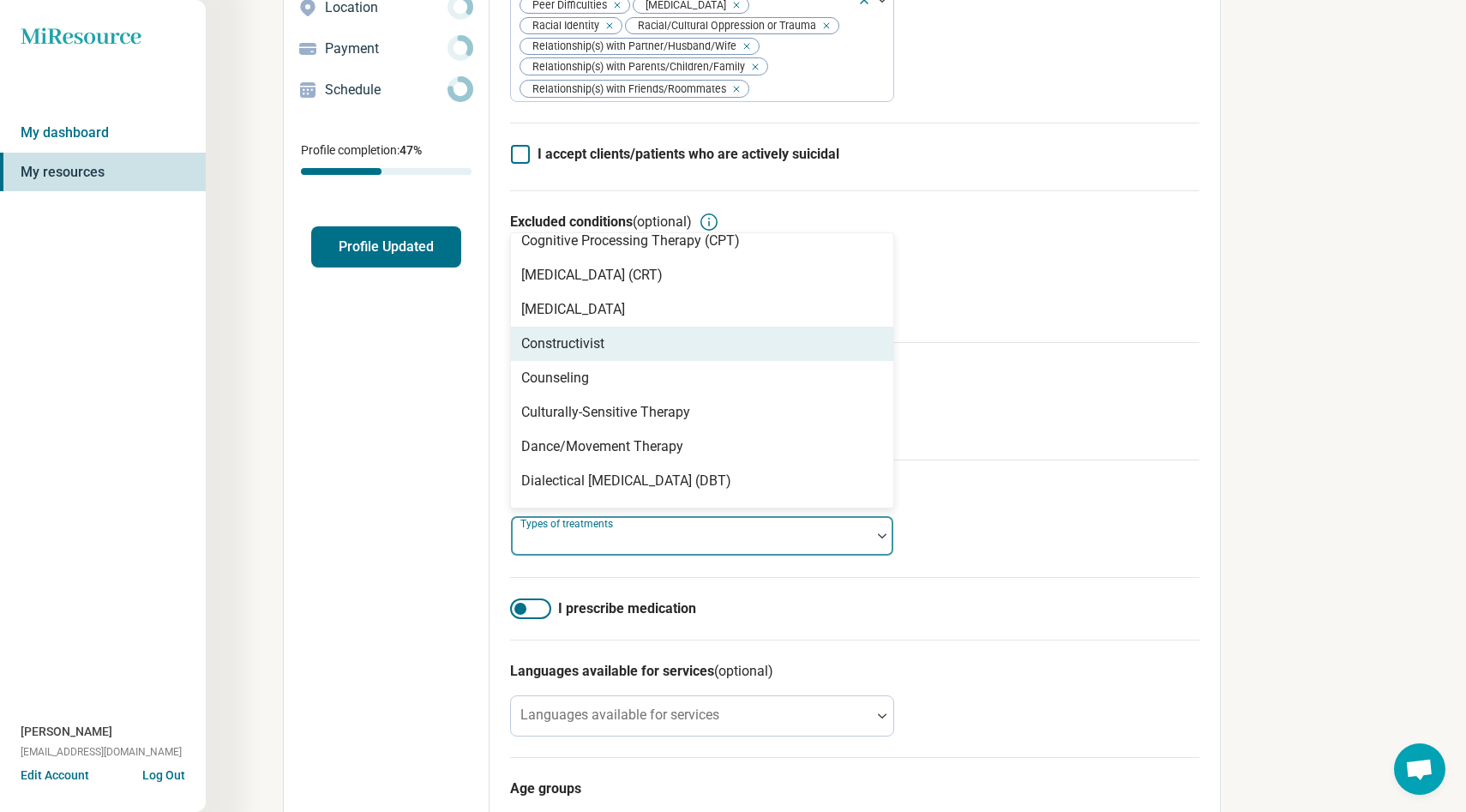
scroll to position [898, 0]
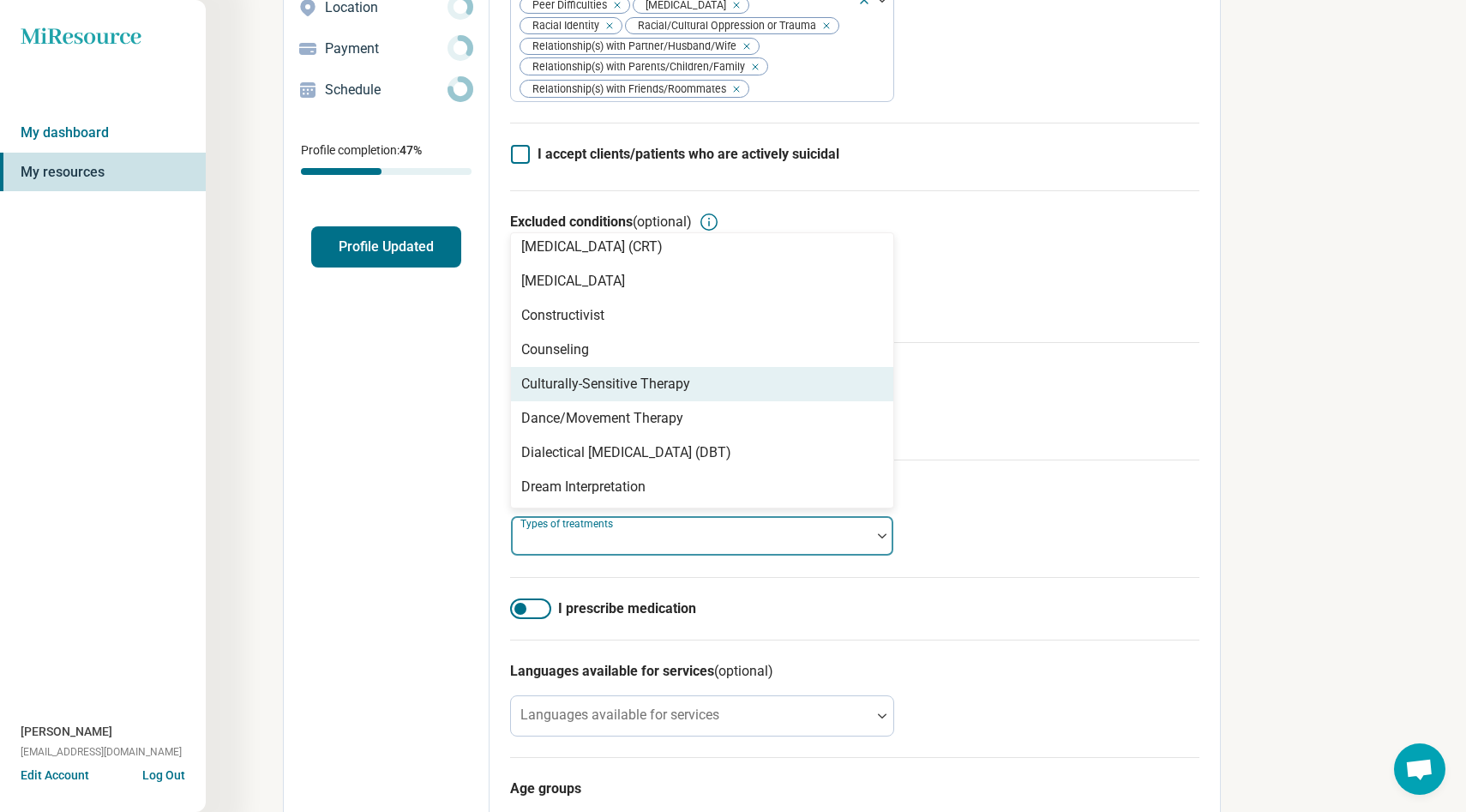
click at [646, 401] on div "Culturally-Sensitive Therapy" at bounding box center [701, 384] width 382 height 35
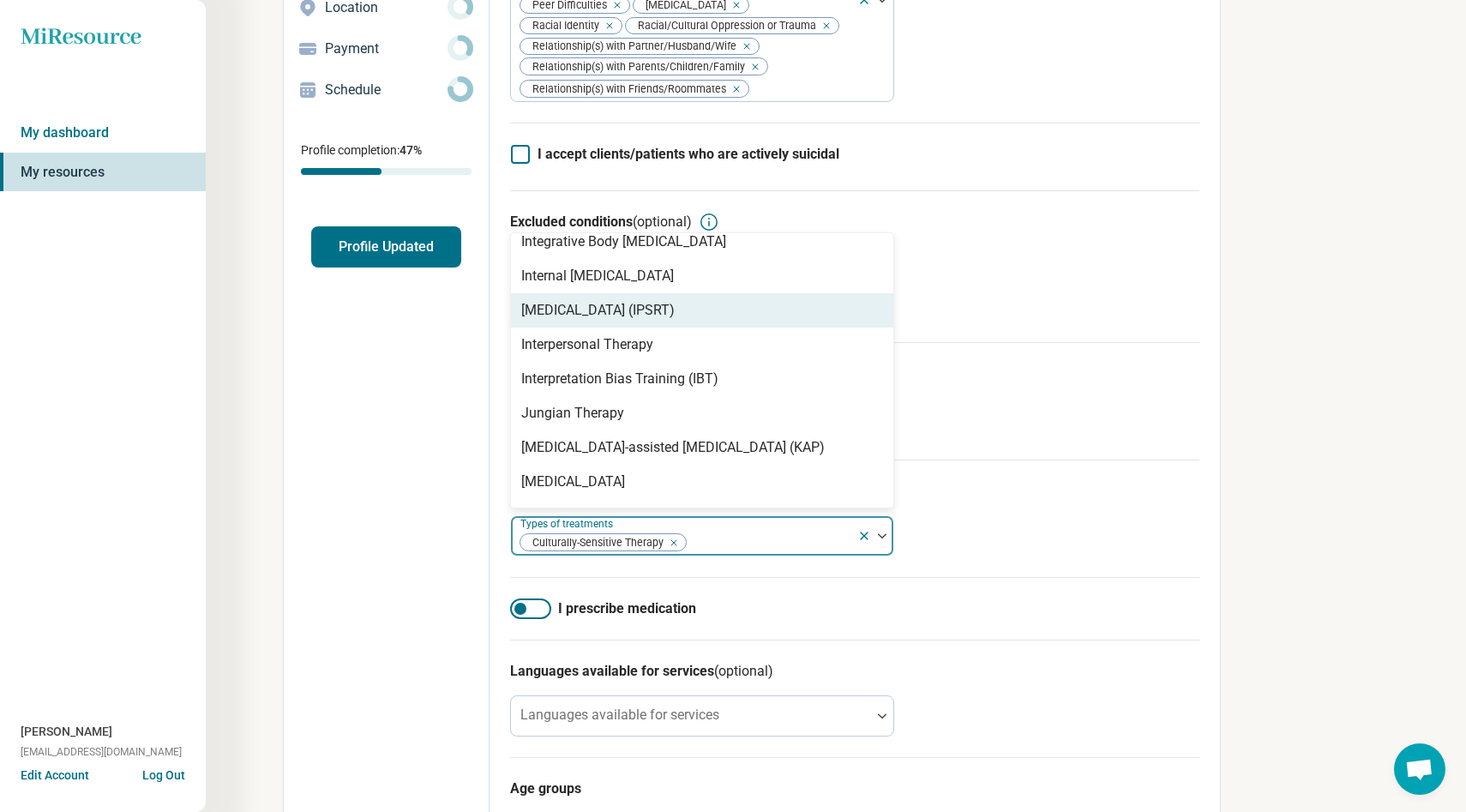
scroll to position [1867, 0]
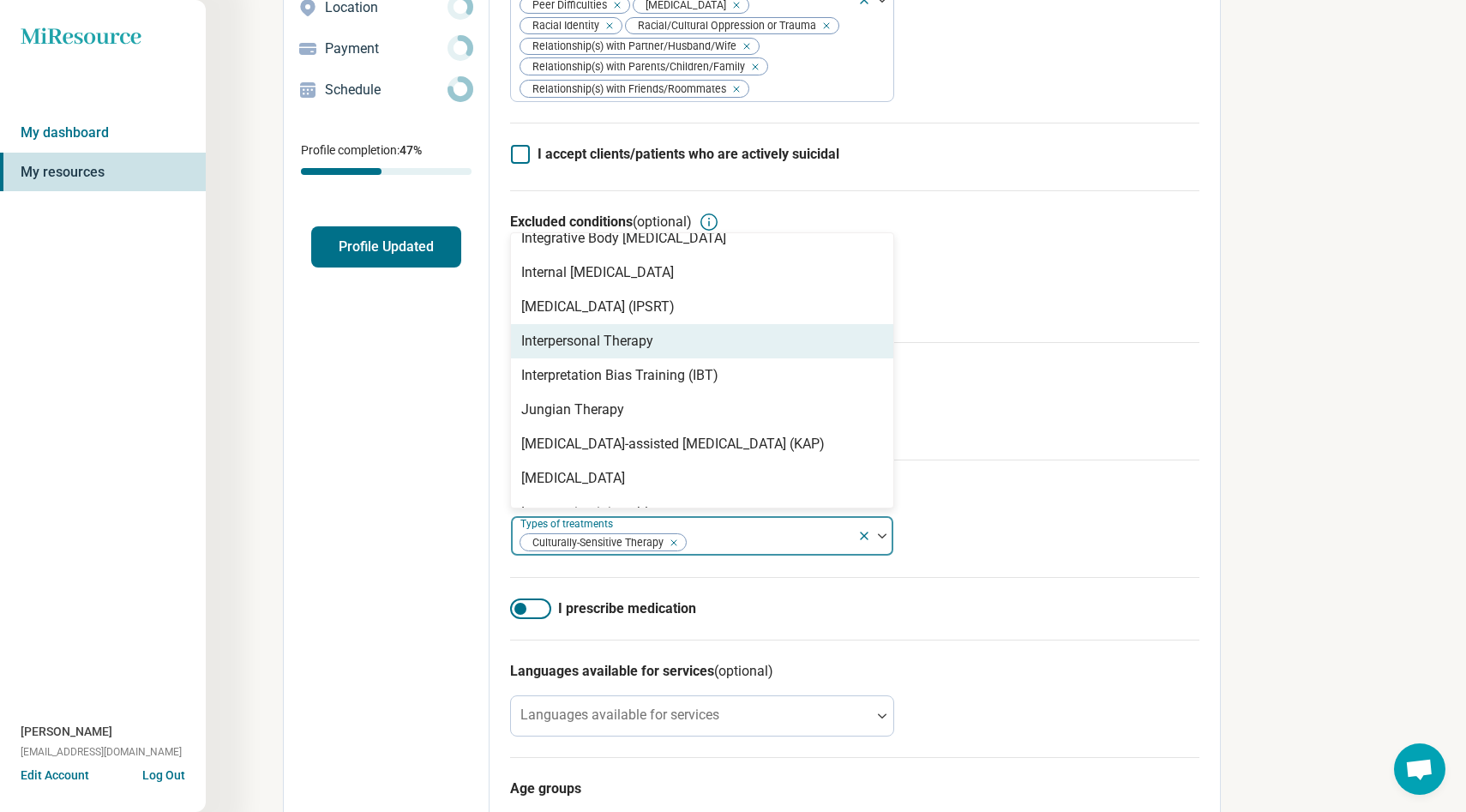
click at [622, 352] on div "Interpersonal Therapy" at bounding box center [587, 340] width 132 height 20
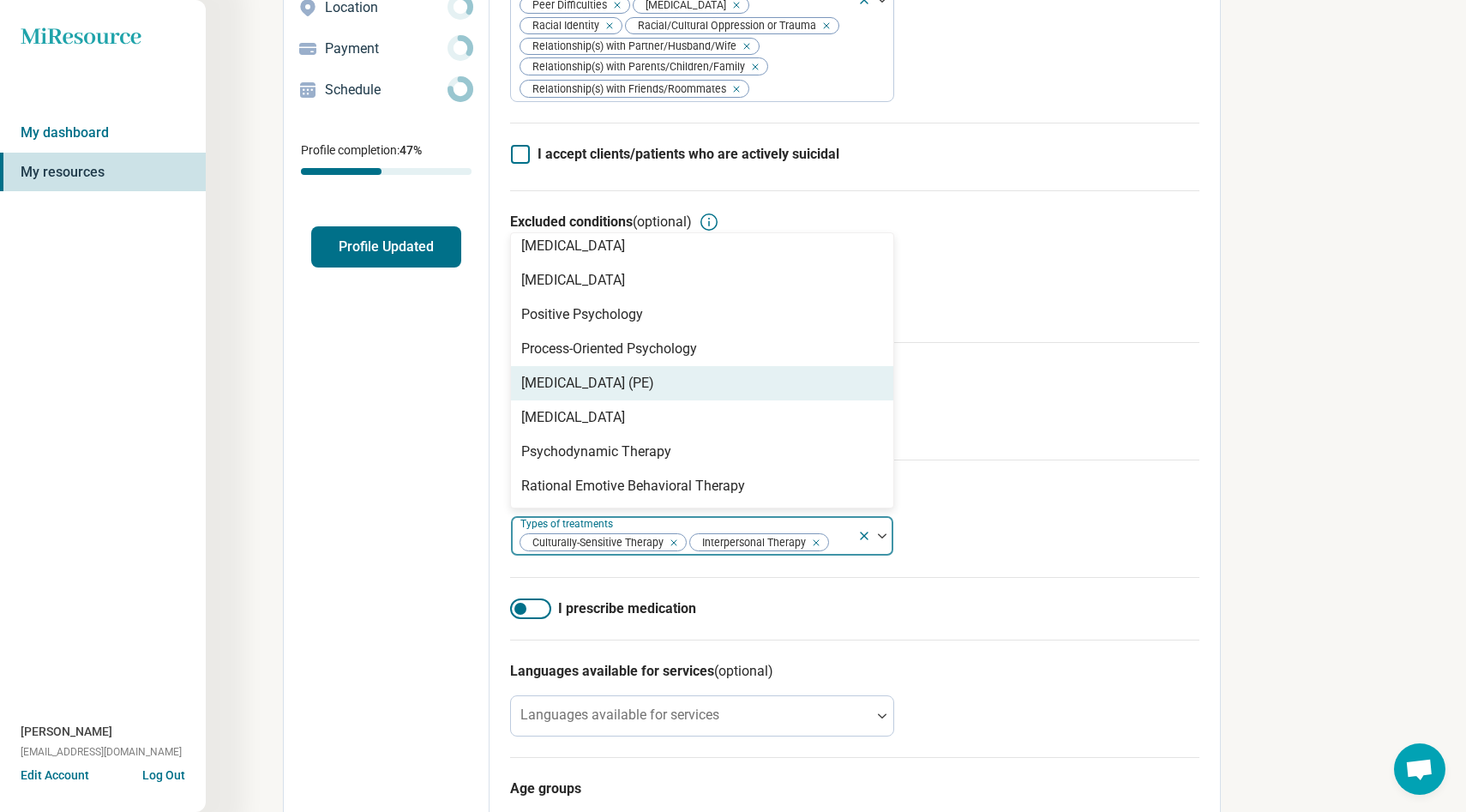
scroll to position [2614, 0]
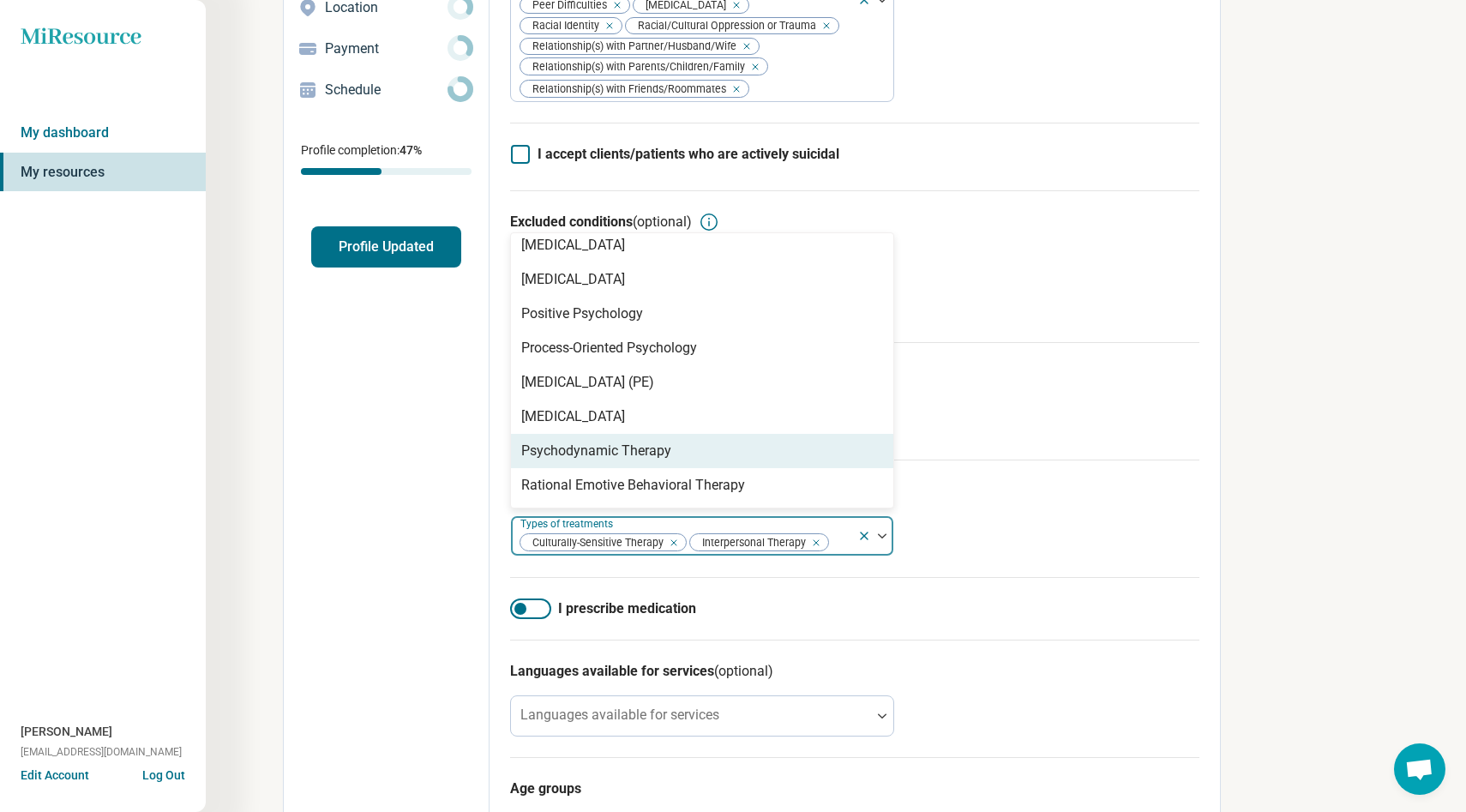
click at [644, 454] on div "Psychodynamic Therapy" at bounding box center [596, 450] width 150 height 20
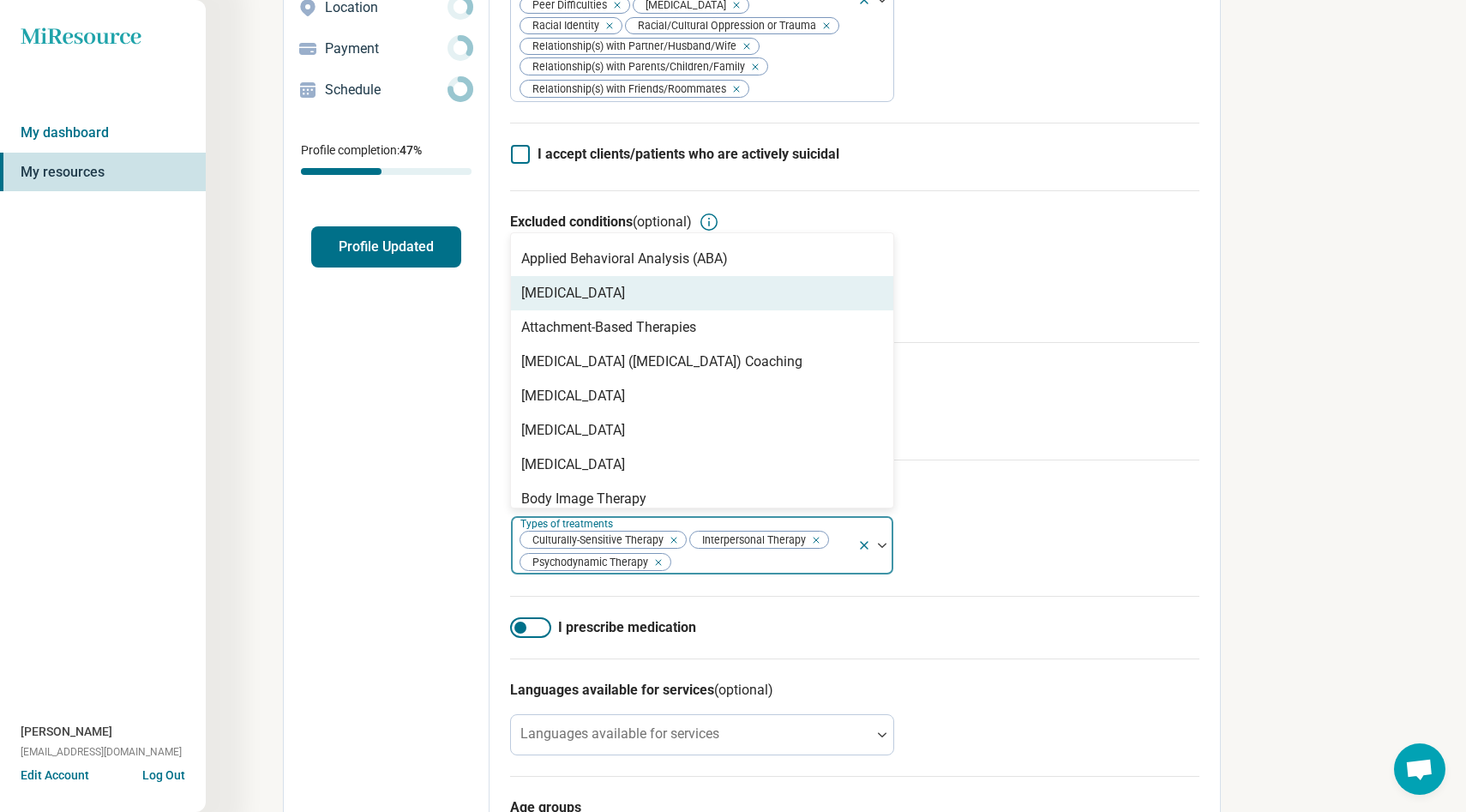
scroll to position [321, 0]
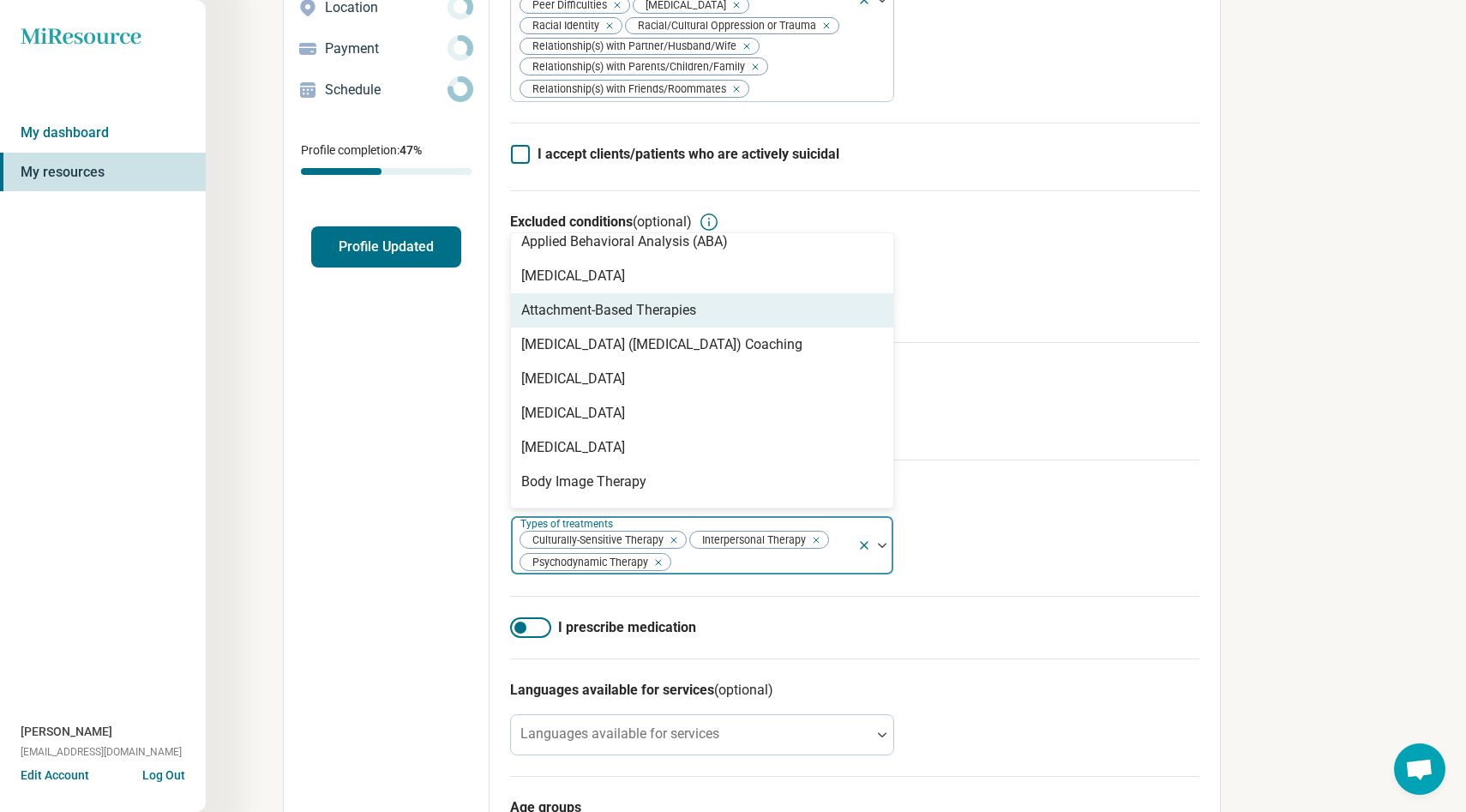
click at [627, 321] on div "Attachment-Based Therapies" at bounding box center [609, 309] width 175 height 20
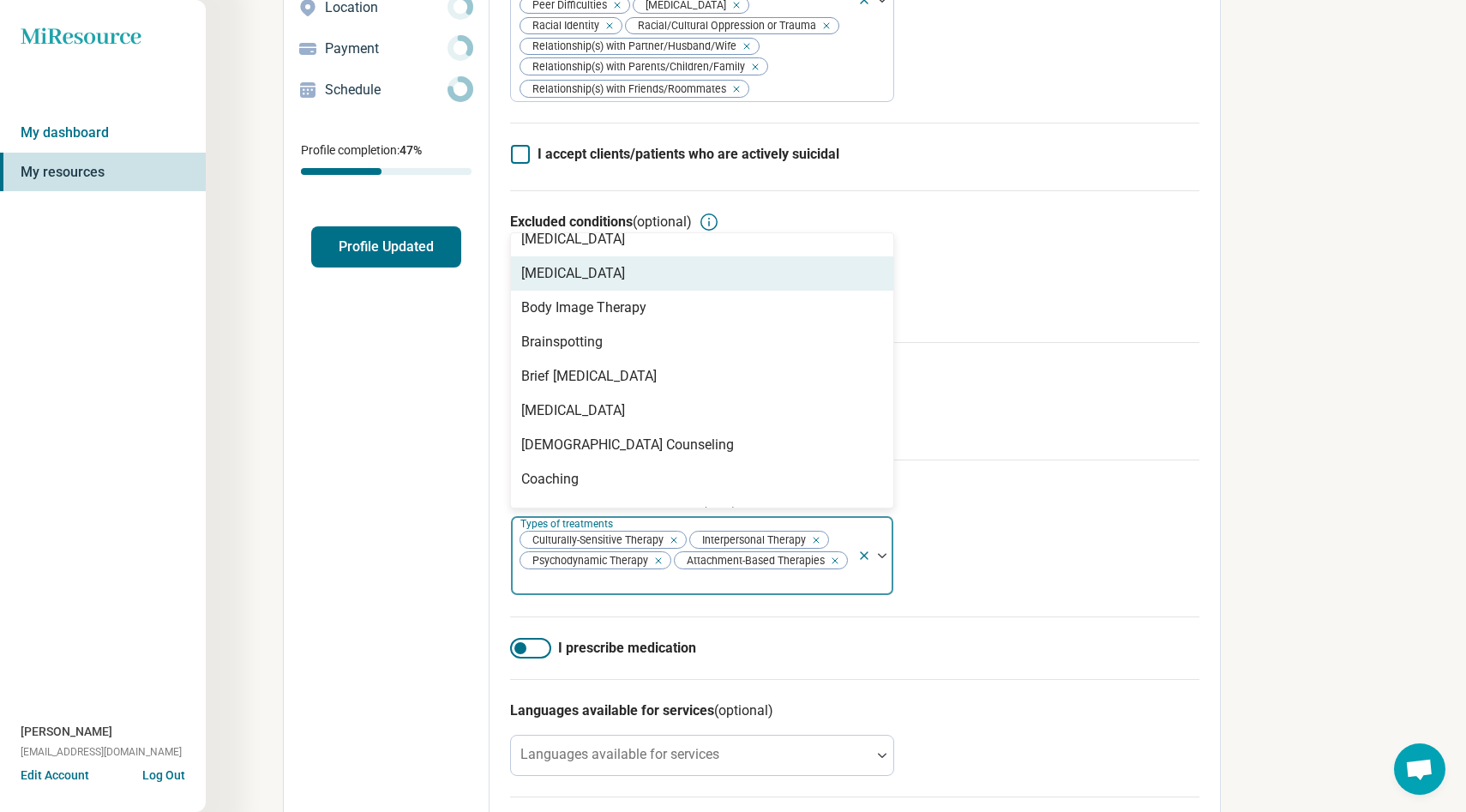
scroll to position [496, 0]
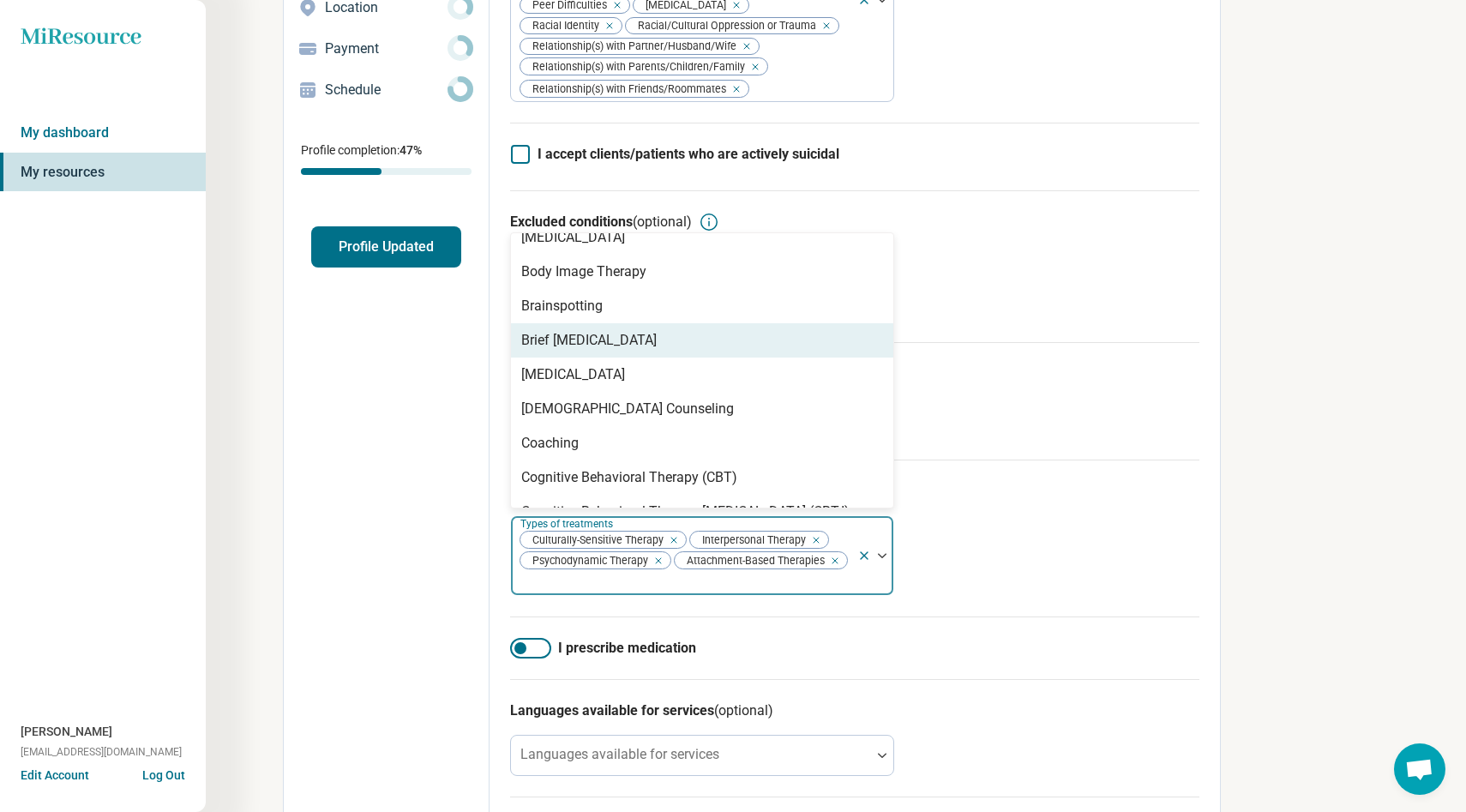
click at [627, 356] on div "Brief Psychodynamic Psychotherapy" at bounding box center [701, 340] width 382 height 35
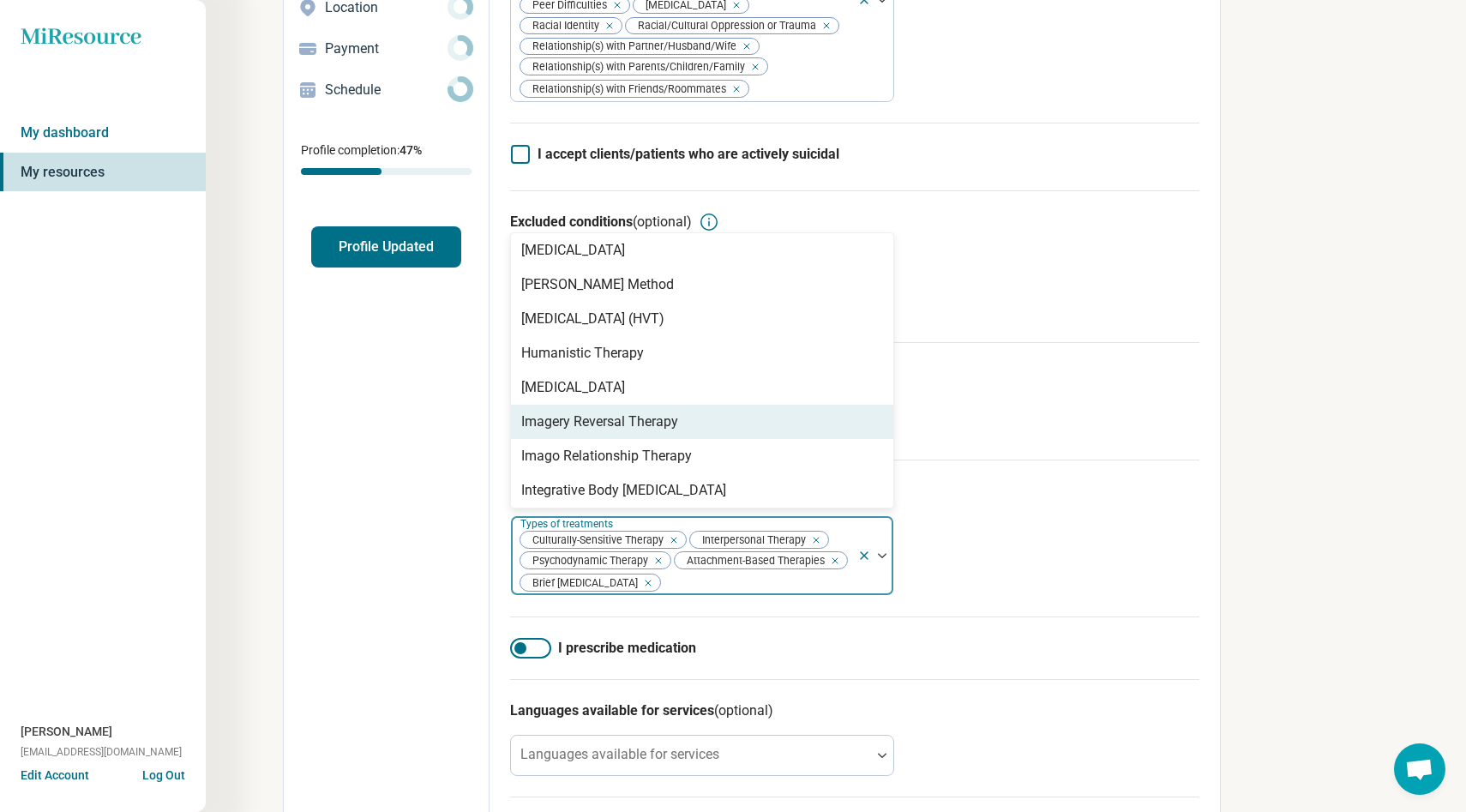
scroll to position [1565, 0]
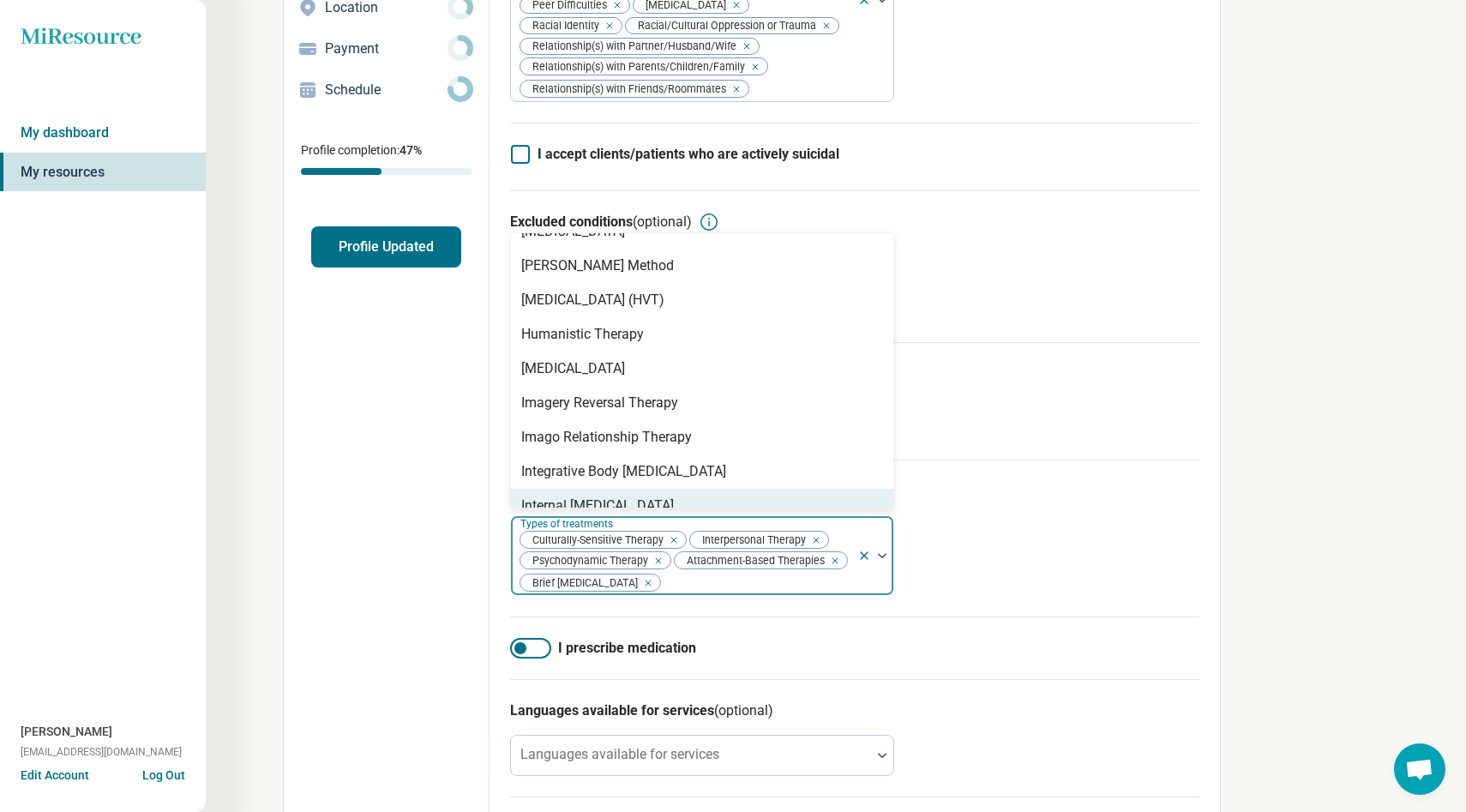
click at [380, 577] on div "Edit profile General Specialty Credentials Location Payment Schedule Profile co…" at bounding box center [387, 447] width 206 height 1209
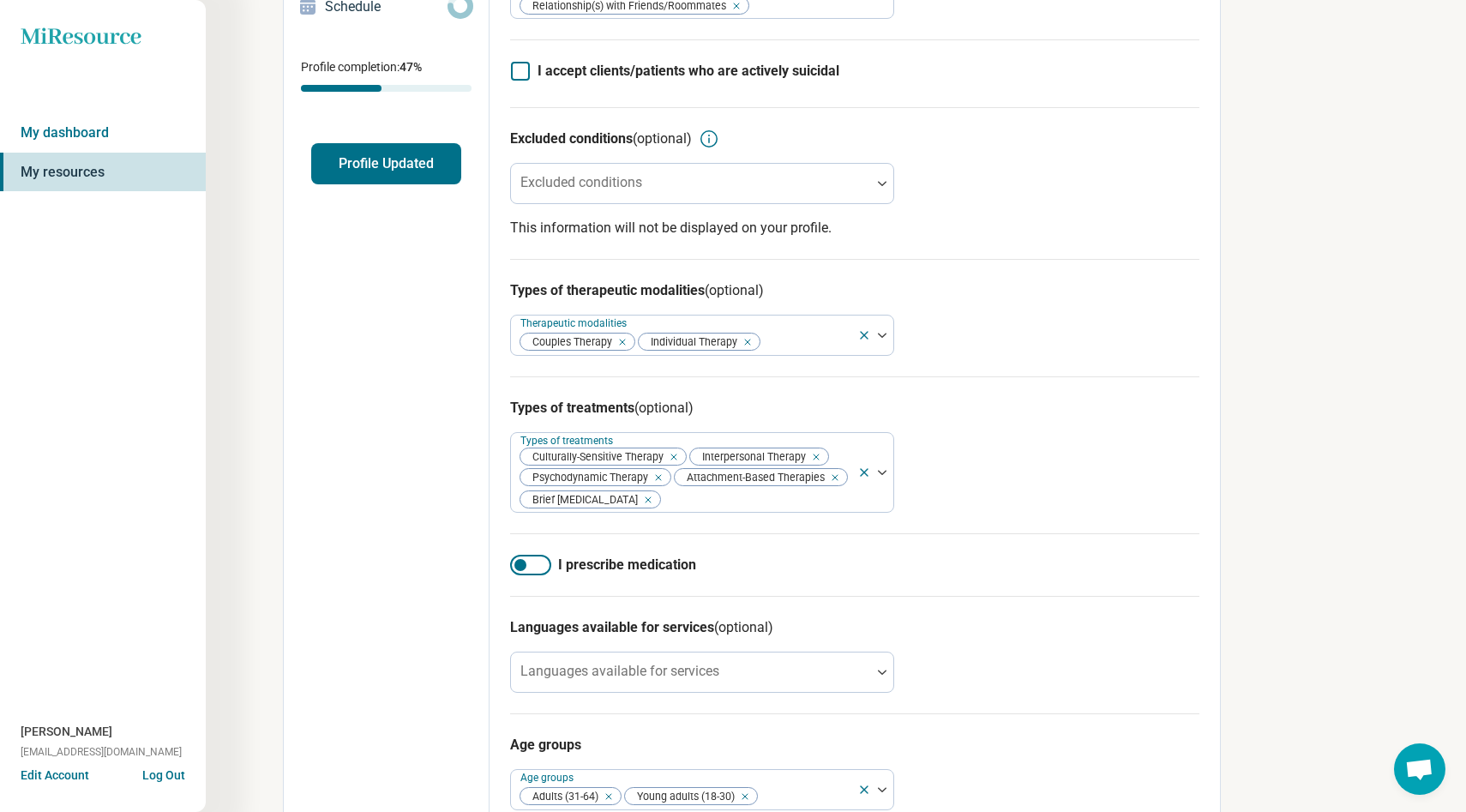
scroll to position [486, 0]
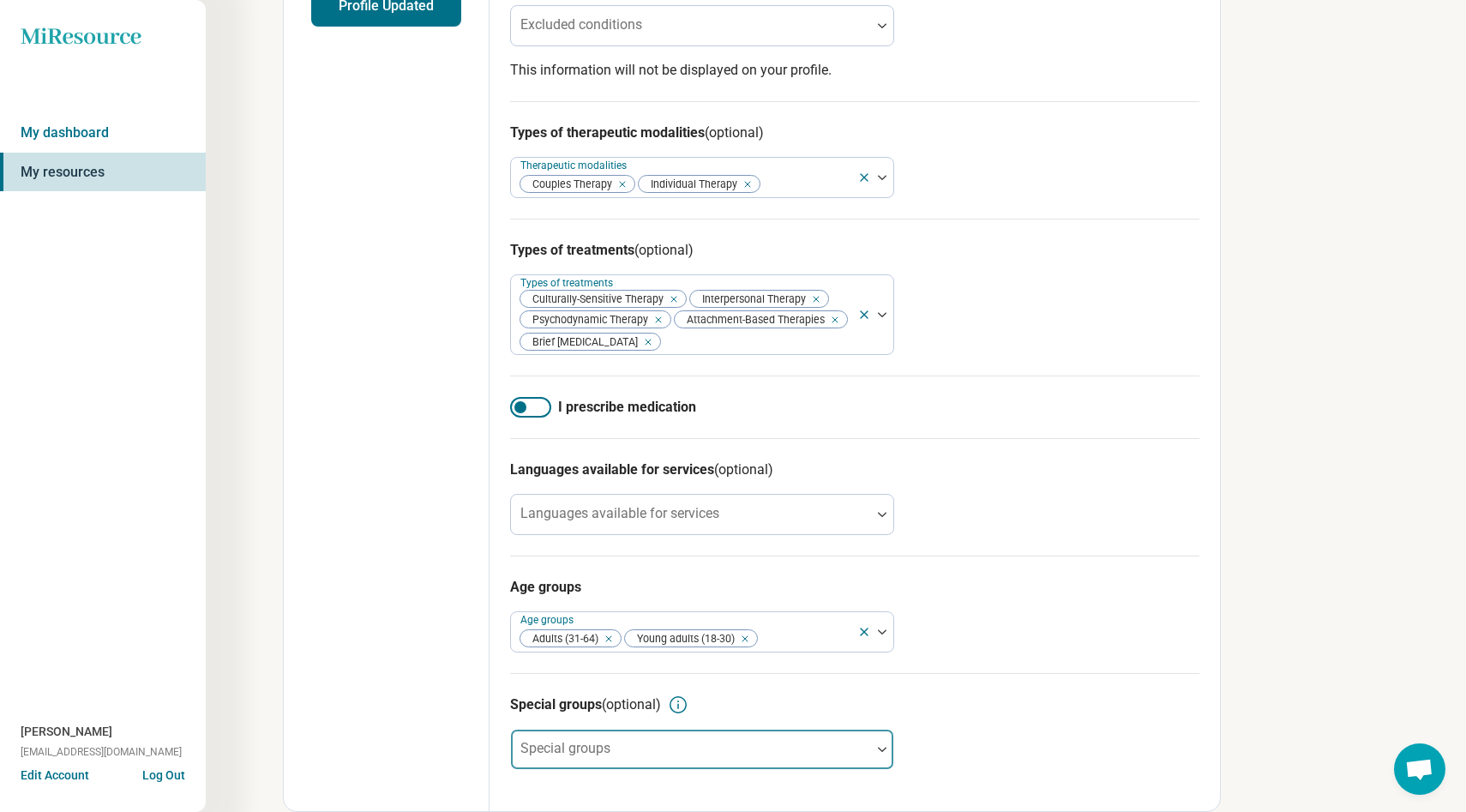
click at [608, 758] on div at bounding box center [690, 755] width 346 height 24
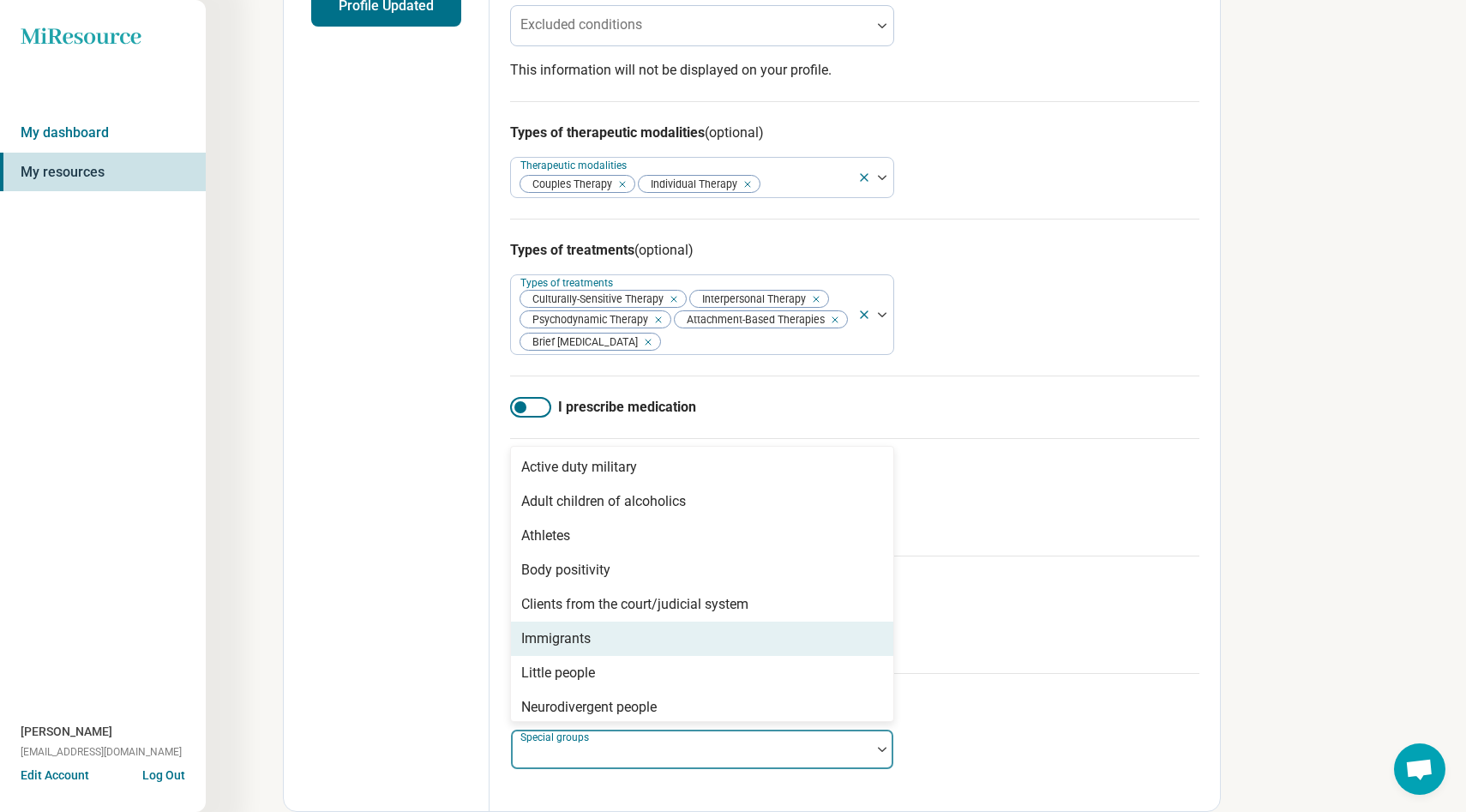
scroll to position [2, 0]
click at [571, 636] on div "Immigrants" at bounding box center [556, 636] width 69 height 20
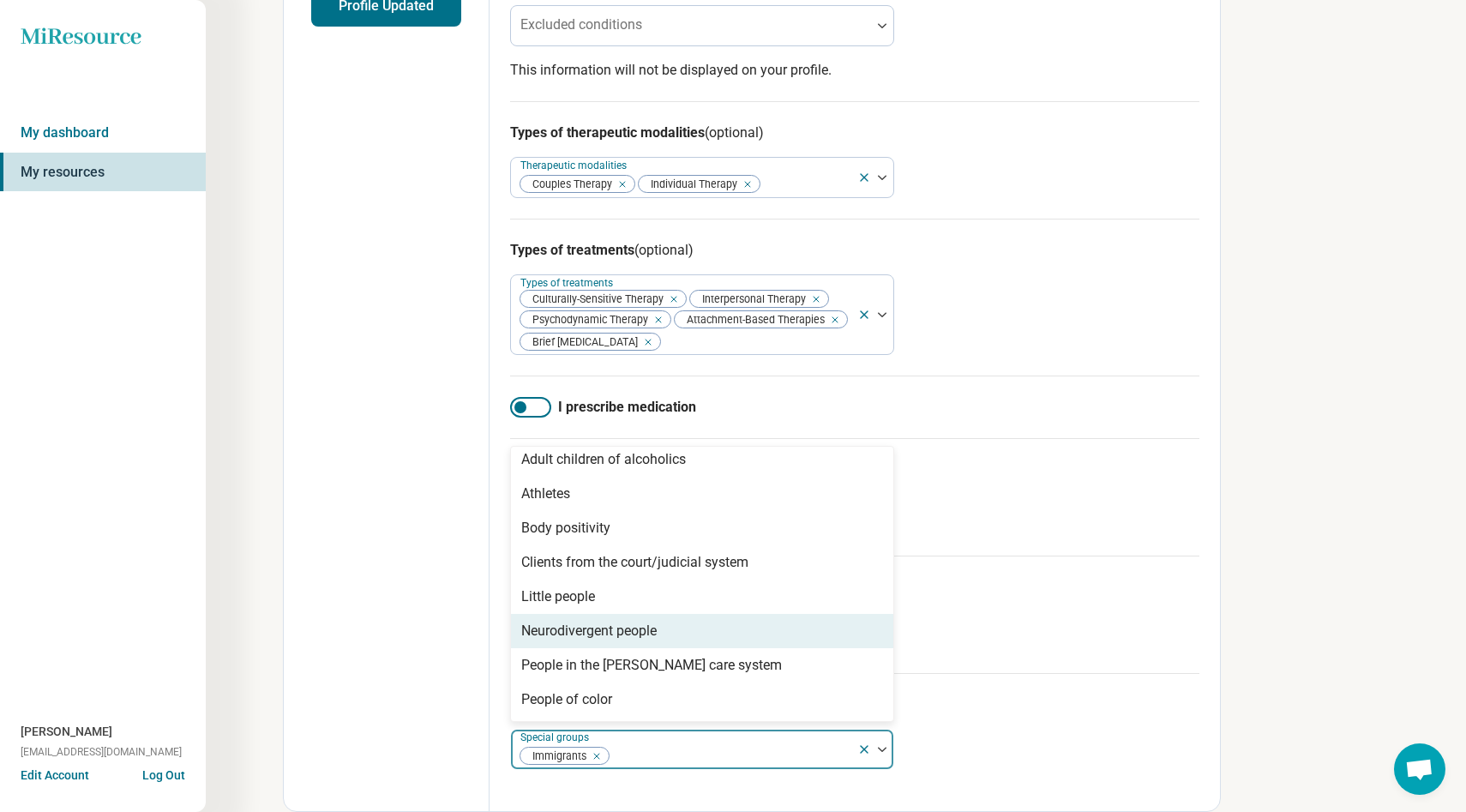
scroll to position [42, 0]
click at [657, 634] on div "Neurodivergent people" at bounding box center [589, 629] width 136 height 20
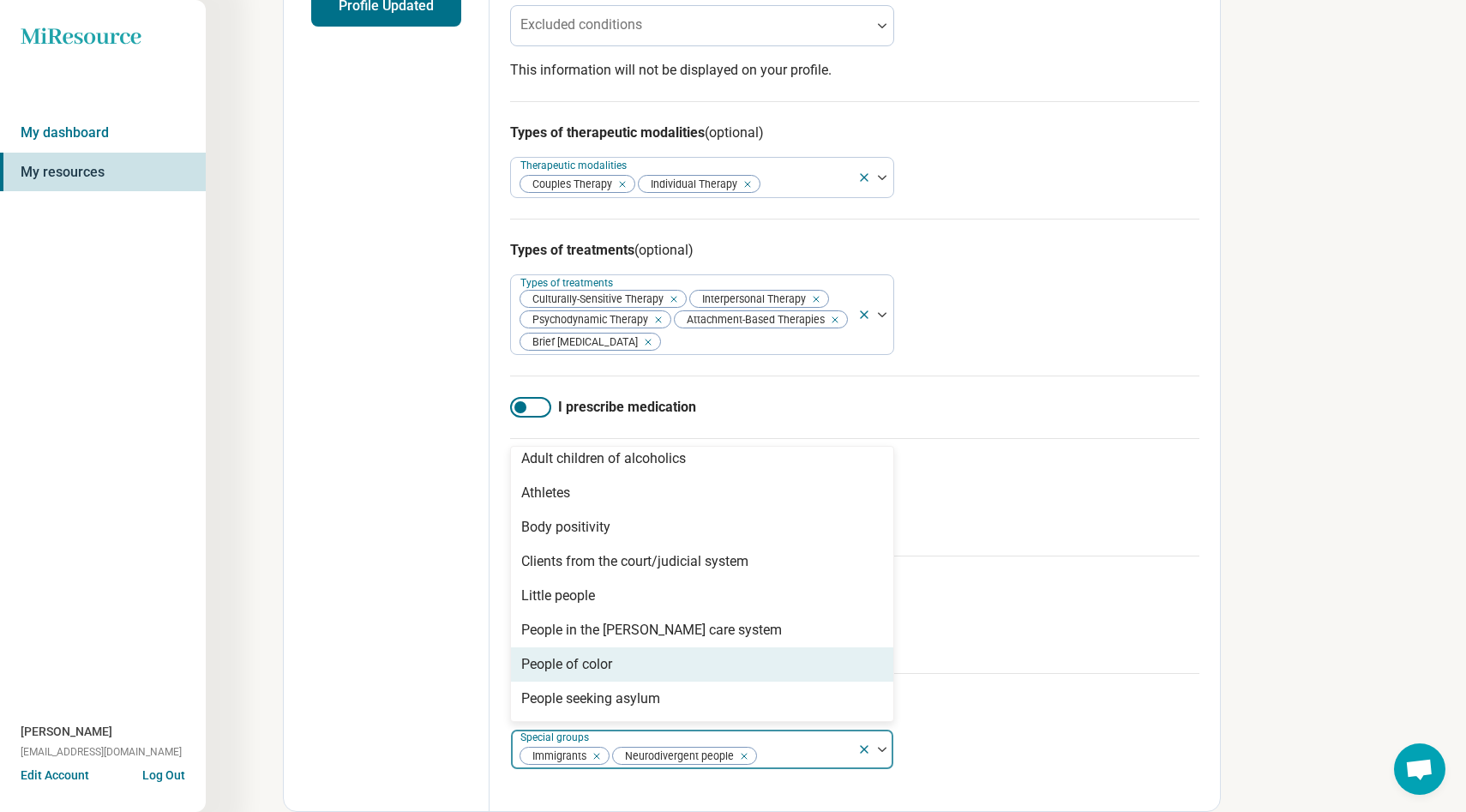
click at [646, 669] on div "People of color" at bounding box center [701, 665] width 382 height 35
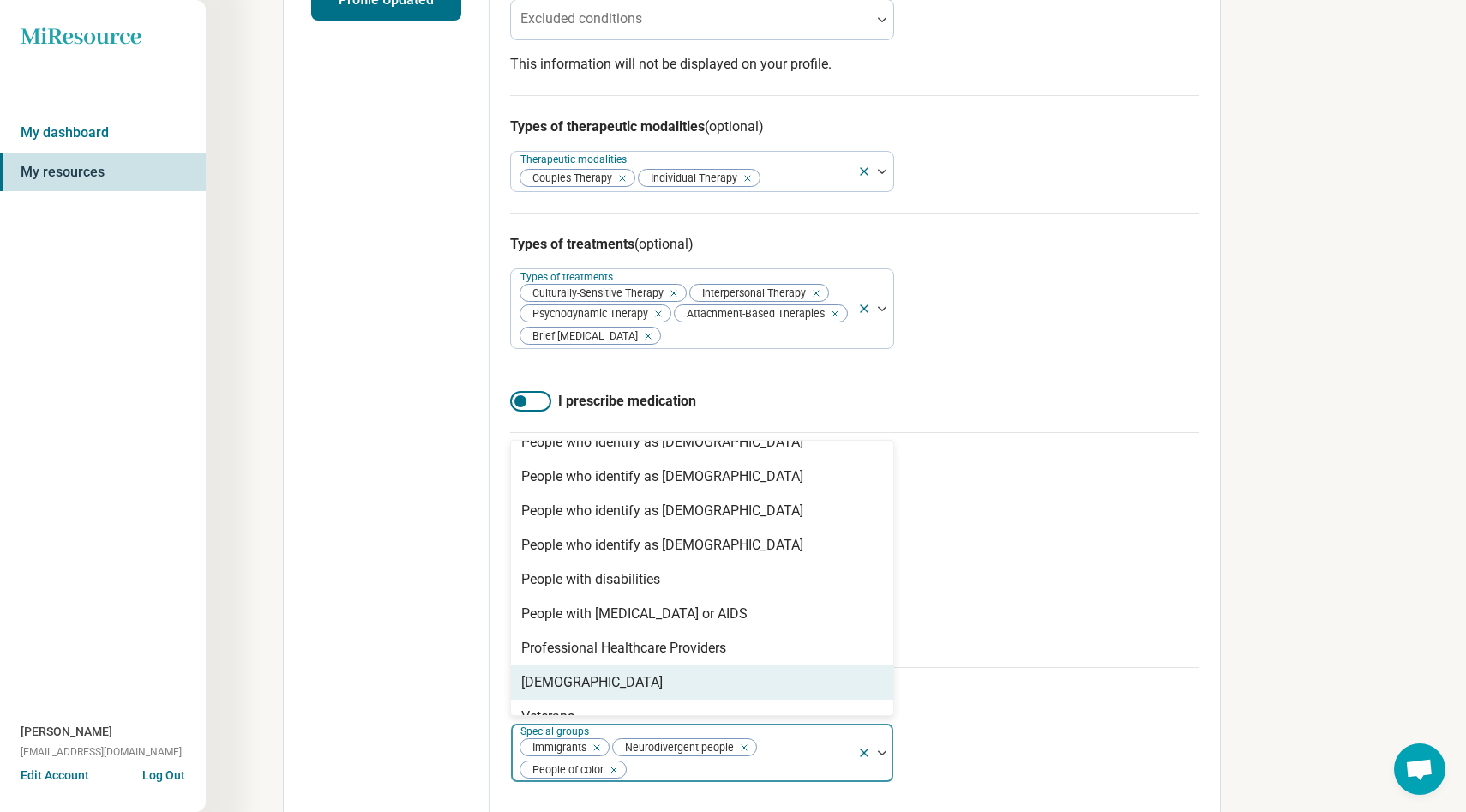
scroll to position [418, 0]
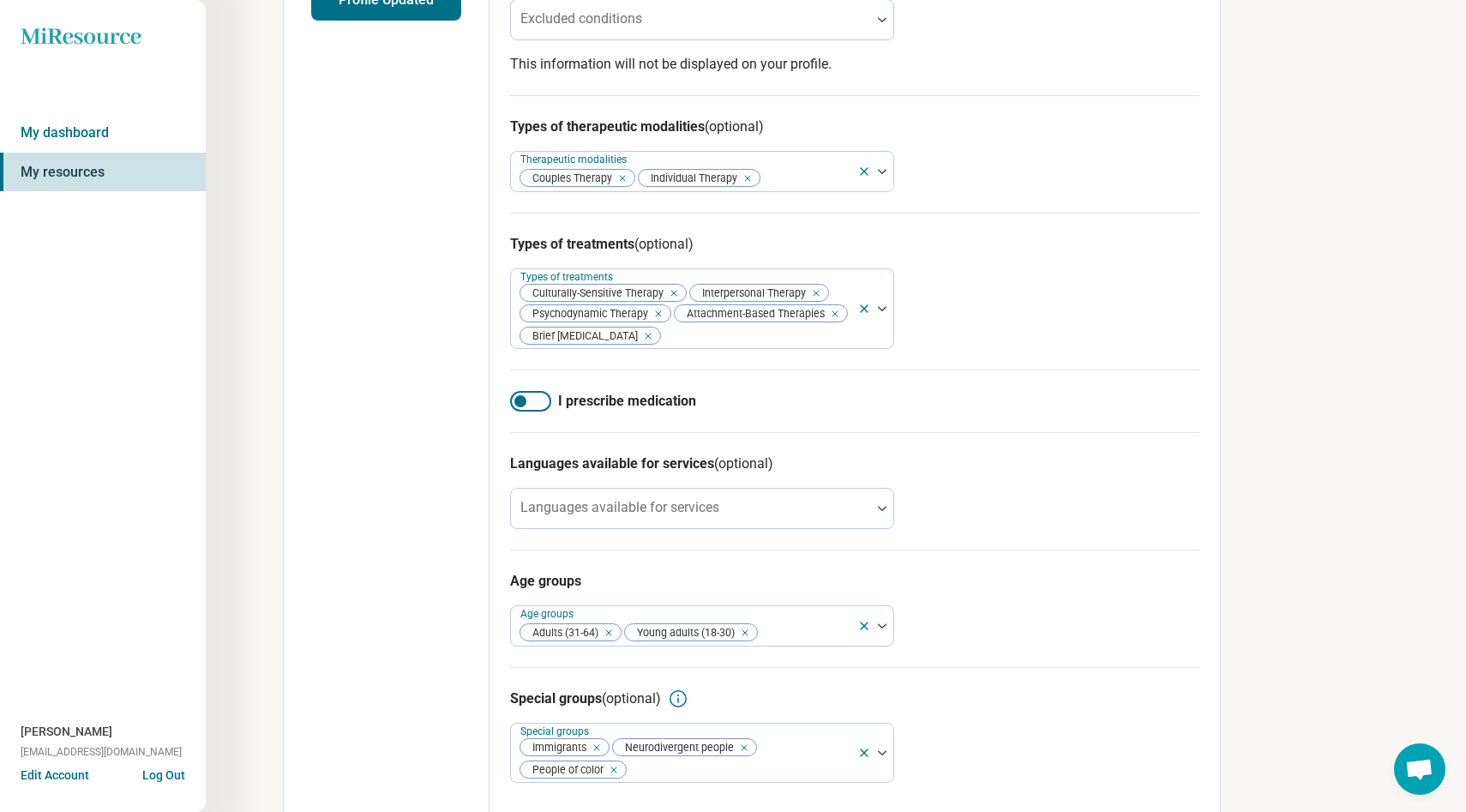
click at [428, 589] on div "Edit profile General Specialty Credentials Location Payment Schedule Profile co…" at bounding box center [387, 210] width 206 height 1227
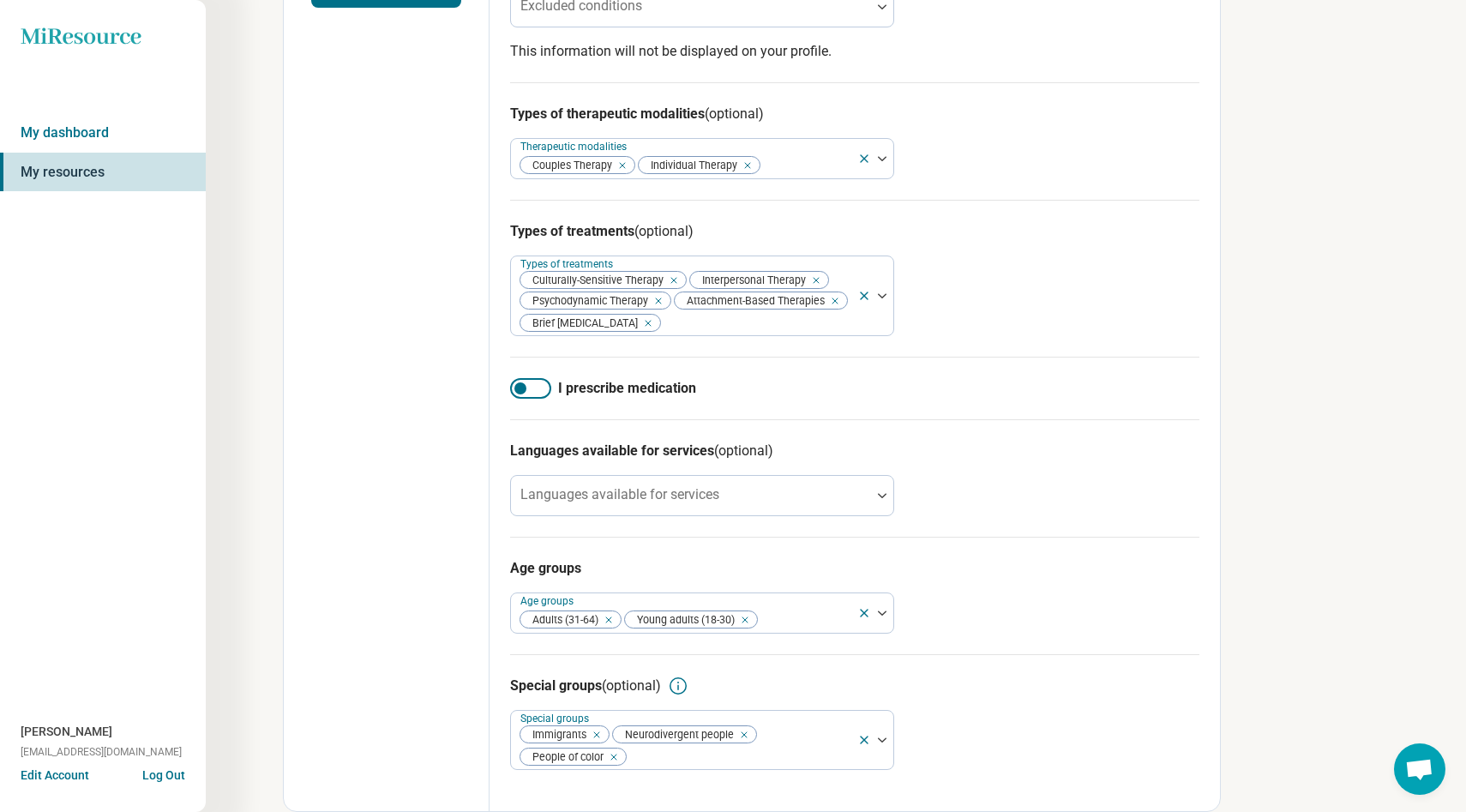
scroll to position [0, 0]
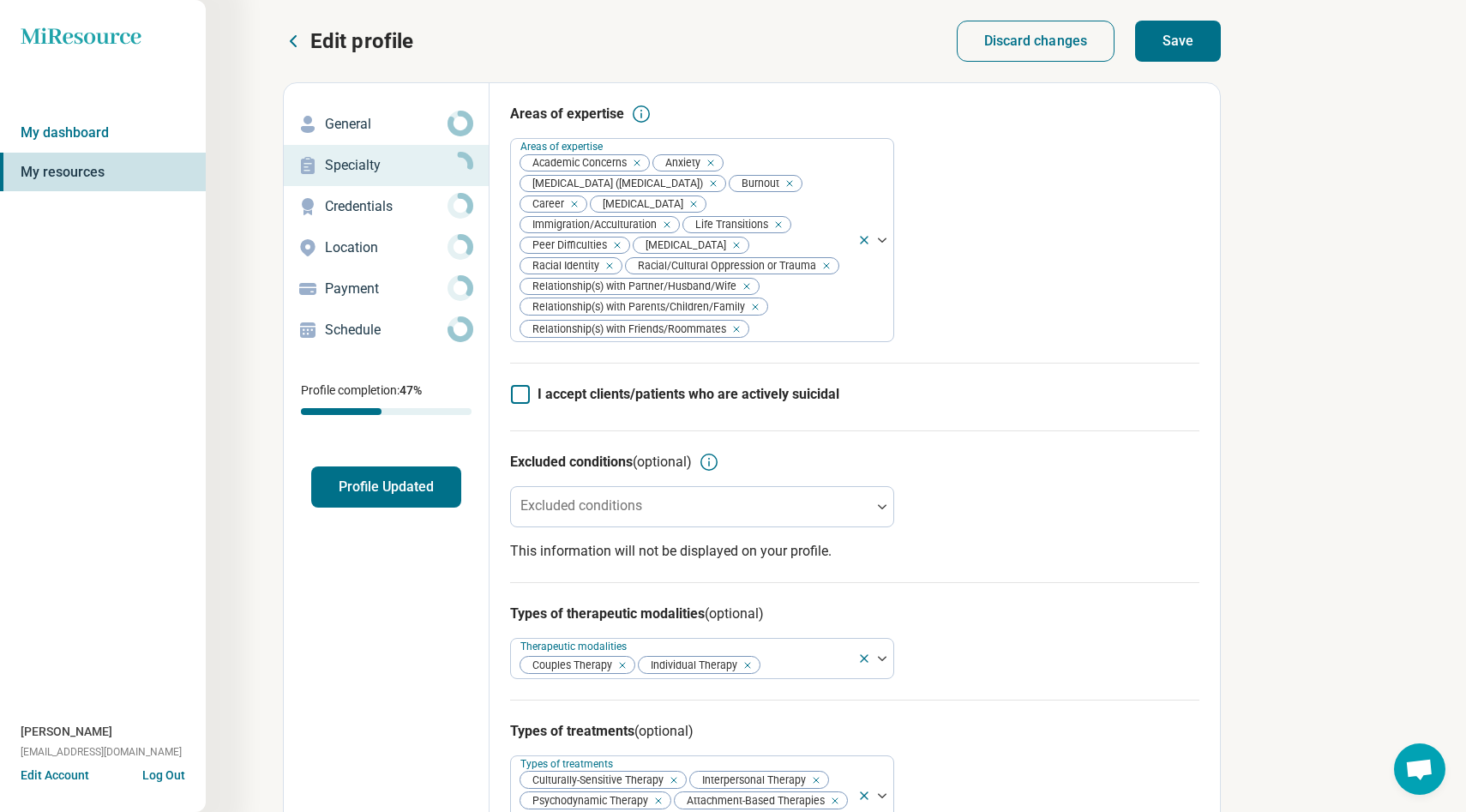
click at [1191, 42] on button "Save" at bounding box center [1177, 40] width 86 height 41
click at [383, 203] on p "Credentials" at bounding box center [385, 206] width 122 height 20
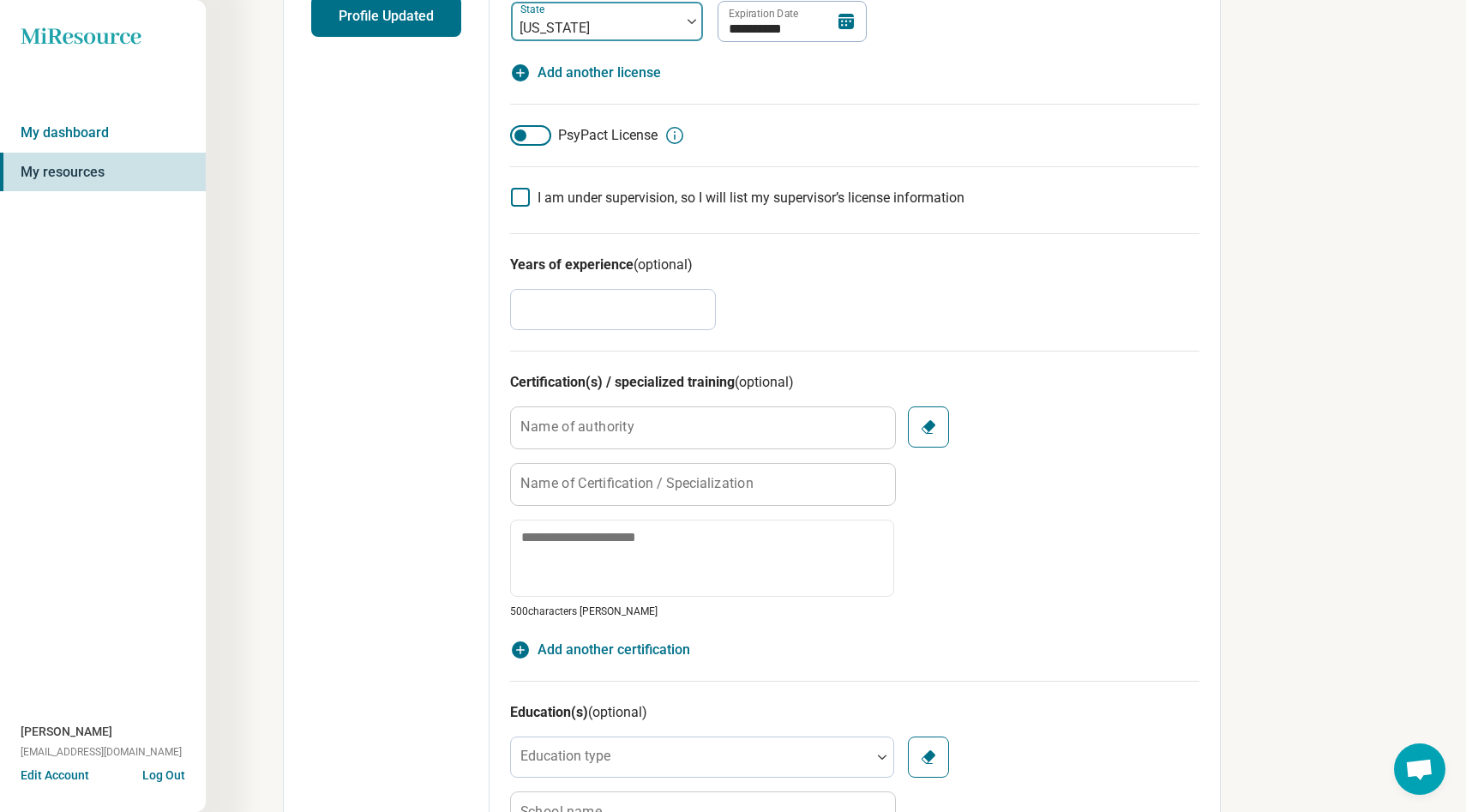
scroll to position [493, 0]
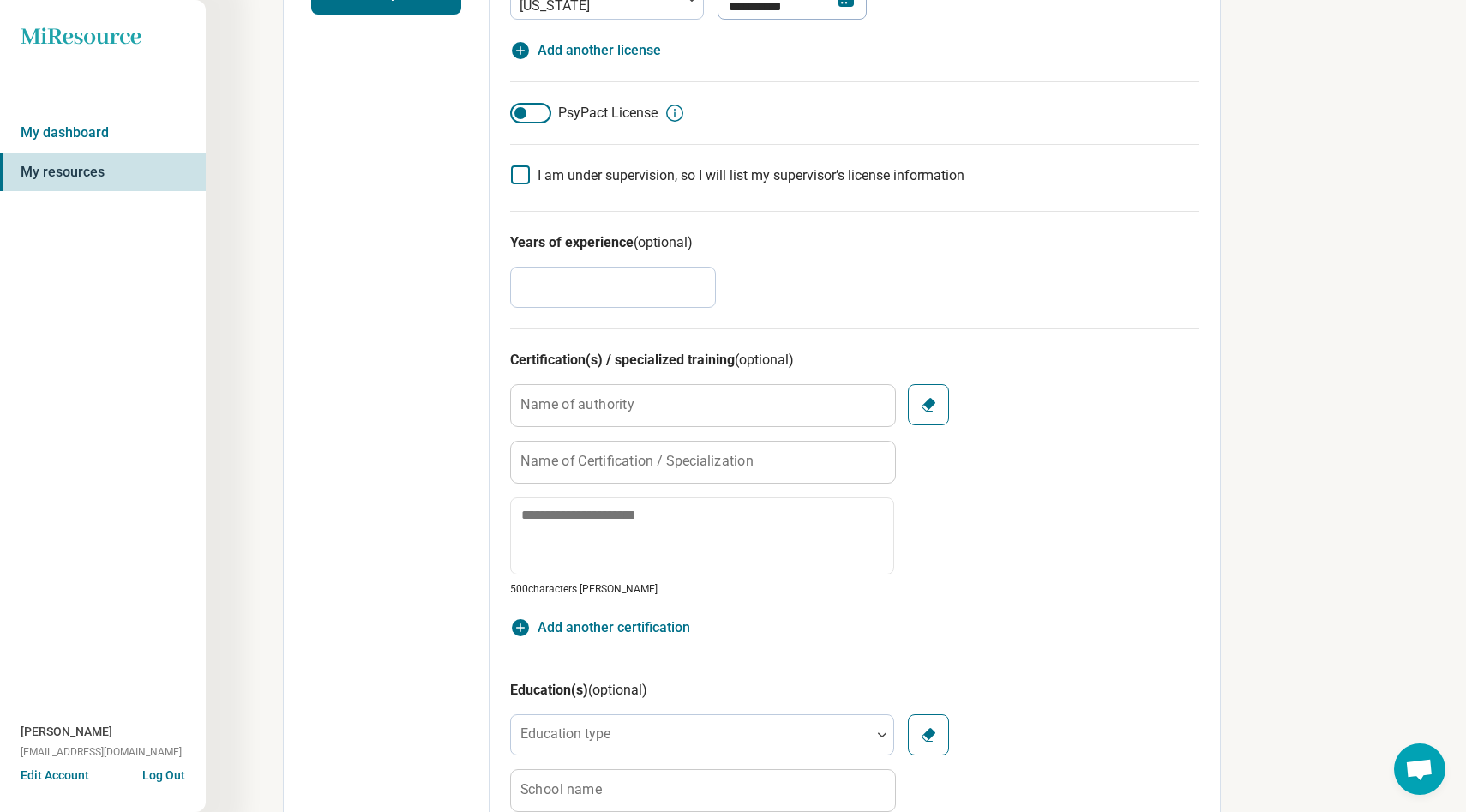
click at [637, 288] on input "*" at bounding box center [613, 287] width 206 height 41
type textarea "*"
type input "*"
click at [795, 262] on div "Years of experience (optional) *" at bounding box center [853, 270] width 689 height 118
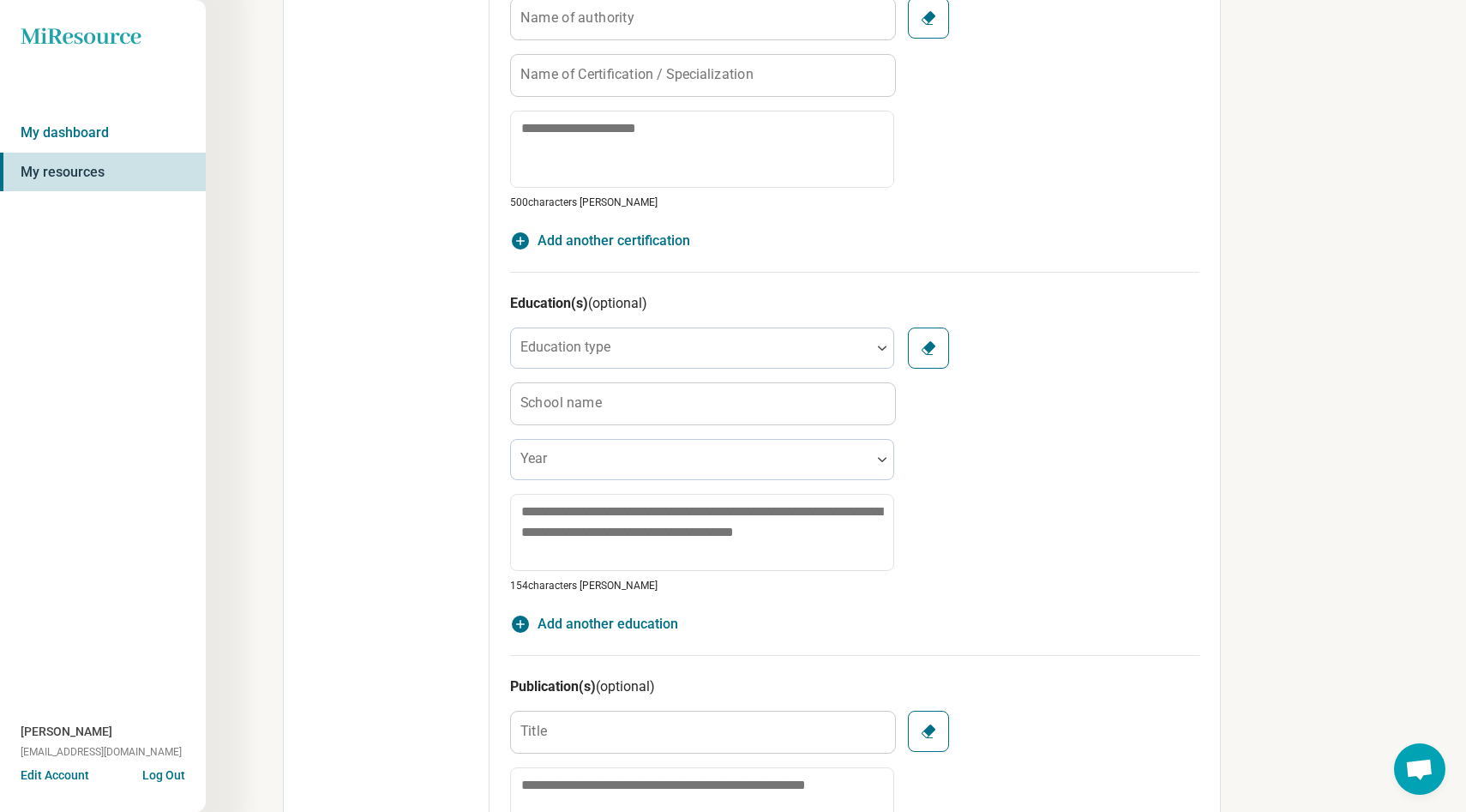
scroll to position [922, 0]
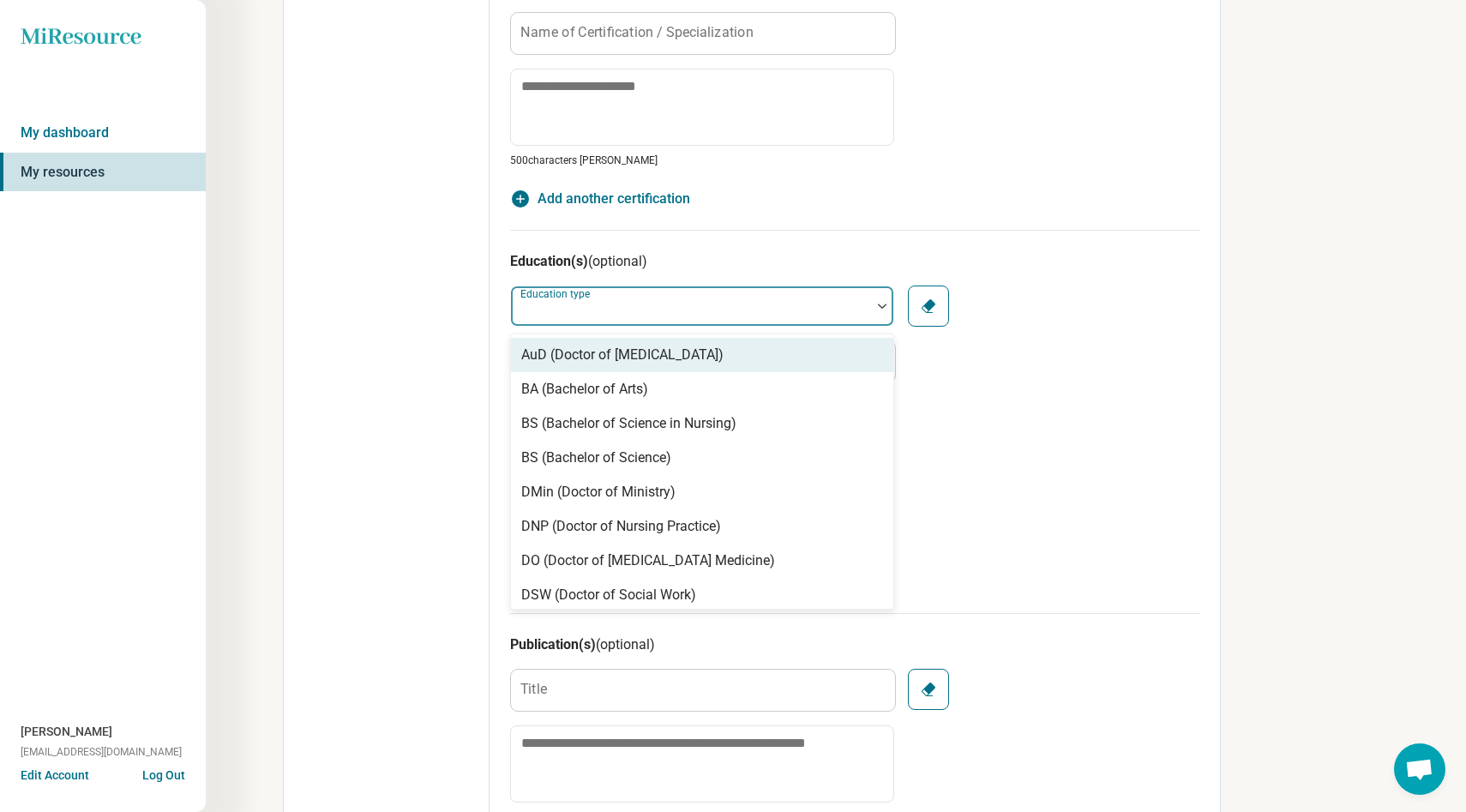
click at [799, 292] on div at bounding box center [691, 305] width 360 height 38
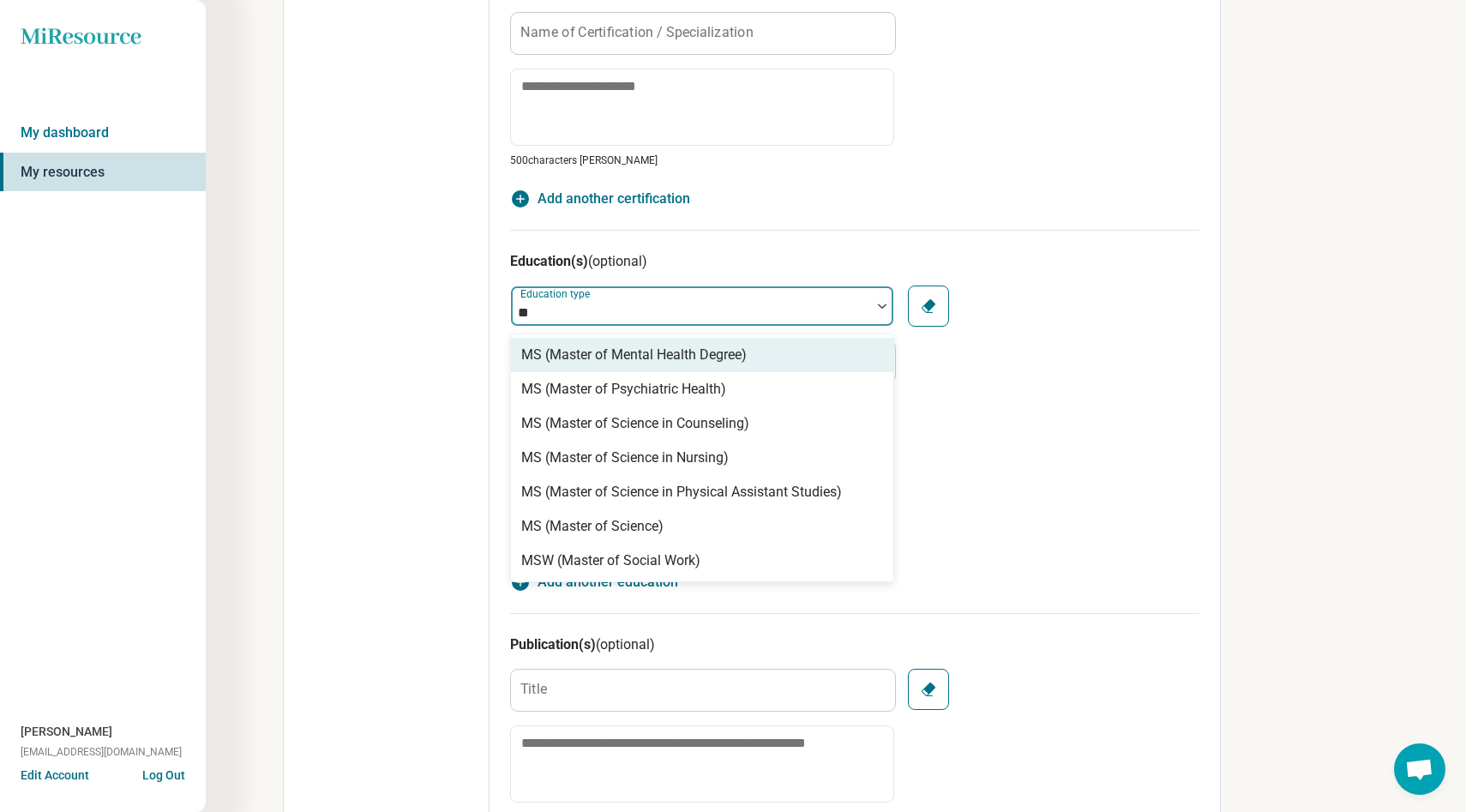
type input "***"
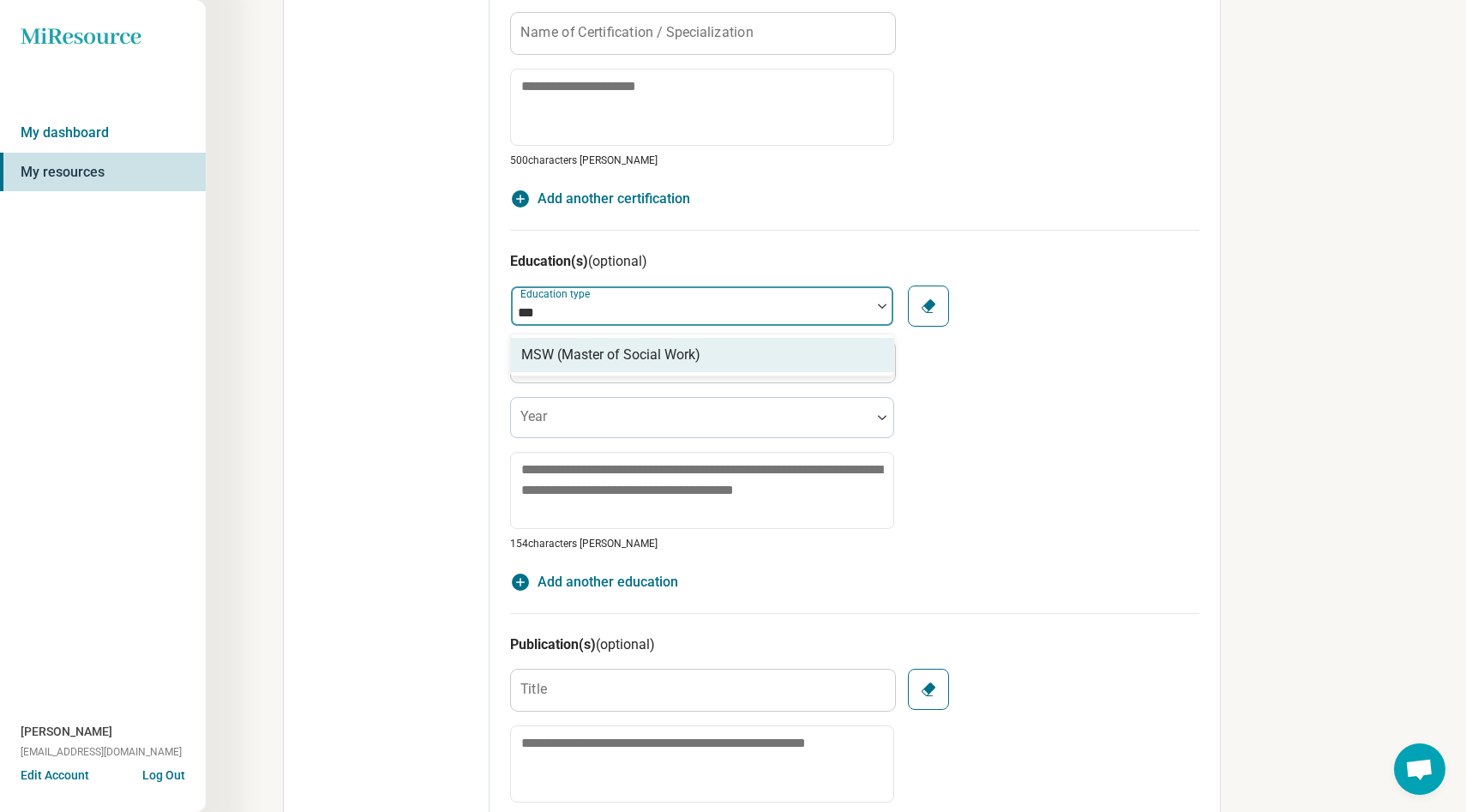
click at [753, 349] on div "MSW (Master of Social Work)" at bounding box center [701, 355] width 382 height 35
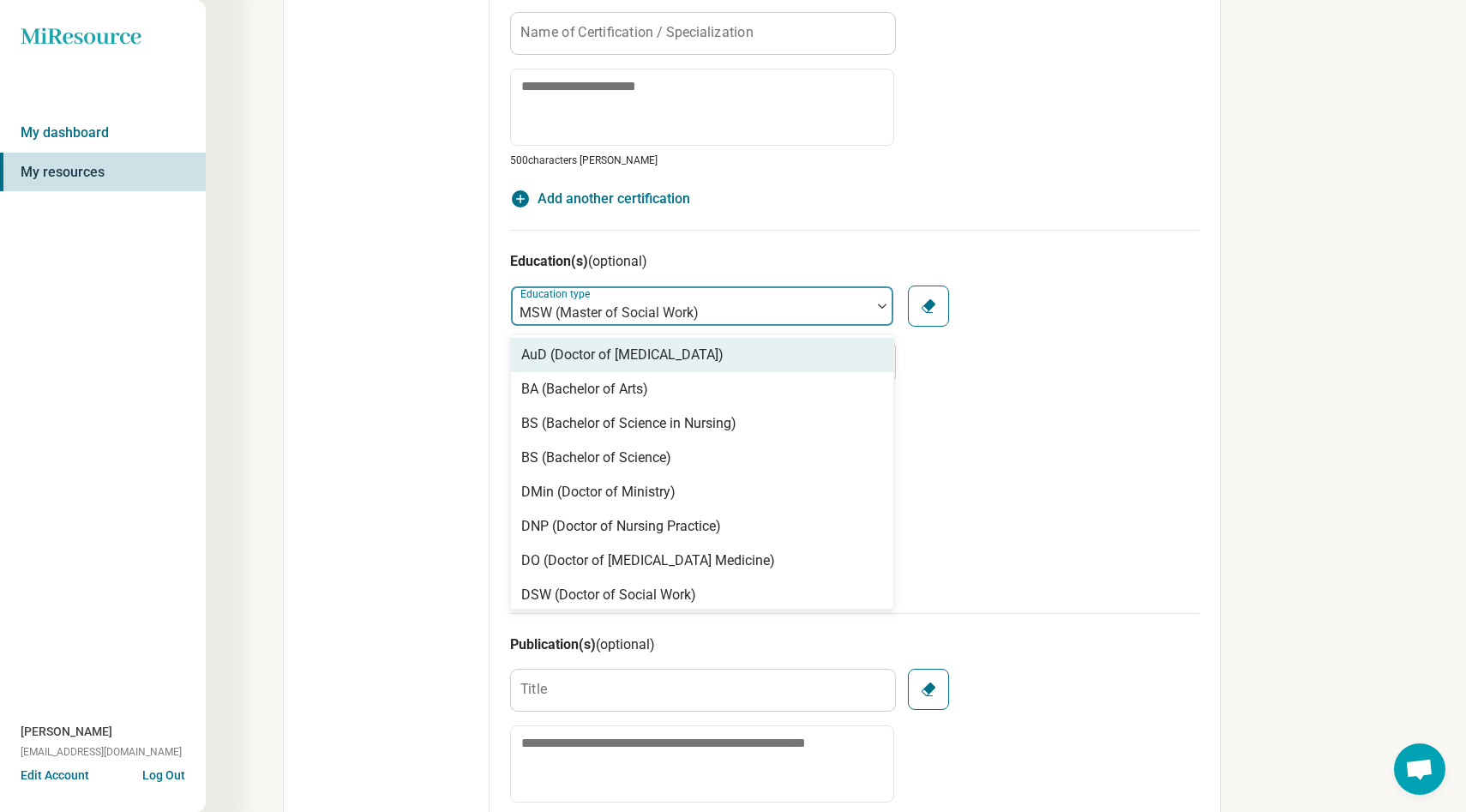
click at [741, 290] on div "MSW (Master of Social Work)" at bounding box center [691, 305] width 360 height 38
click at [1143, 182] on div "Name of authority Name of Certification / Specialization 500 characters max Cle…" at bounding box center [853, 82] width 689 height 253
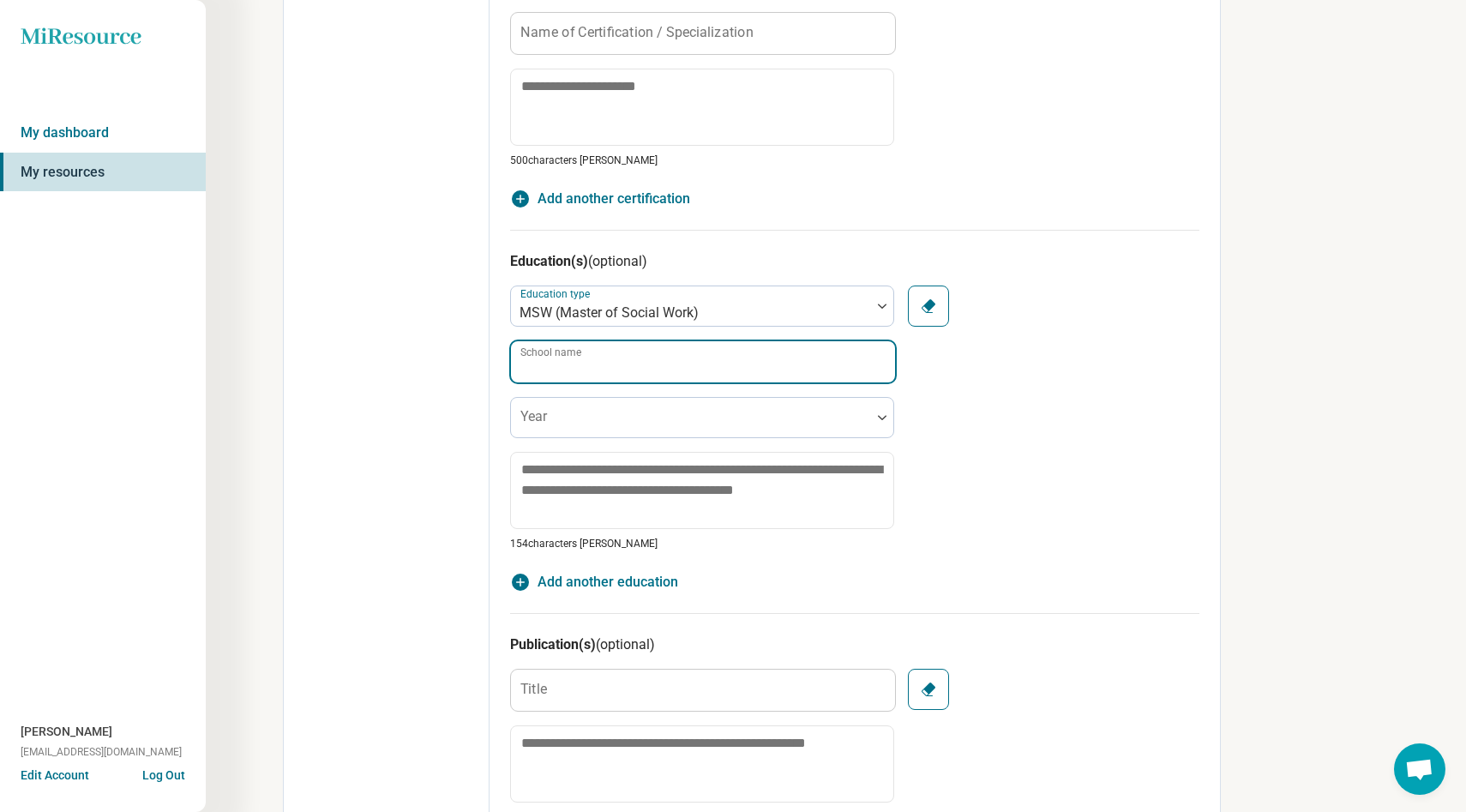
click at [792, 374] on input "School name" at bounding box center [702, 361] width 384 height 41
type input "**********"
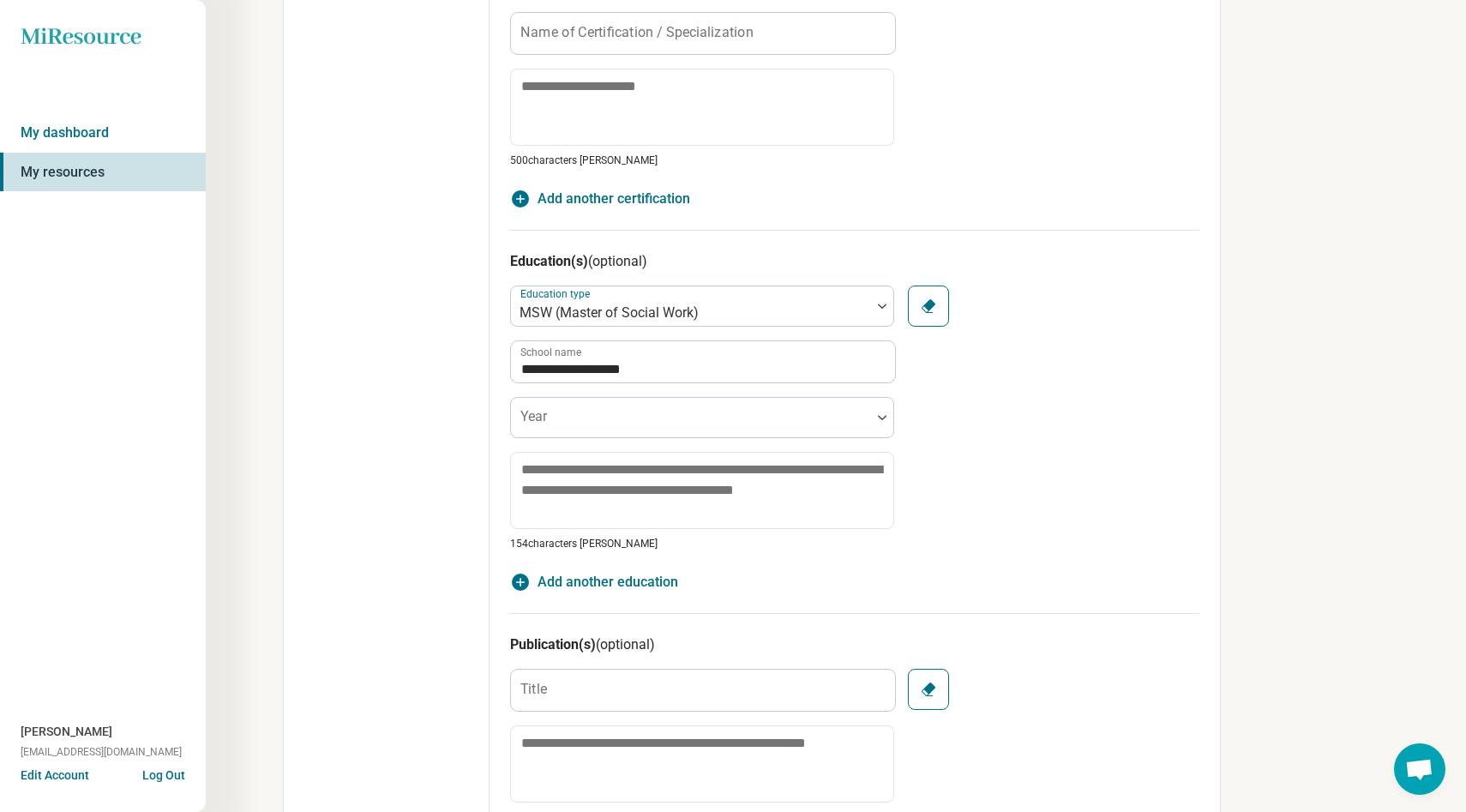
click at [972, 510] on div "**********" at bounding box center [853, 418] width 689 height 266
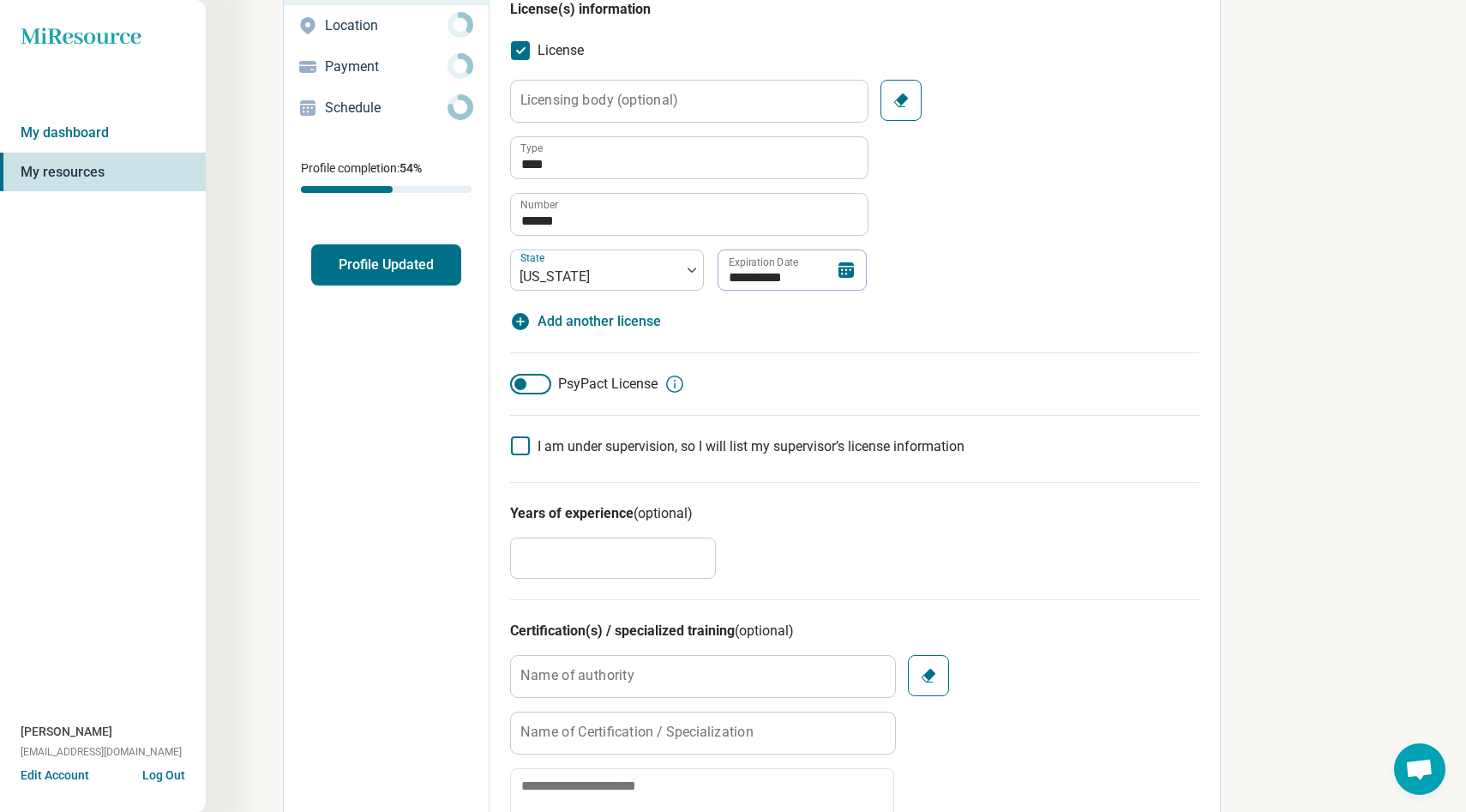
scroll to position [0, 0]
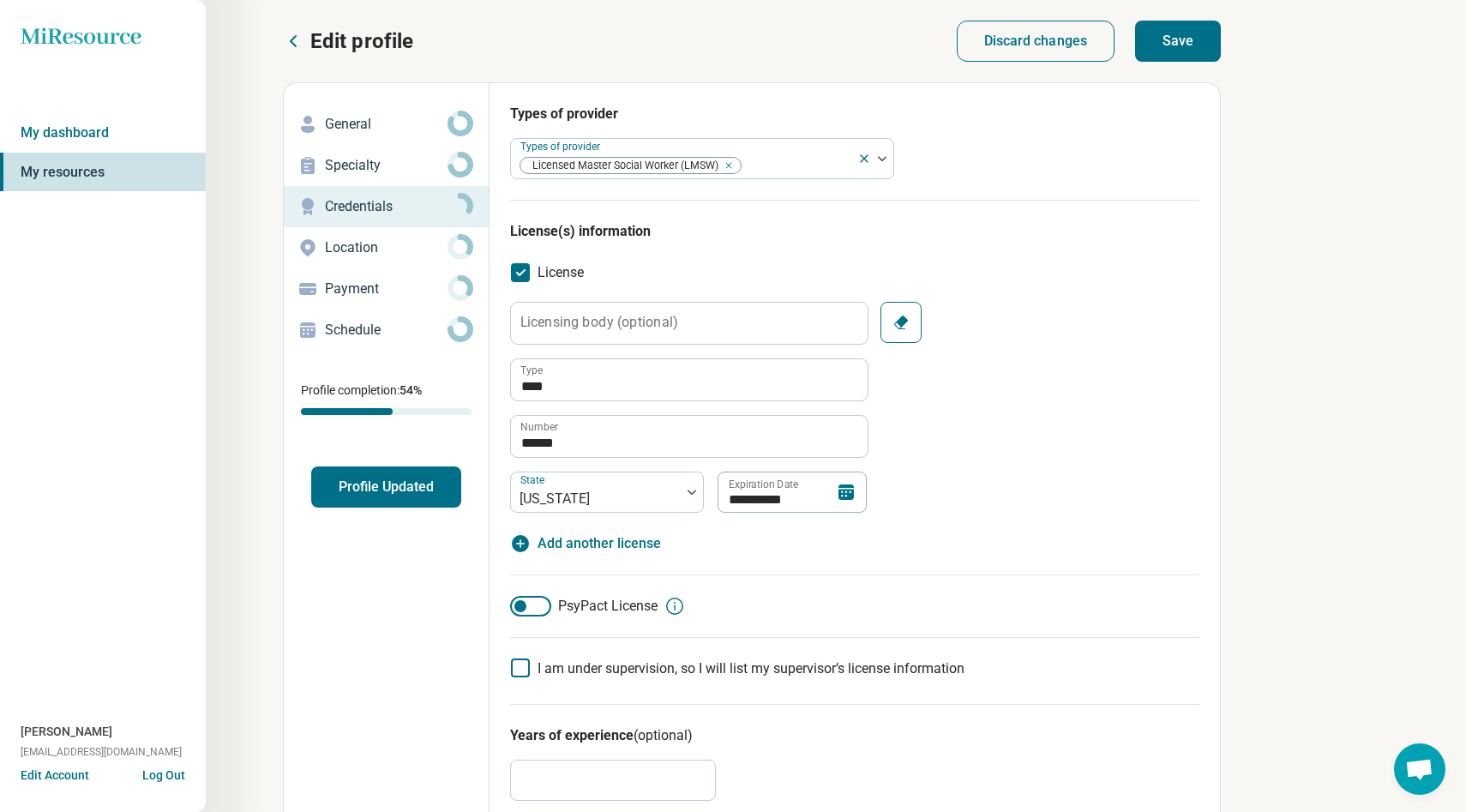
click at [1162, 40] on button "Save" at bounding box center [1177, 40] width 86 height 41
click at [1210, 42] on button "Save" at bounding box center [1177, 40] width 86 height 41
type textarea "*"
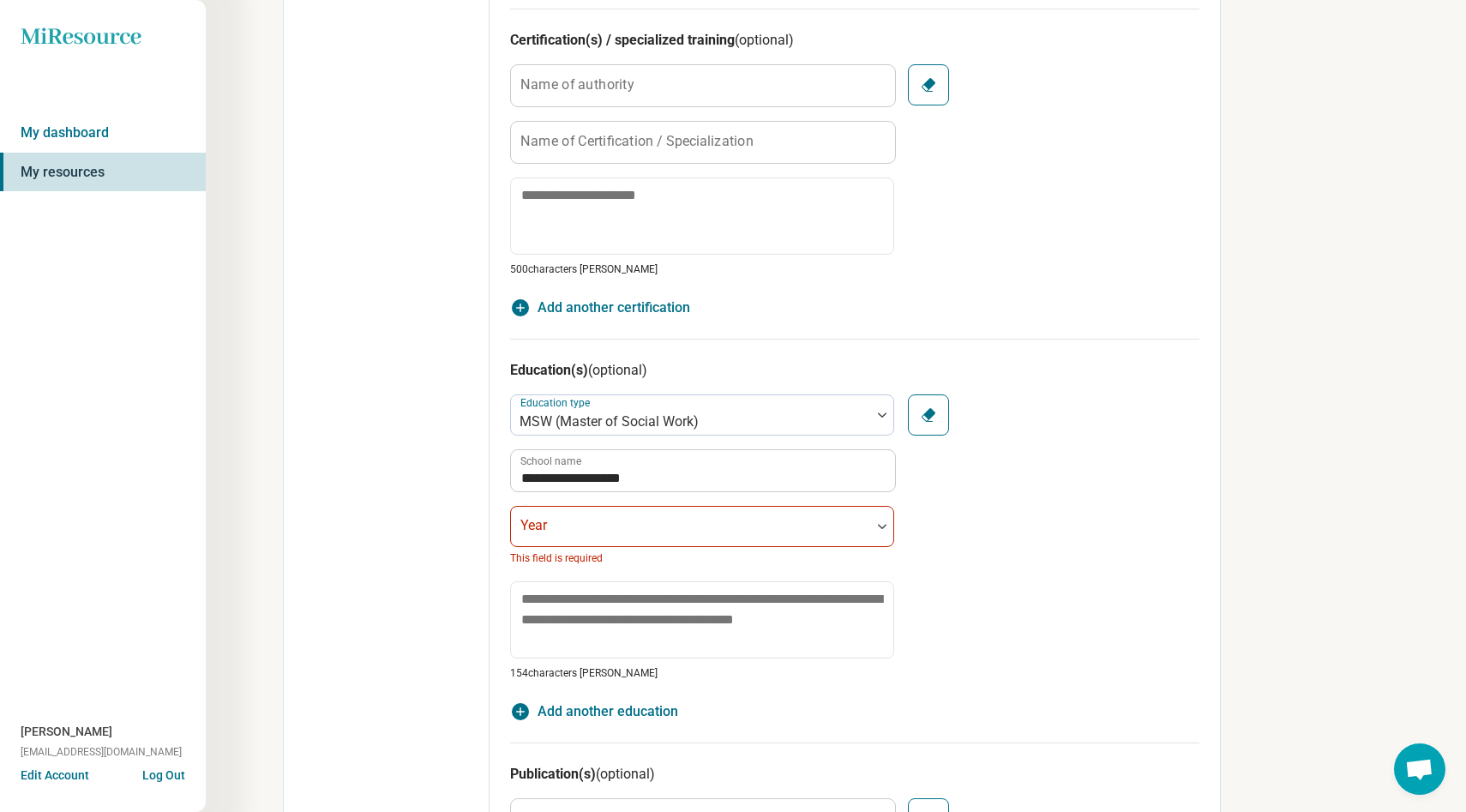
scroll to position [918, 0]
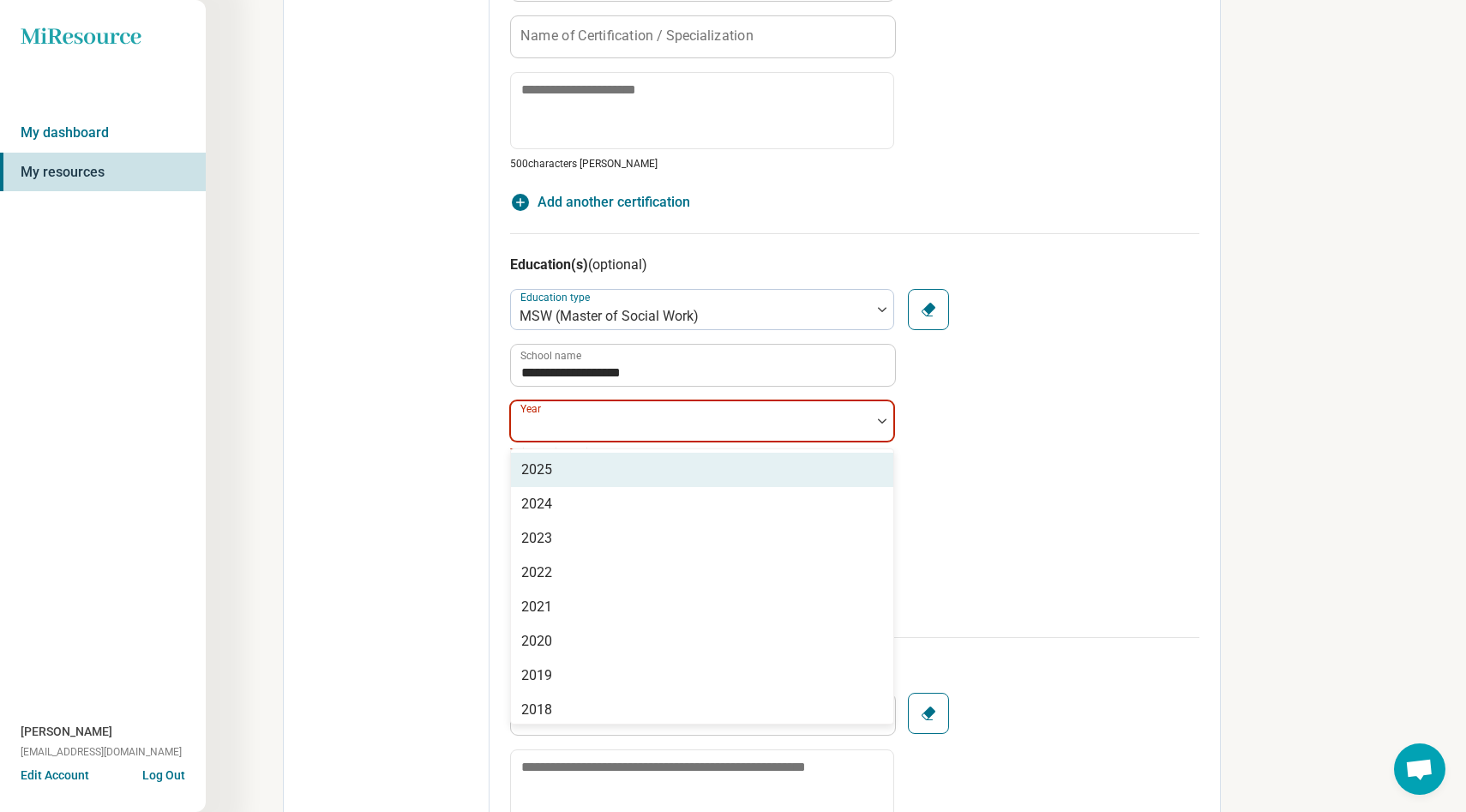
click at [857, 416] on div at bounding box center [690, 428] width 346 height 24
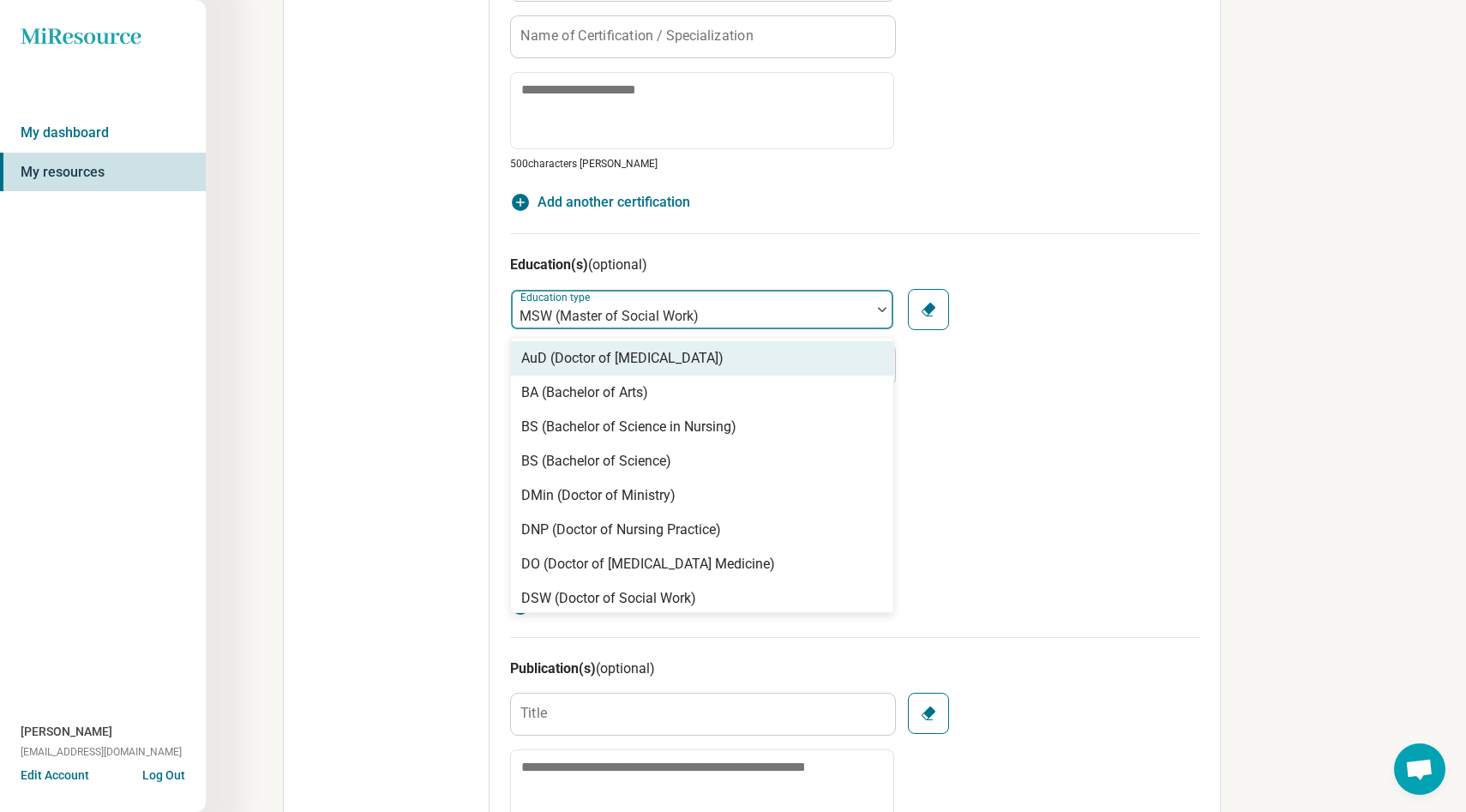
click at [712, 292] on div "MSW (Master of Social Work)" at bounding box center [691, 309] width 360 height 38
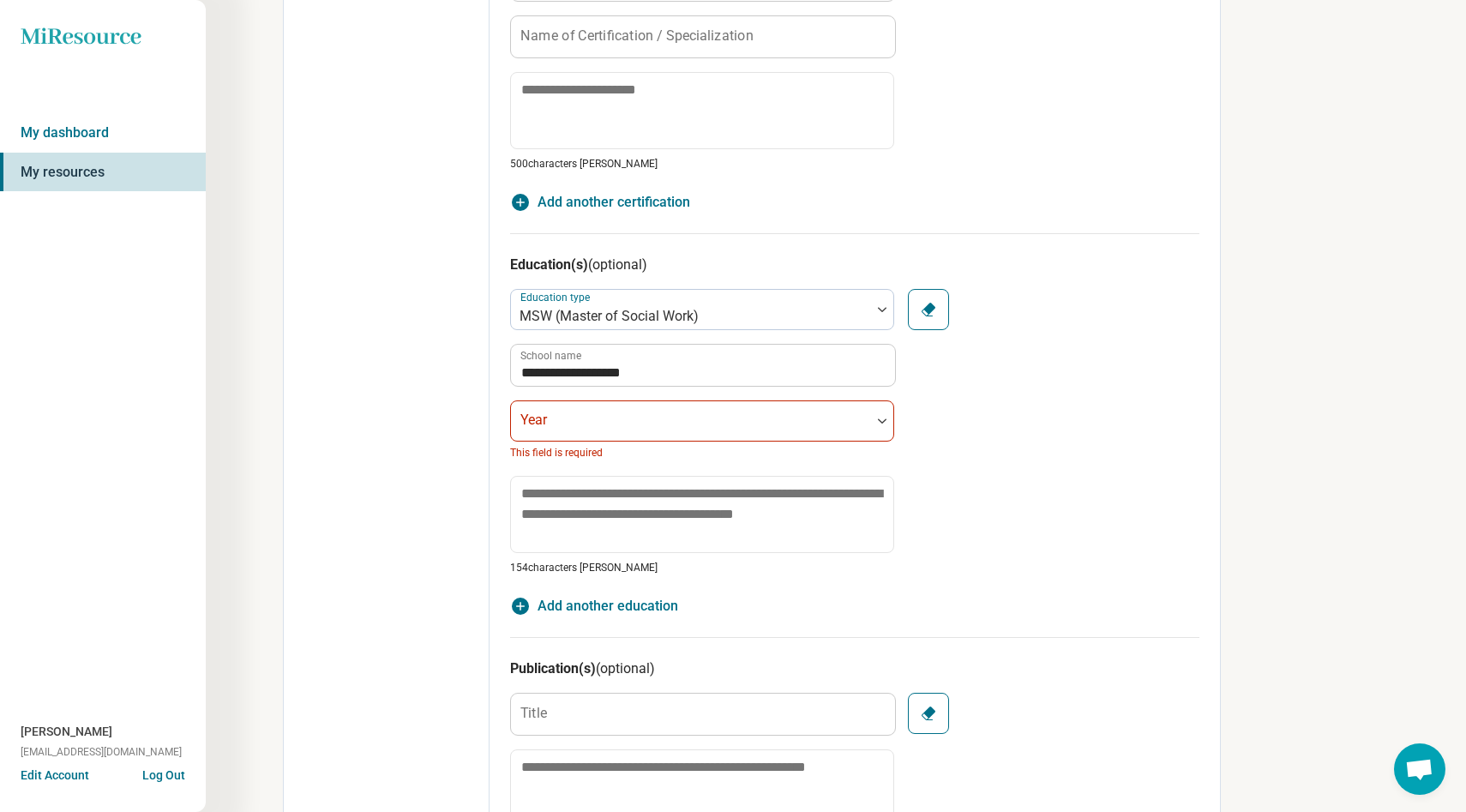
drag, startPoint x: 765, startPoint y: 308, endPoint x: 335, endPoint y: 271, distance: 431.6
click at [336, 273] on div "**********" at bounding box center [751, 160] width 937 height 1992
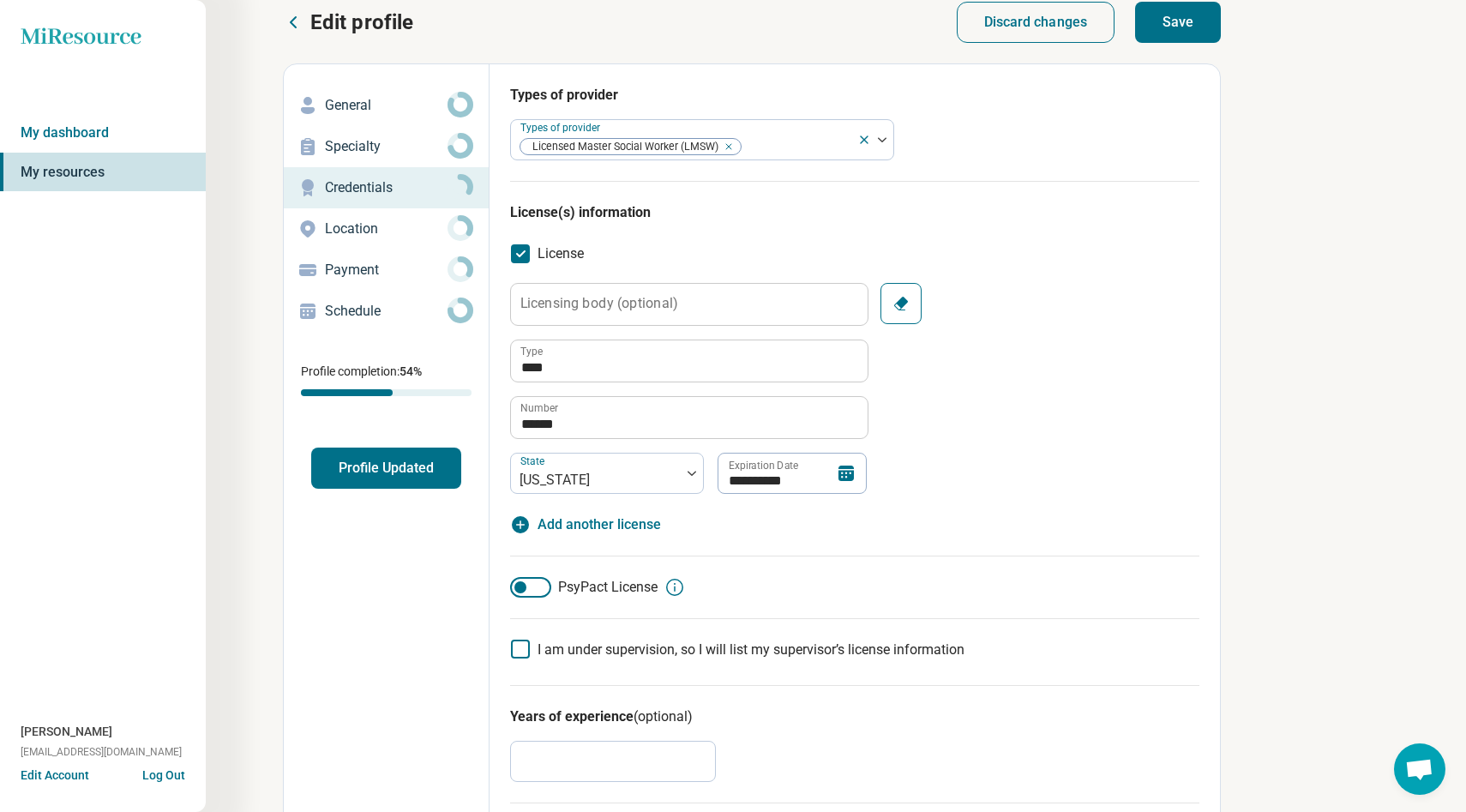
scroll to position [0, 0]
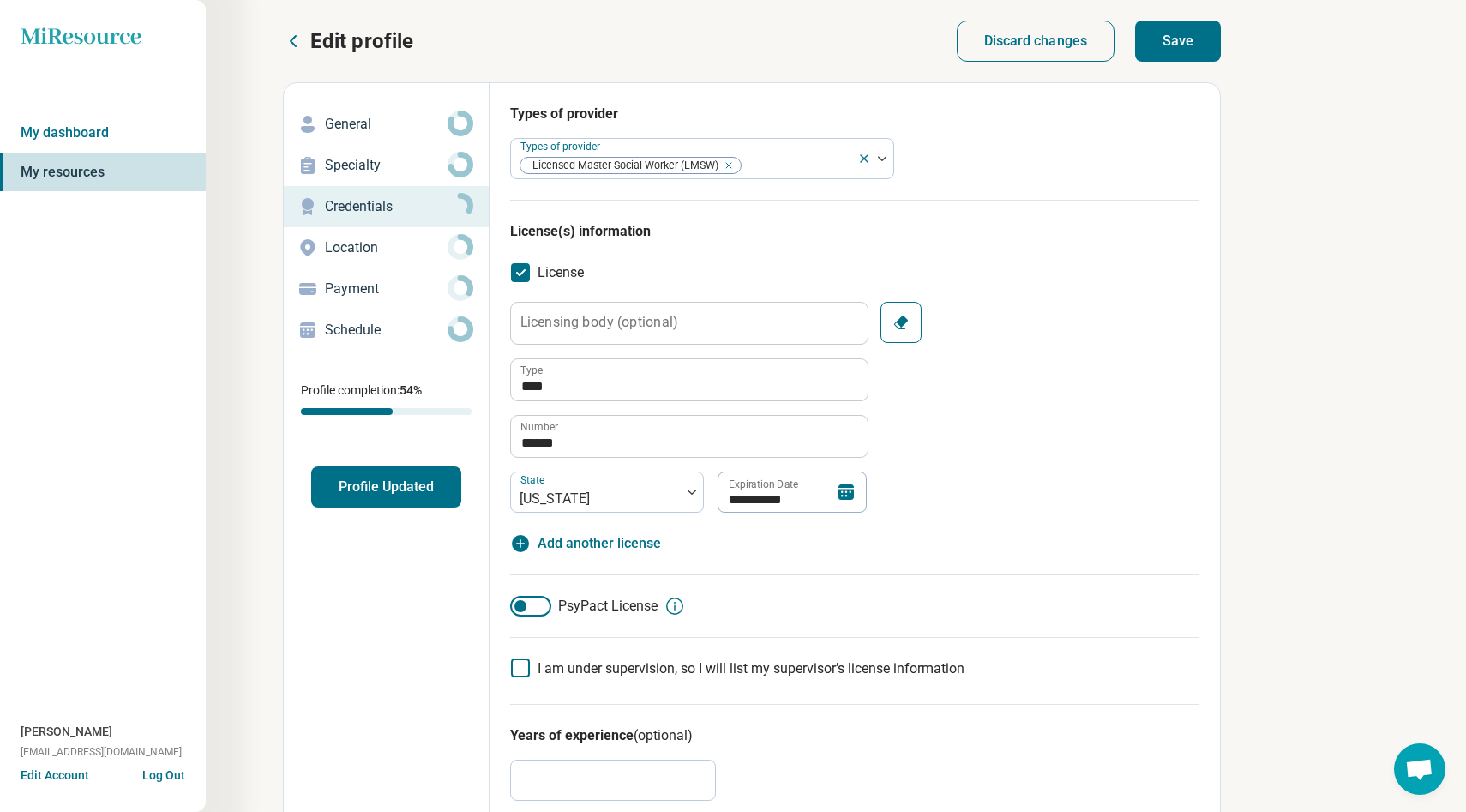
click at [360, 235] on div "Location" at bounding box center [386, 248] width 177 height 27
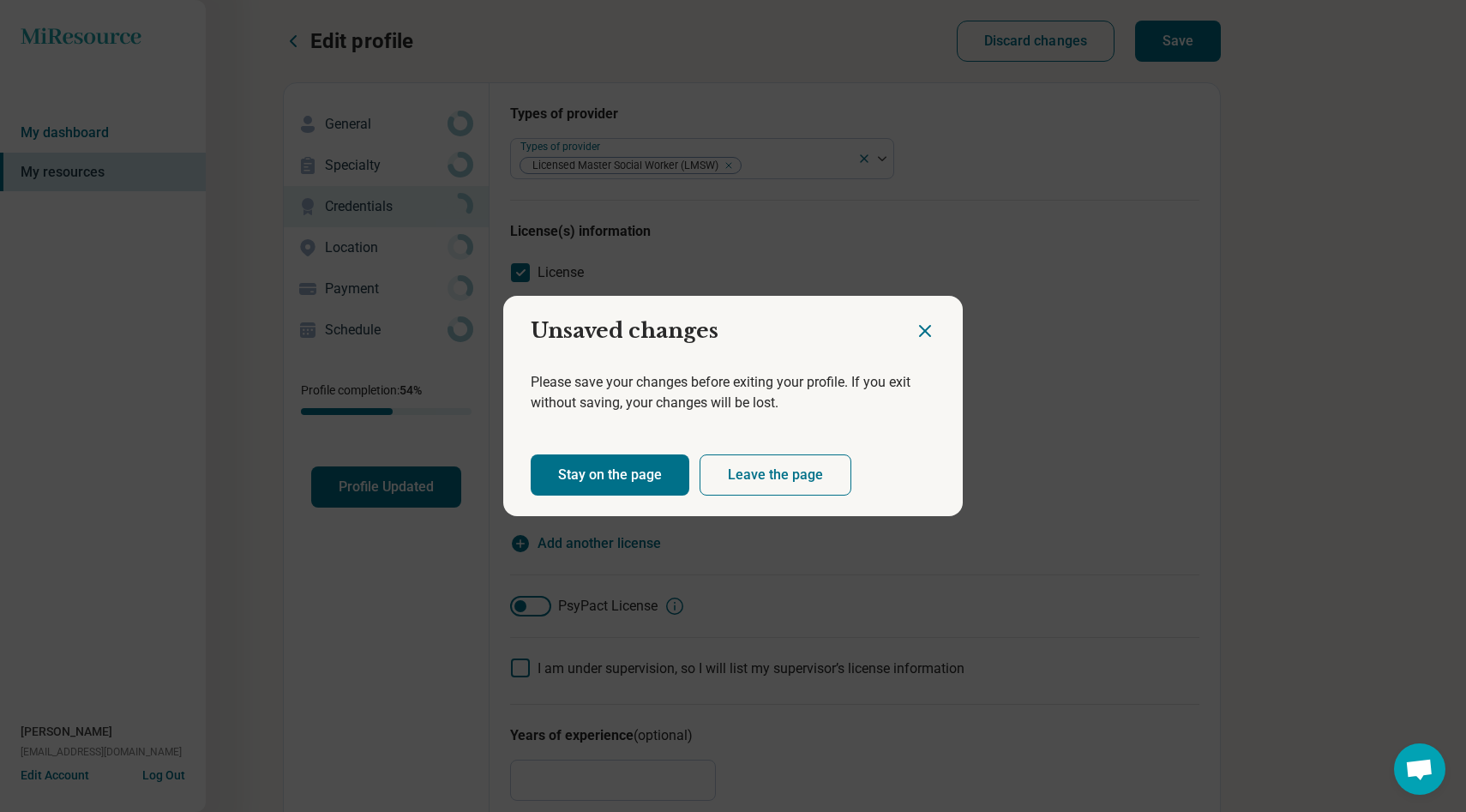
click at [723, 476] on button "Leave the page" at bounding box center [774, 475] width 151 height 41
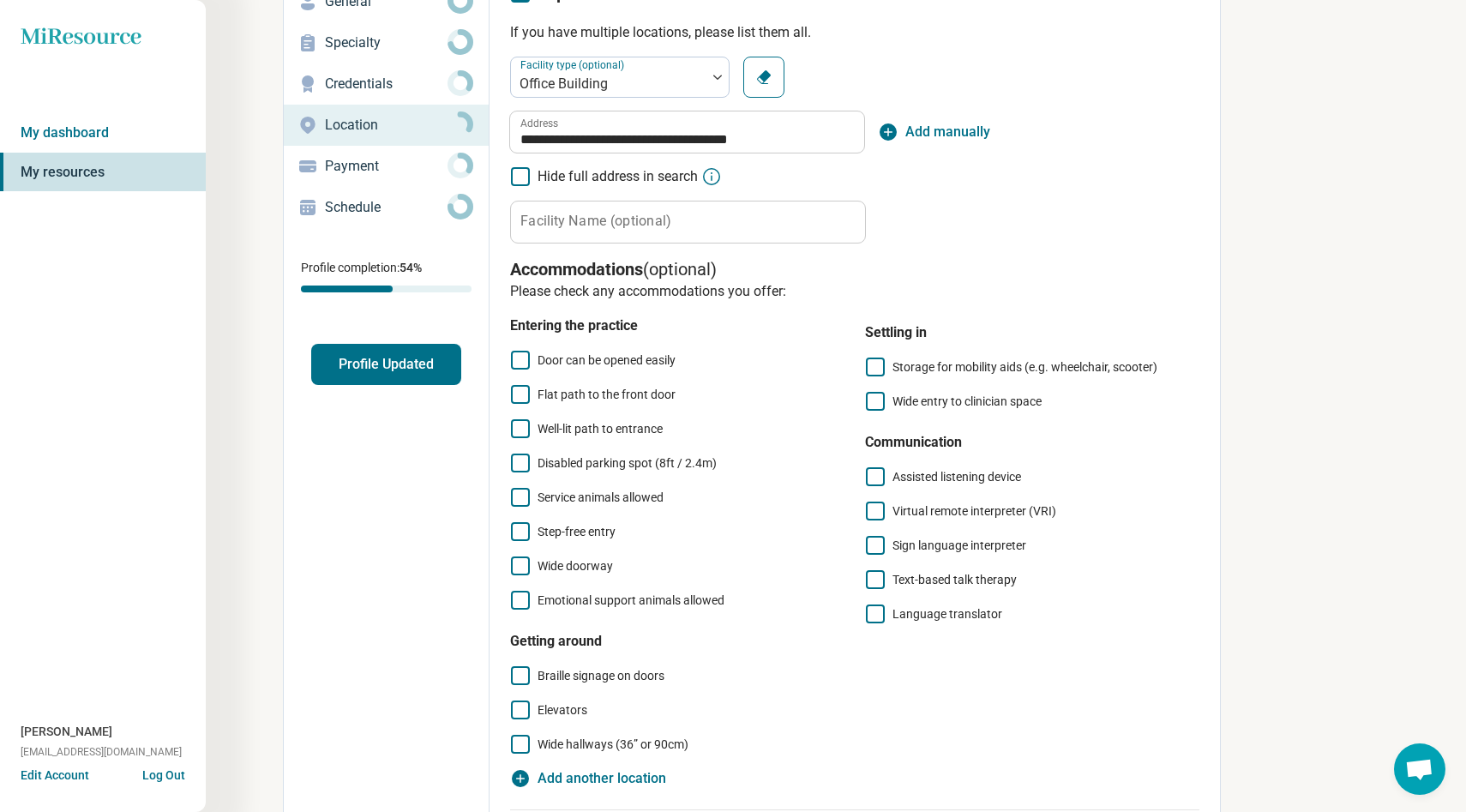
scroll to position [66, 0]
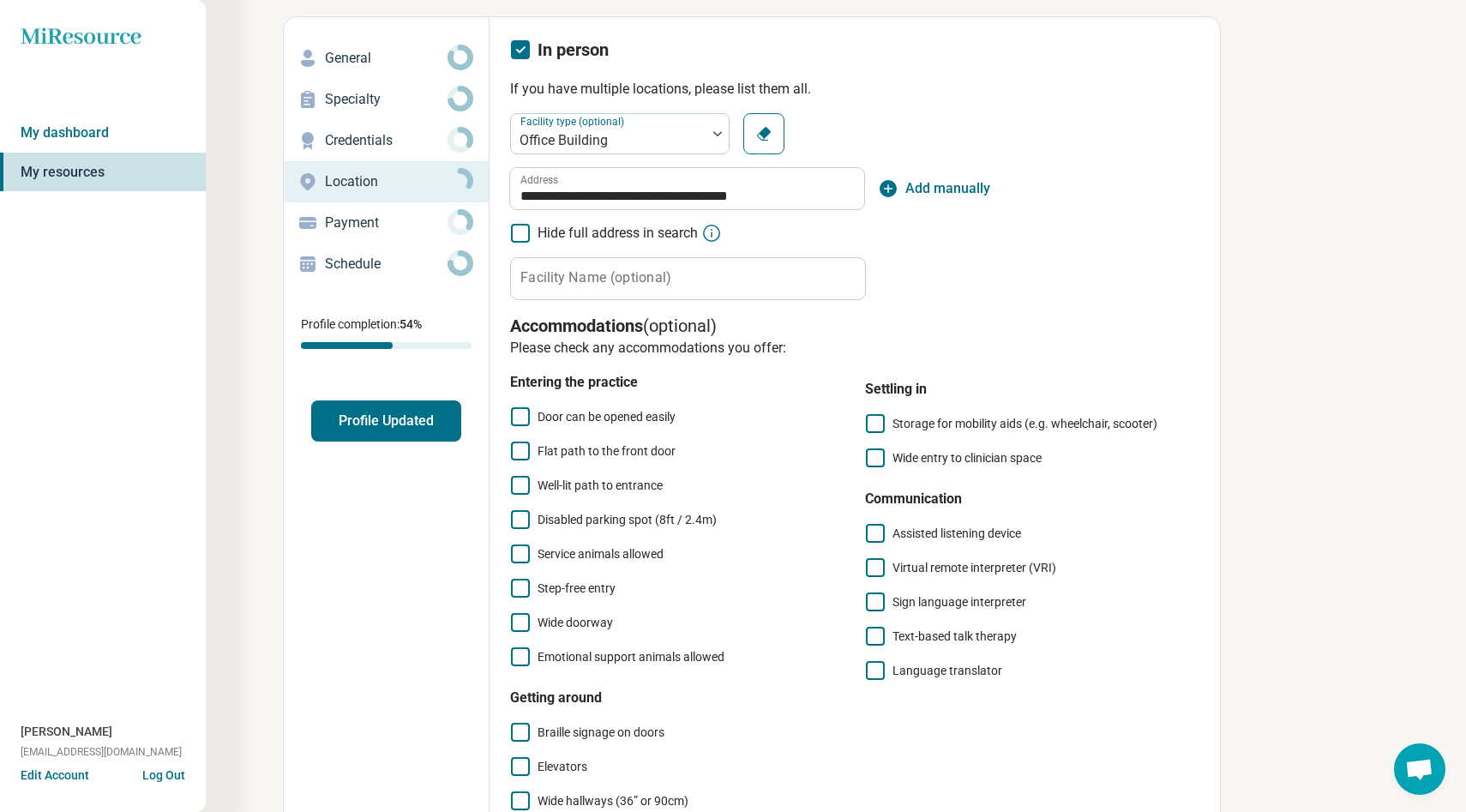
click at [351, 216] on p "Payment" at bounding box center [385, 223] width 122 height 20
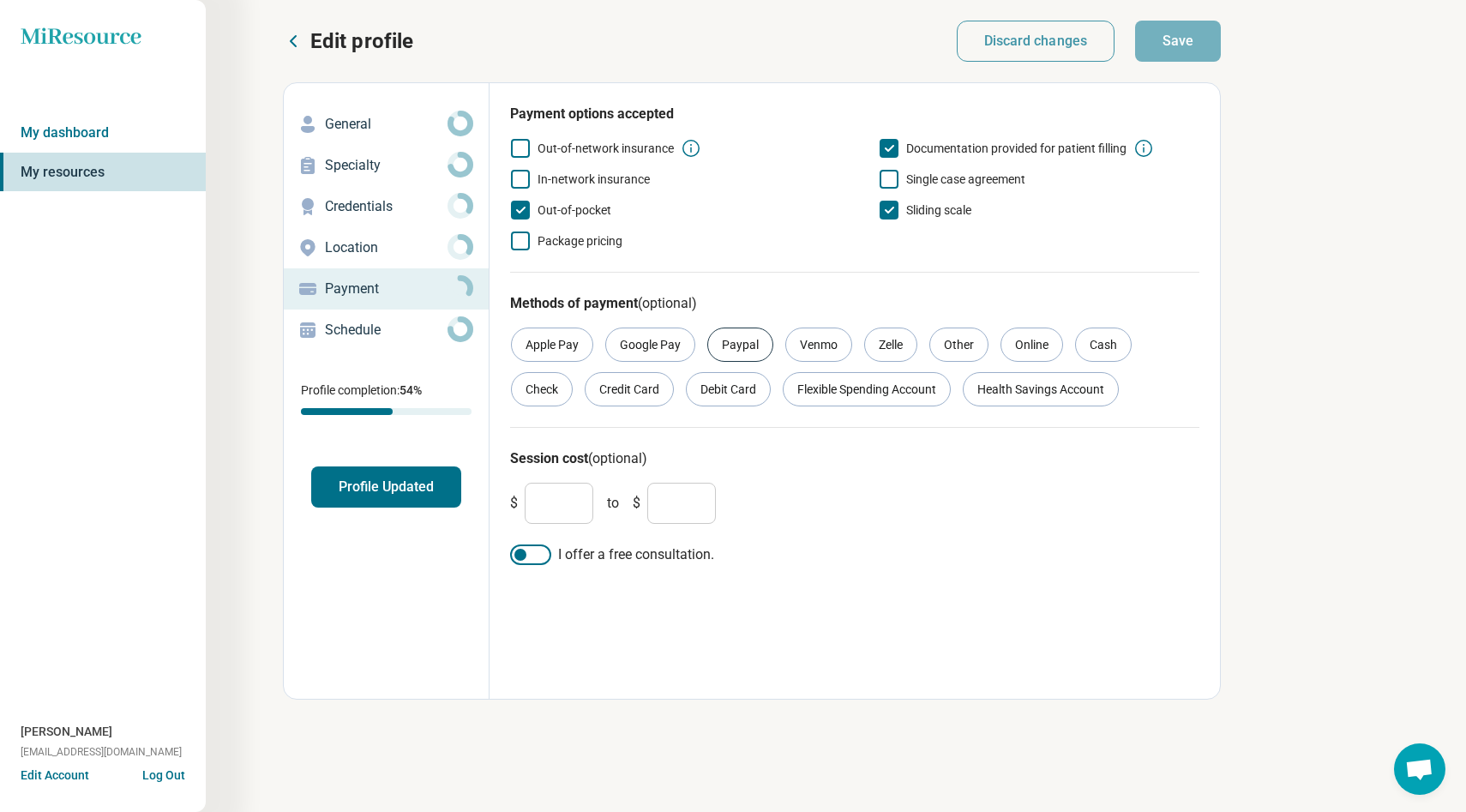
click at [735, 351] on div "Paypal" at bounding box center [740, 345] width 66 height 35
click at [864, 351] on div "Zelle" at bounding box center [890, 345] width 53 height 35
click at [549, 397] on div "Check" at bounding box center [541, 389] width 62 height 35
click at [1027, 396] on div "Health Savings Account" at bounding box center [1040, 389] width 156 height 35
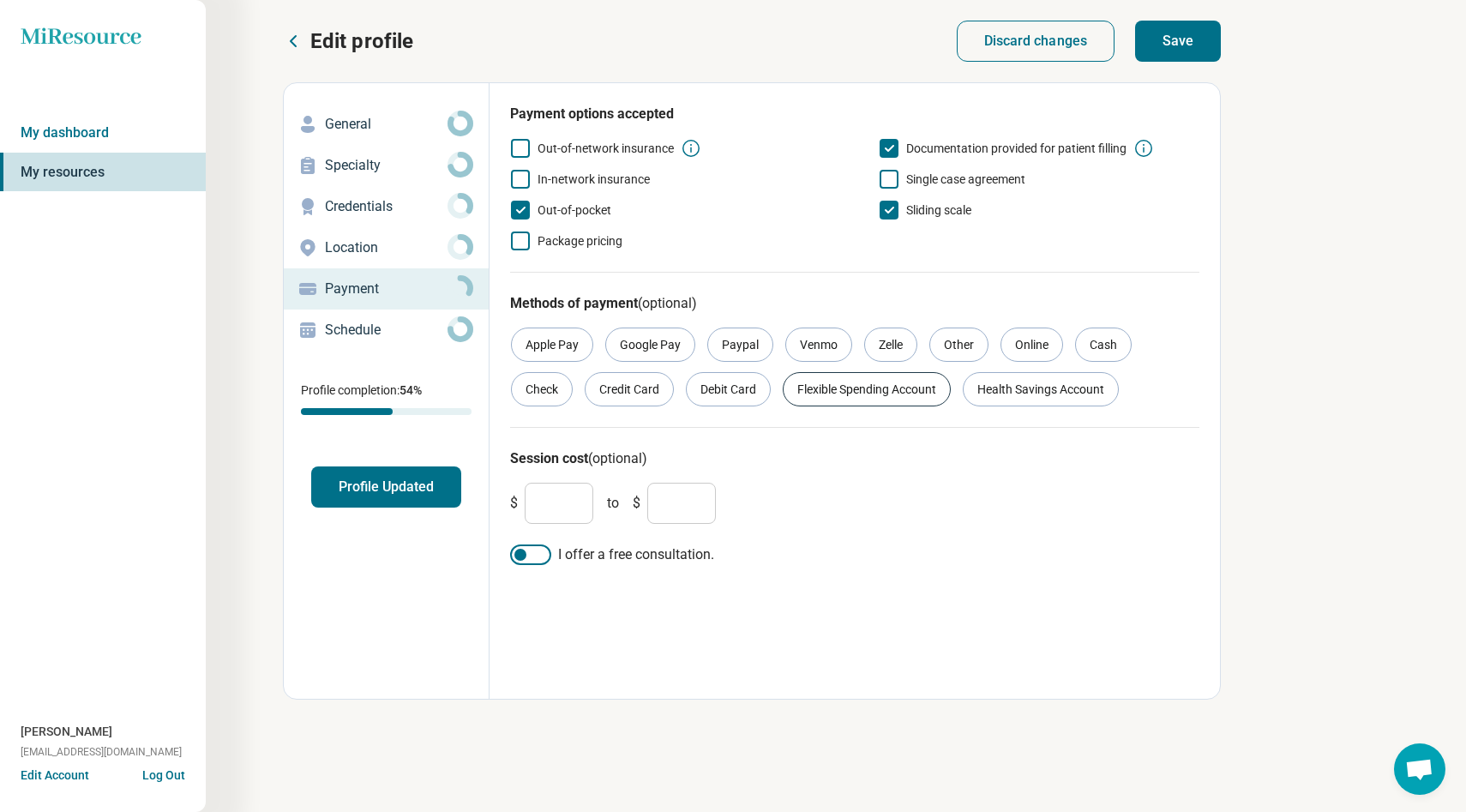
click at [905, 393] on div "Flexible Spending Account" at bounding box center [866, 389] width 168 height 35
click at [643, 399] on div "Credit Card" at bounding box center [629, 389] width 90 height 35
click at [735, 400] on div "Debit Card" at bounding box center [728, 389] width 85 height 35
click at [720, 340] on div "Paypal" at bounding box center [740, 345] width 66 height 35
click at [963, 346] on div "Other" at bounding box center [958, 345] width 59 height 35
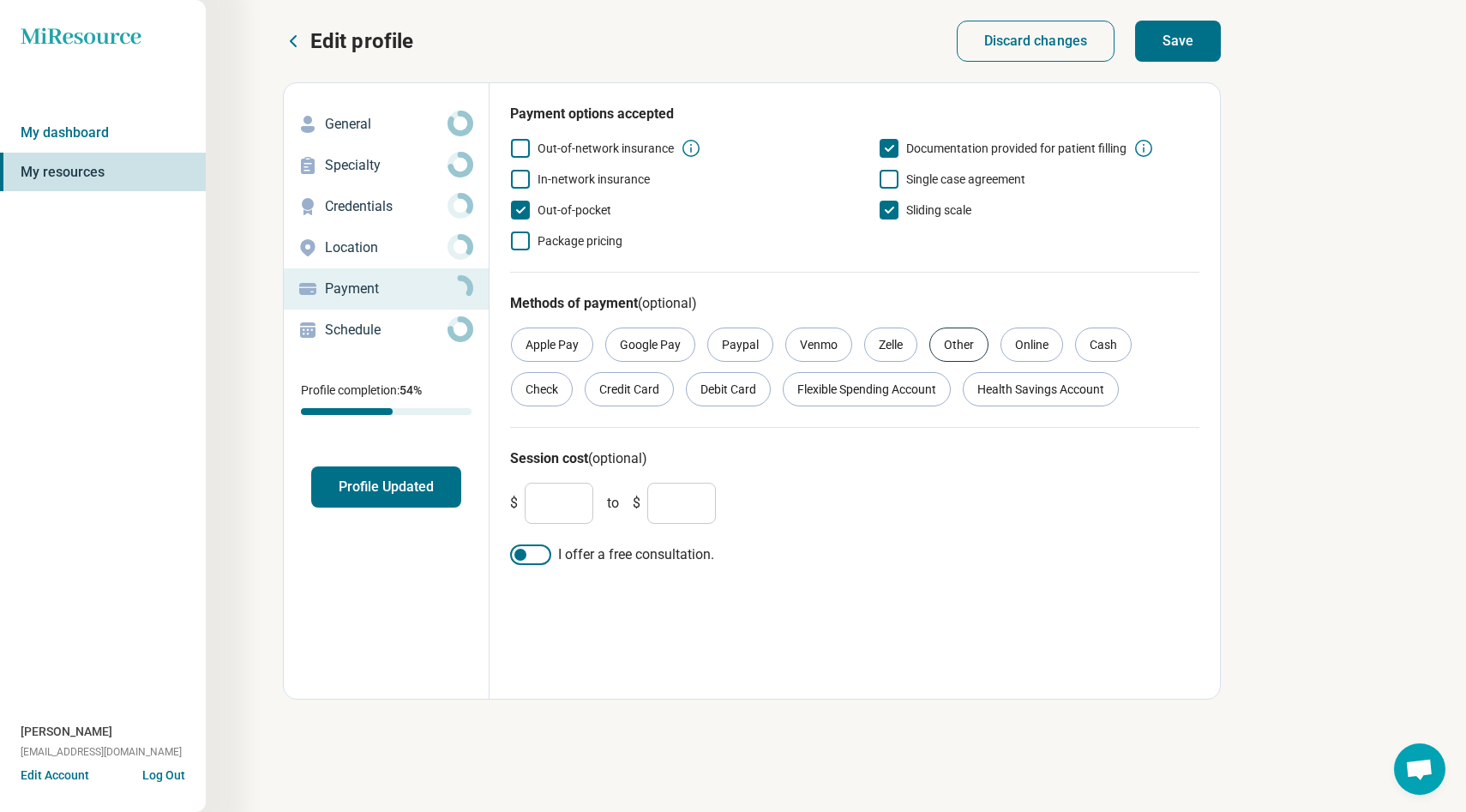
click at [963, 346] on div "Other" at bounding box center [958, 345] width 59 height 35
click at [1170, 41] on button "Save" at bounding box center [1177, 40] width 86 height 41
click at [404, 337] on p "Schedule" at bounding box center [385, 329] width 122 height 20
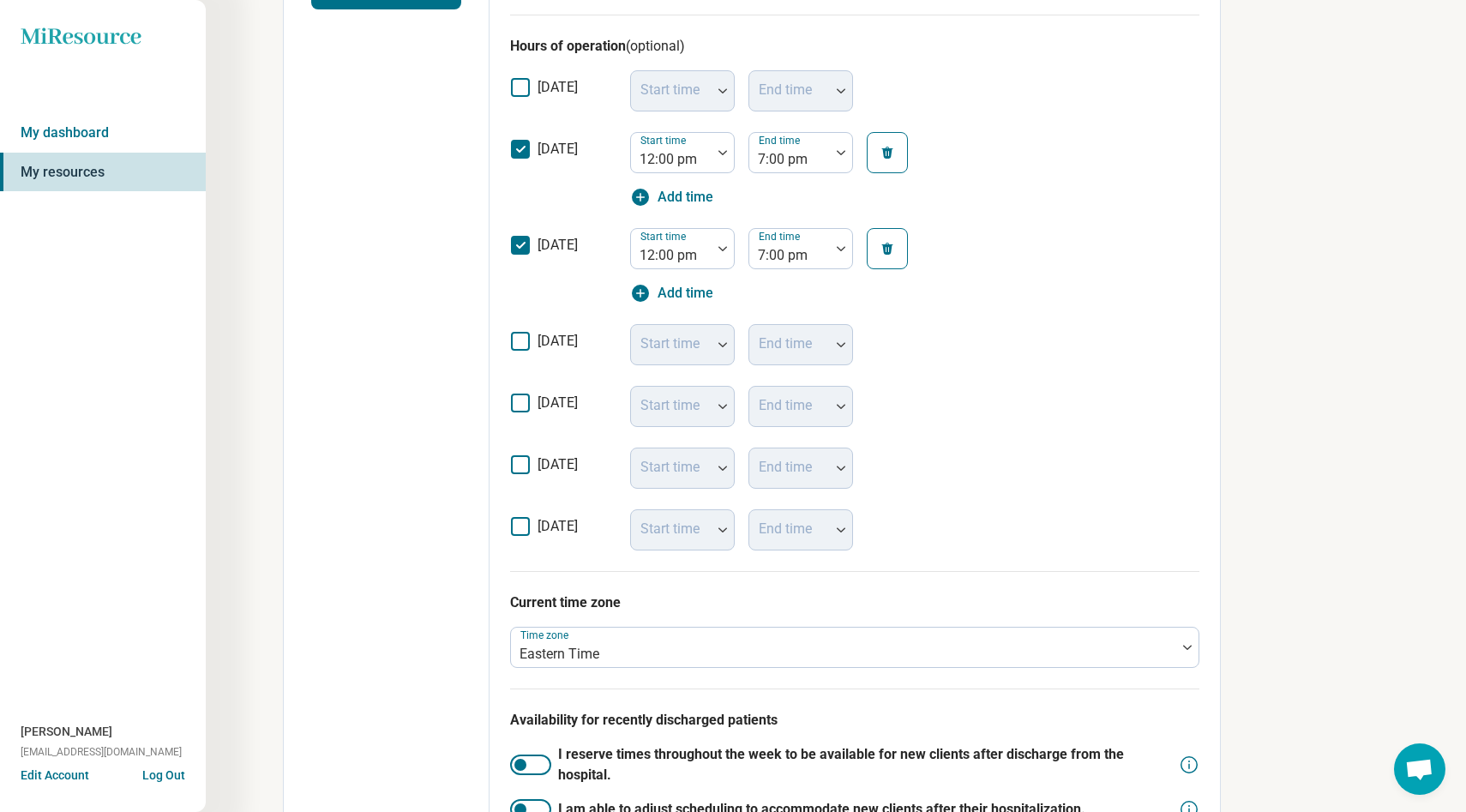
scroll to position [595, 0]
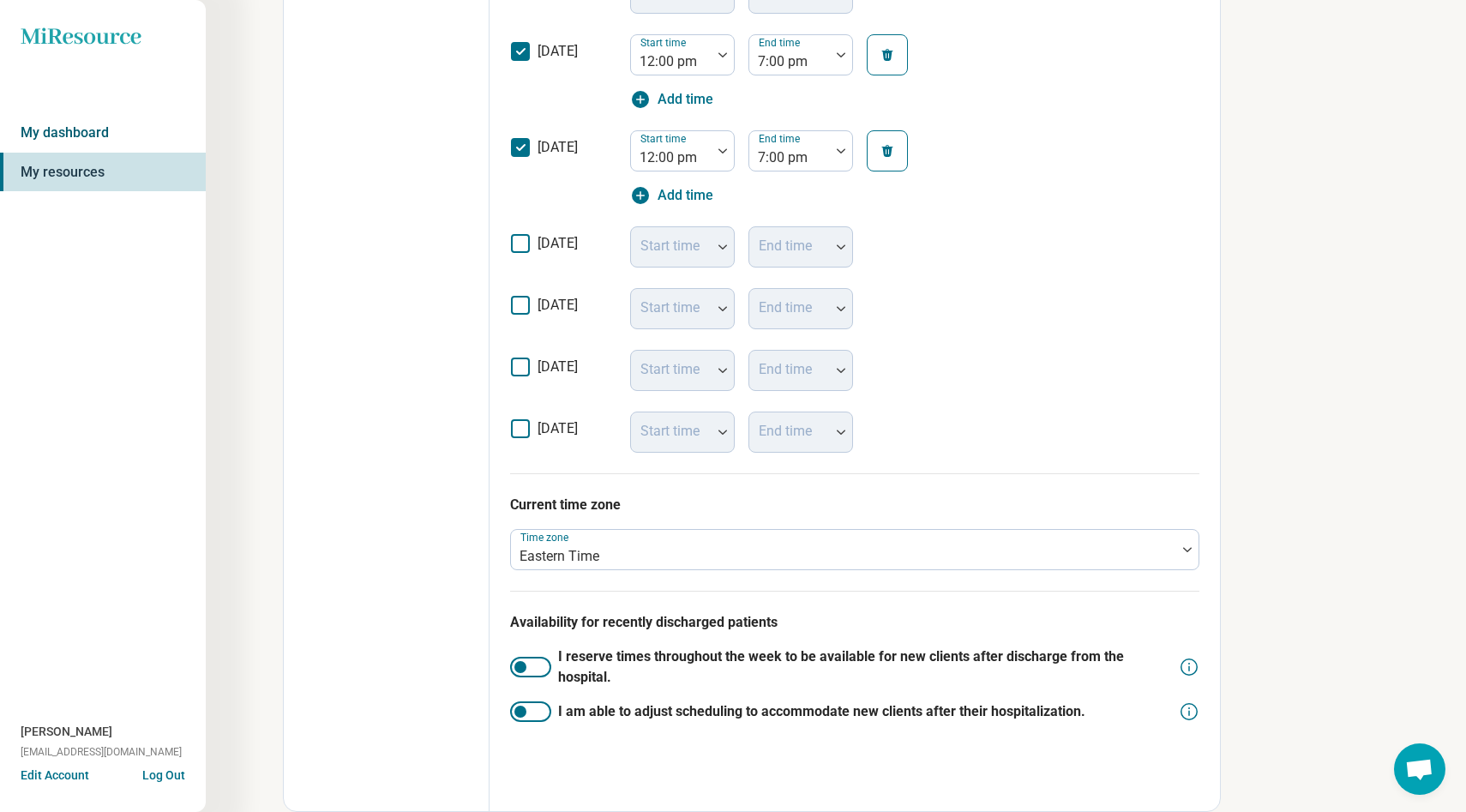
click at [78, 134] on link "My dashboard" at bounding box center [103, 132] width 206 height 39
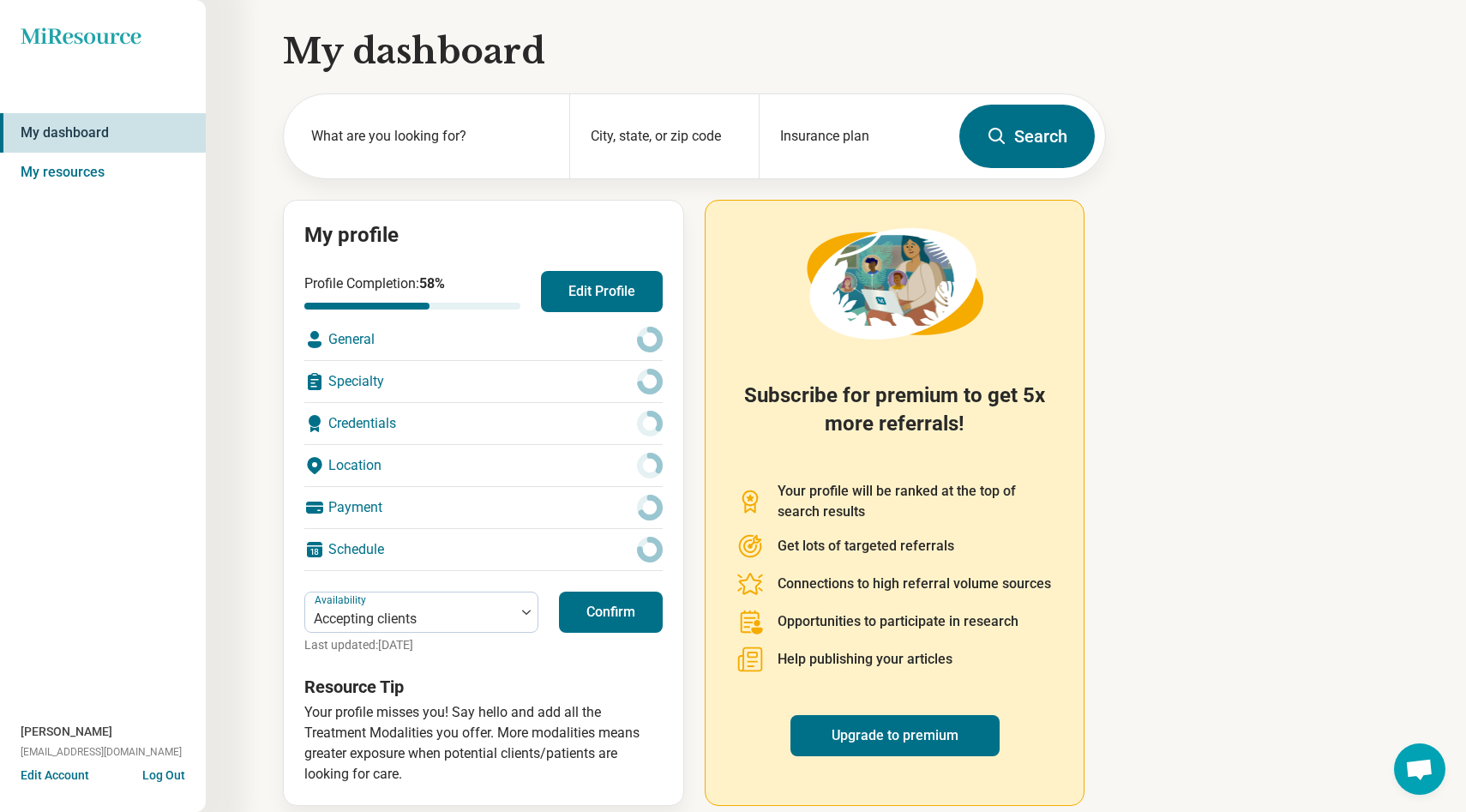
scroll to position [17, 0]
